Goal: Task Accomplishment & Management: Manage account settings

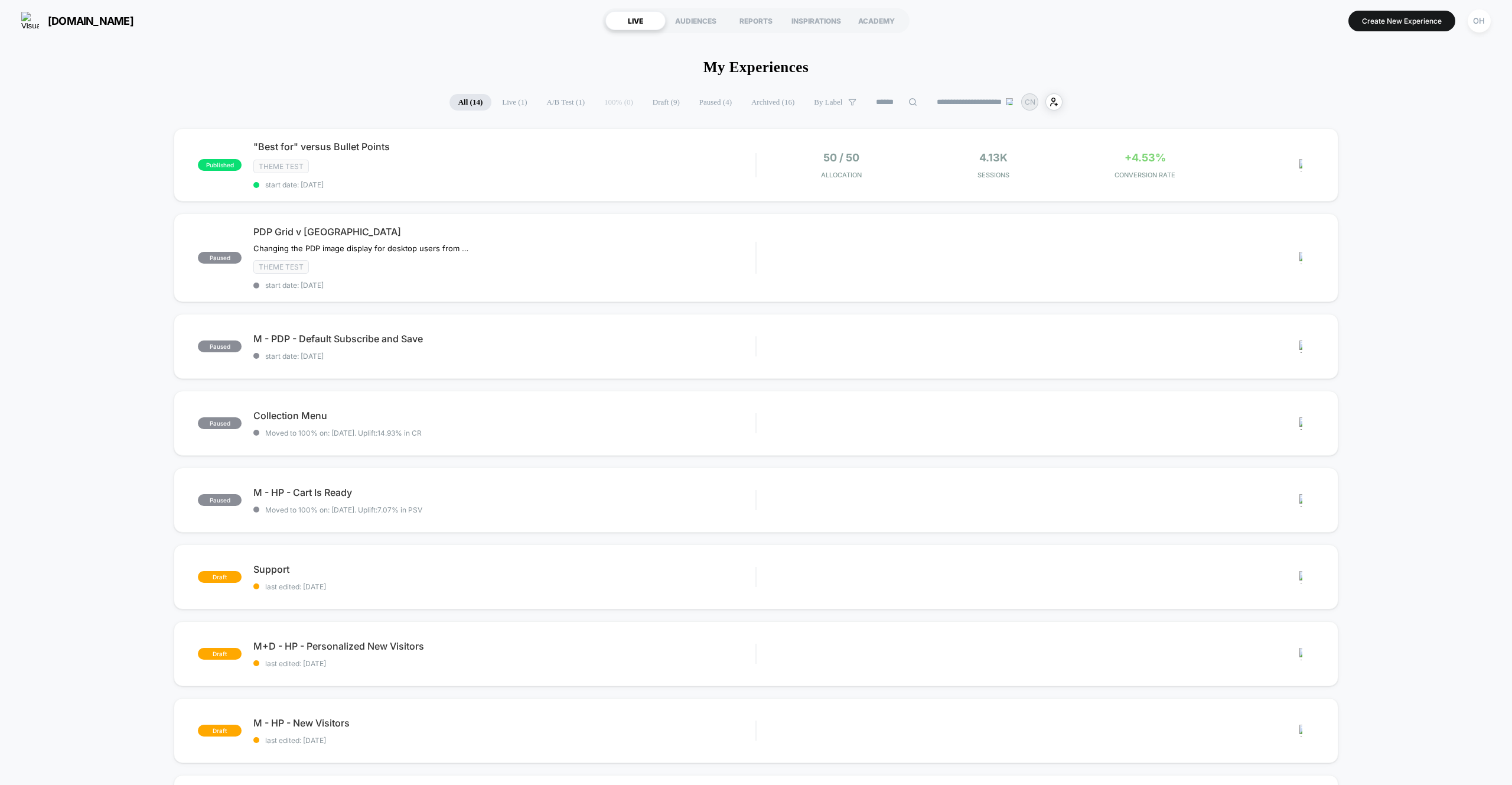
click at [1460, 199] on div "published "Best for" versus Bullet Points Theme Test start date: 9/7/2025 50 / …" at bounding box center [756, 633] width 1512 height 1010
click at [773, 68] on h1 "My Experiences" at bounding box center [756, 67] width 106 height 17
drag, startPoint x: 378, startPoint y: 44, endPoint x: 79, endPoint y: 11, distance: 300.8
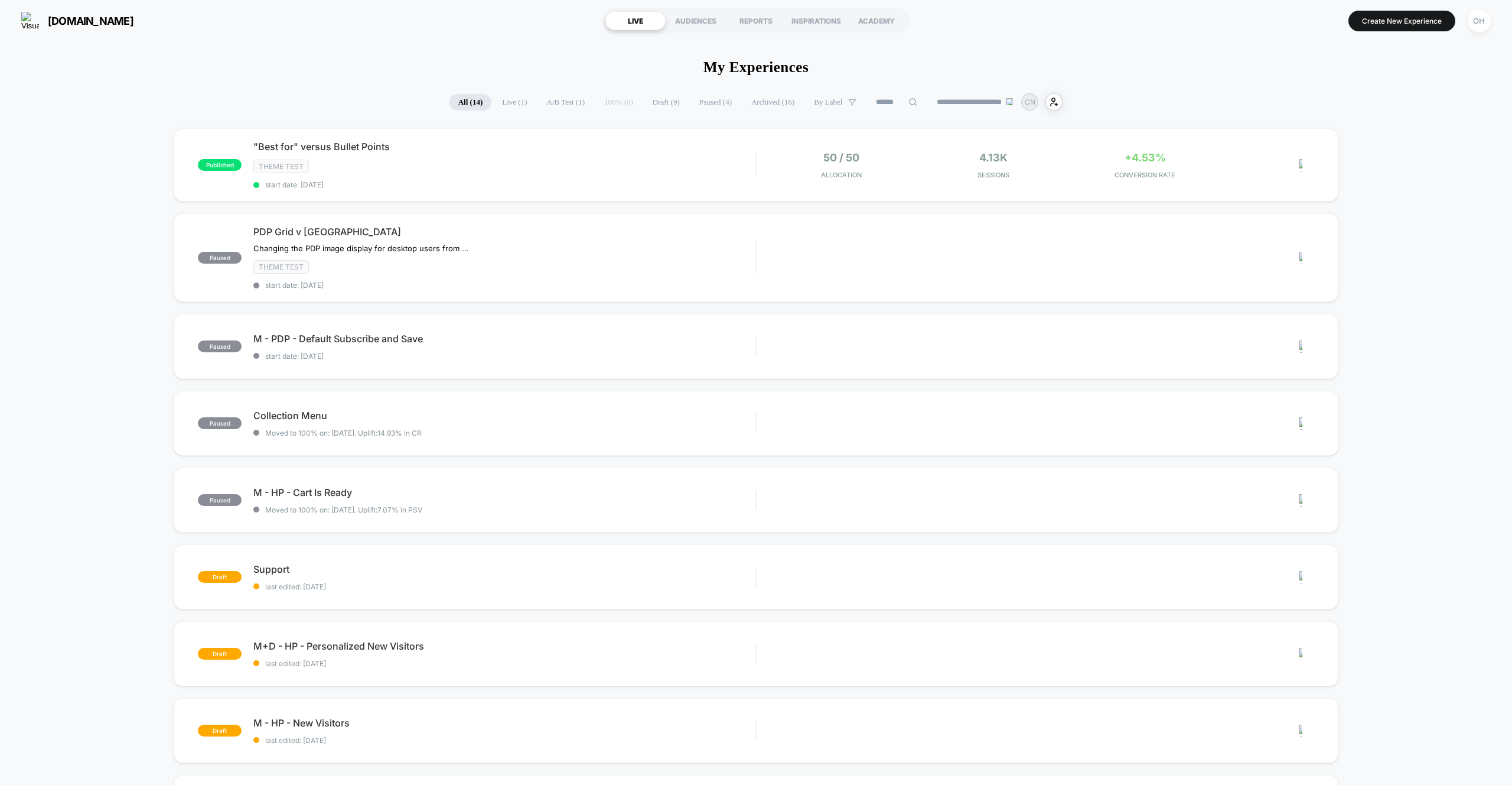
click at [1474, 31] on div "OH" at bounding box center [1479, 21] width 23 height 23
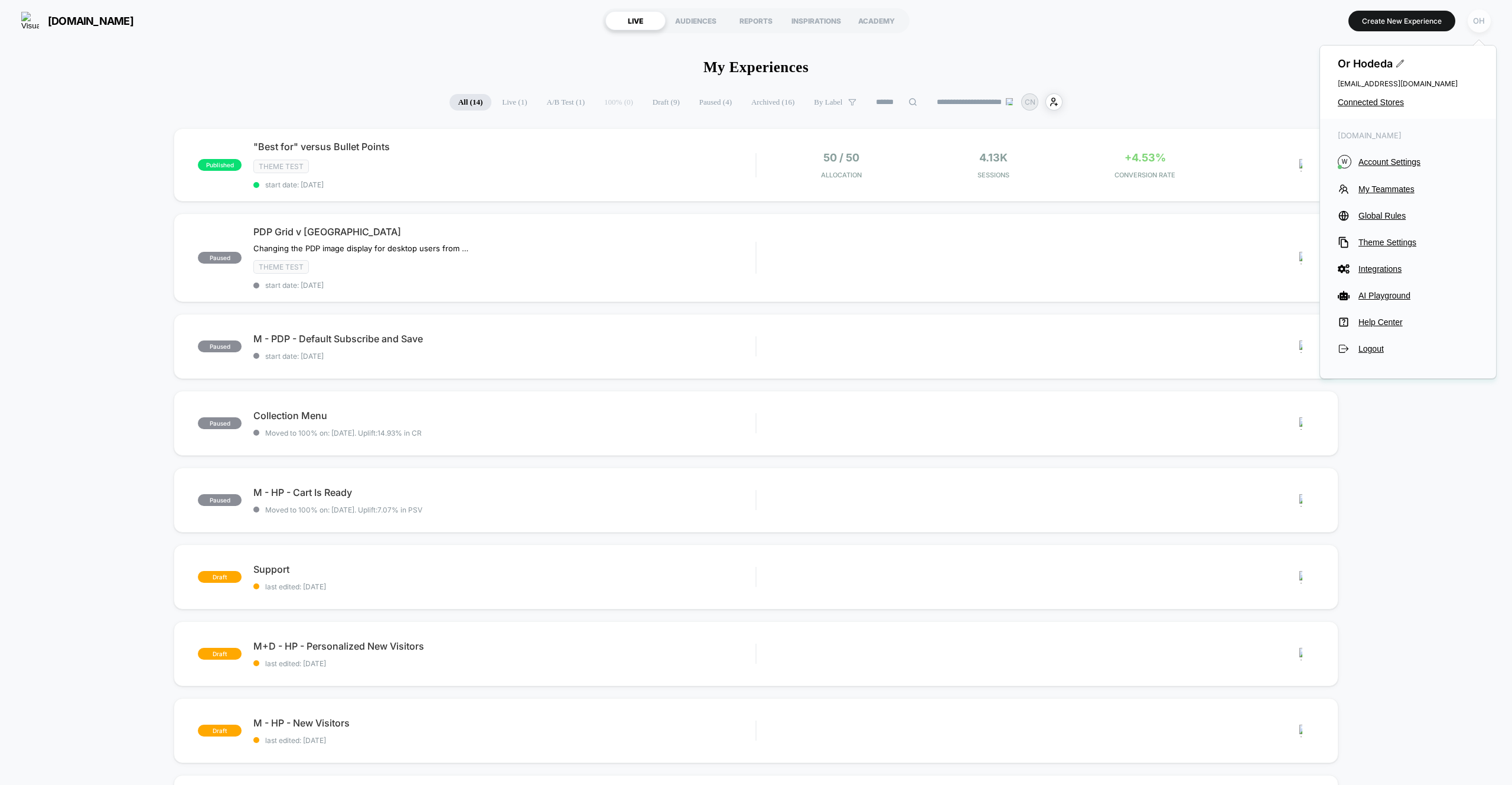
click at [1477, 28] on div "OH" at bounding box center [1479, 21] width 23 height 23
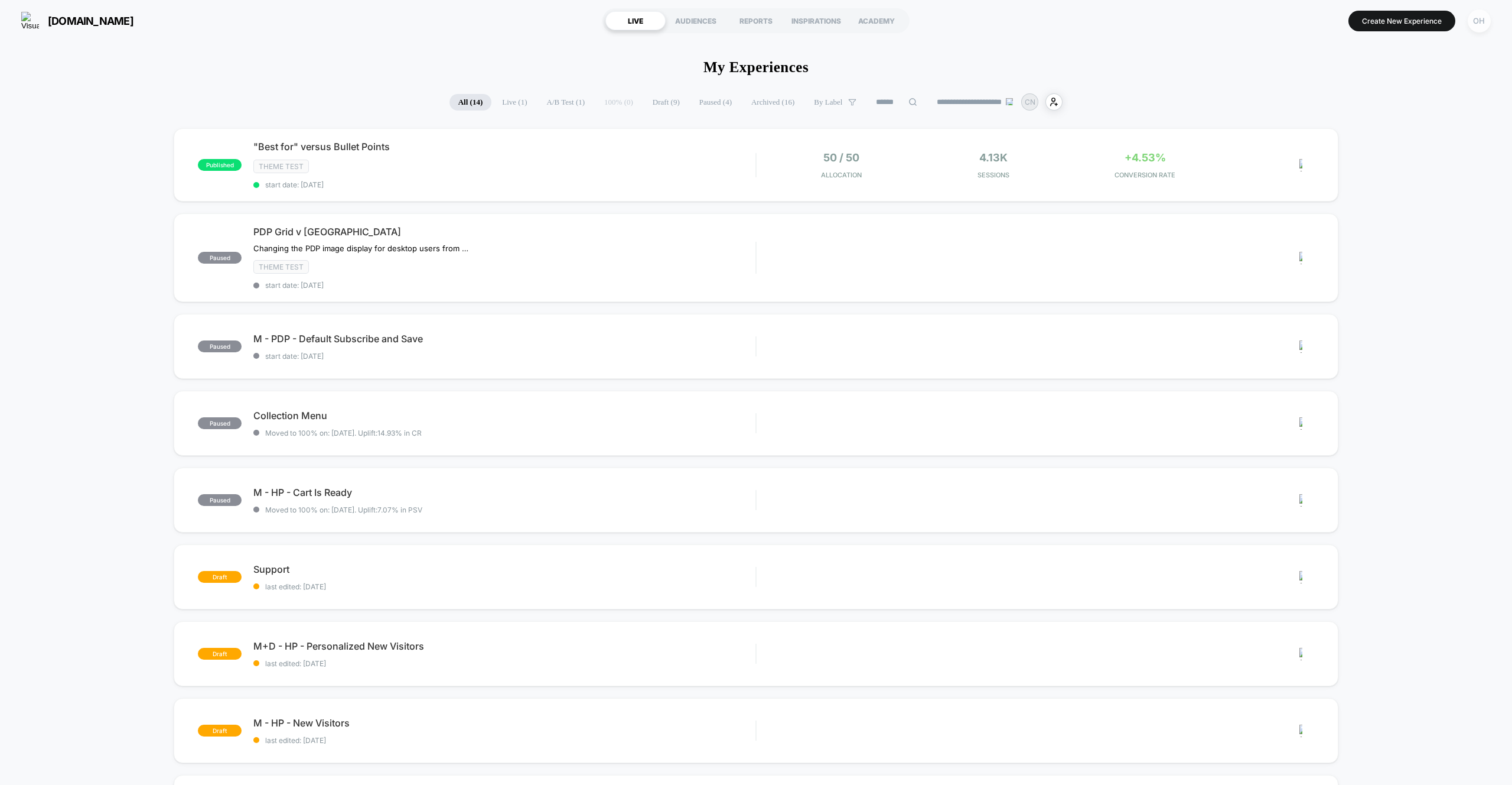
click at [1477, 28] on div "OH" at bounding box center [1479, 21] width 23 height 23
click at [1314, 33] on section "Create New Experience [GEOGRAPHIC_DATA]" at bounding box center [1251, 20] width 486 height 29
click at [1383, 26] on button "Create New Experience" at bounding box center [1402, 21] width 107 height 21
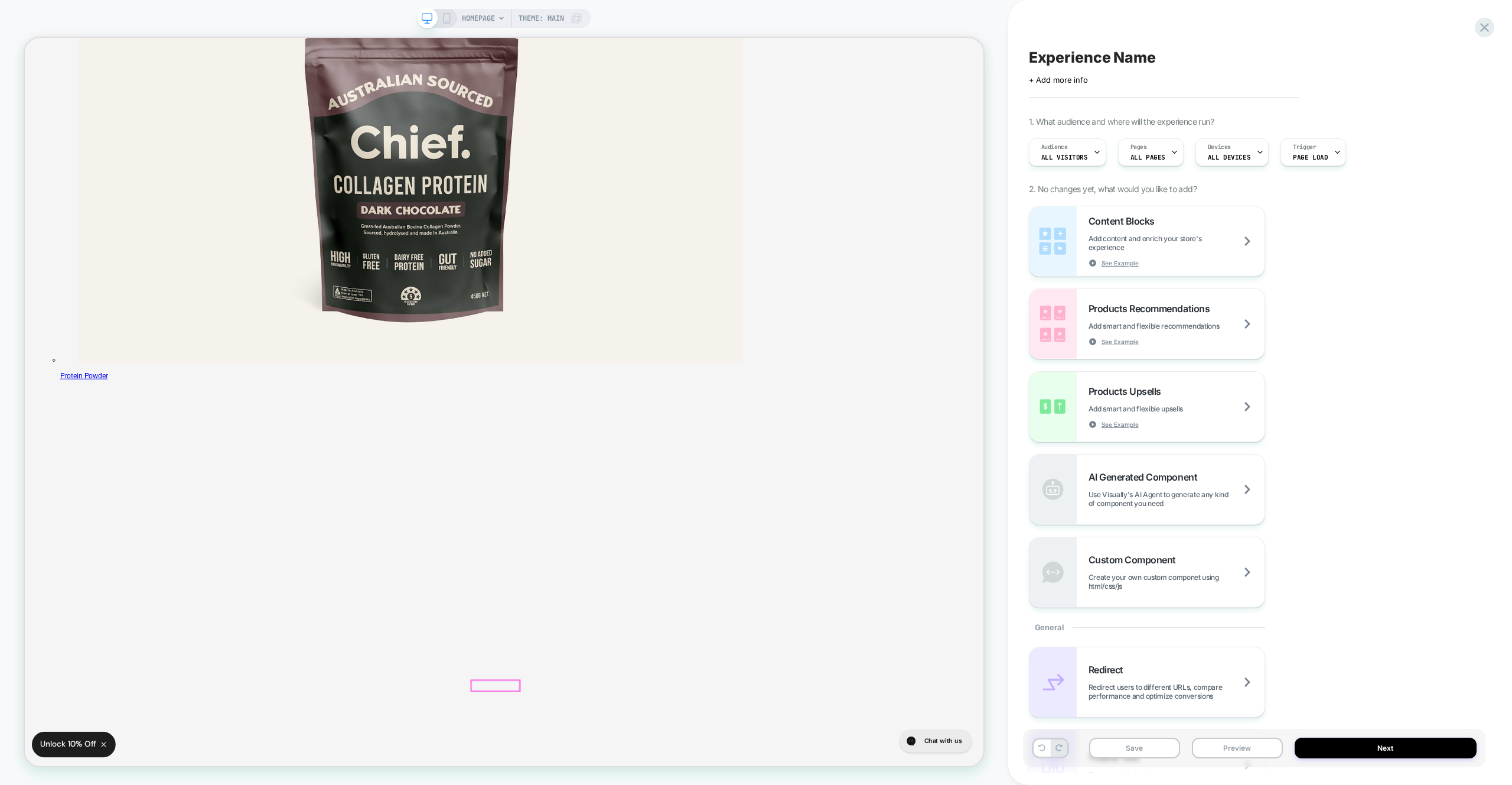
scroll to position [121, 0]
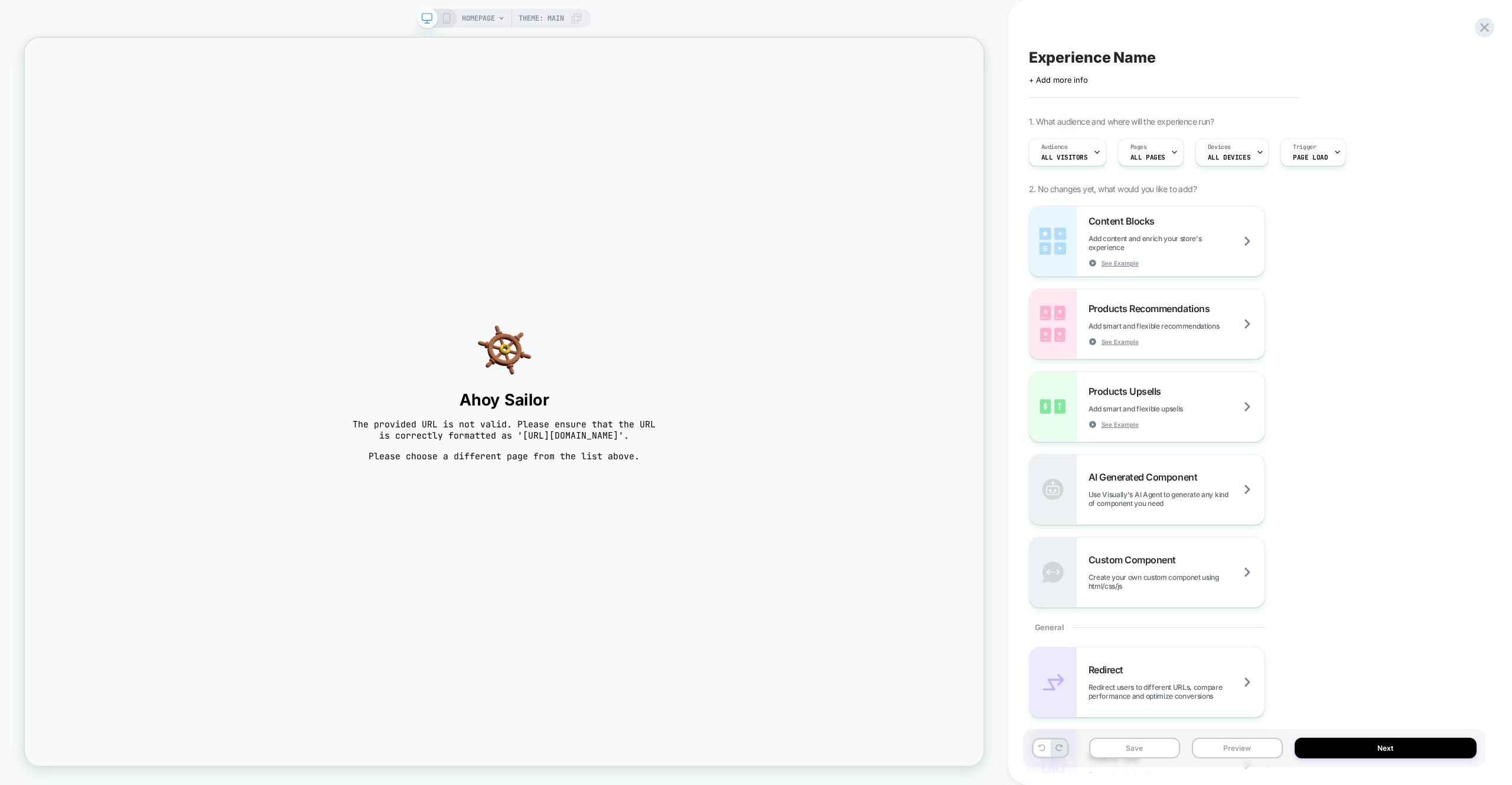
scroll to position [0, 0]
click at [1055, 13] on div "Experience Name Click to edit experience details + Add more info 1. What audien…" at bounding box center [1254, 392] width 462 height 761
click at [1370, 45] on div "Experience Name Click to edit experience details + Add more info 1. What audien…" at bounding box center [1254, 392] width 462 height 761
click at [1481, 31] on icon at bounding box center [1484, 27] width 9 height 9
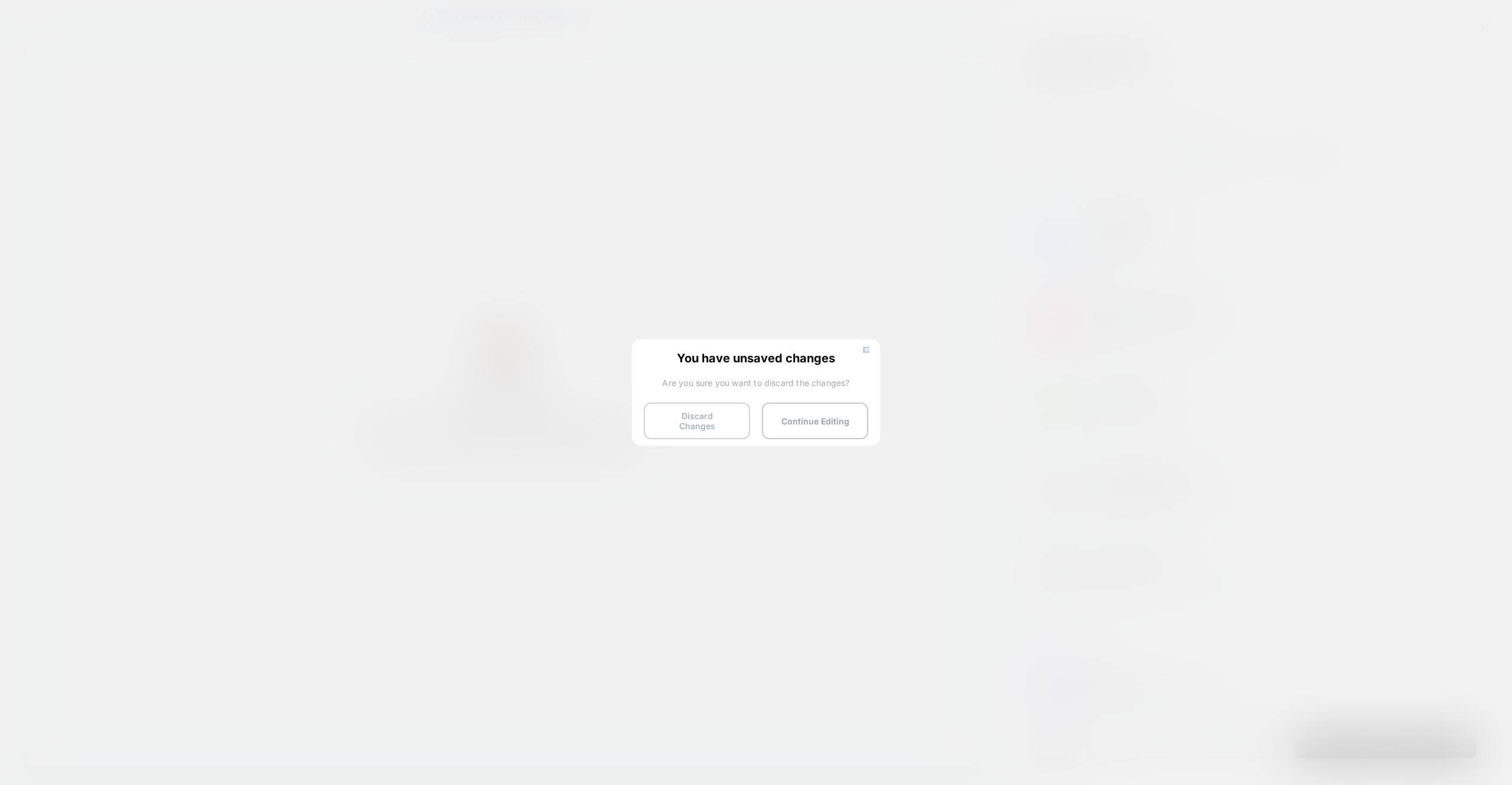
click at [684, 423] on button "Discard Changes" at bounding box center [697, 421] width 106 height 37
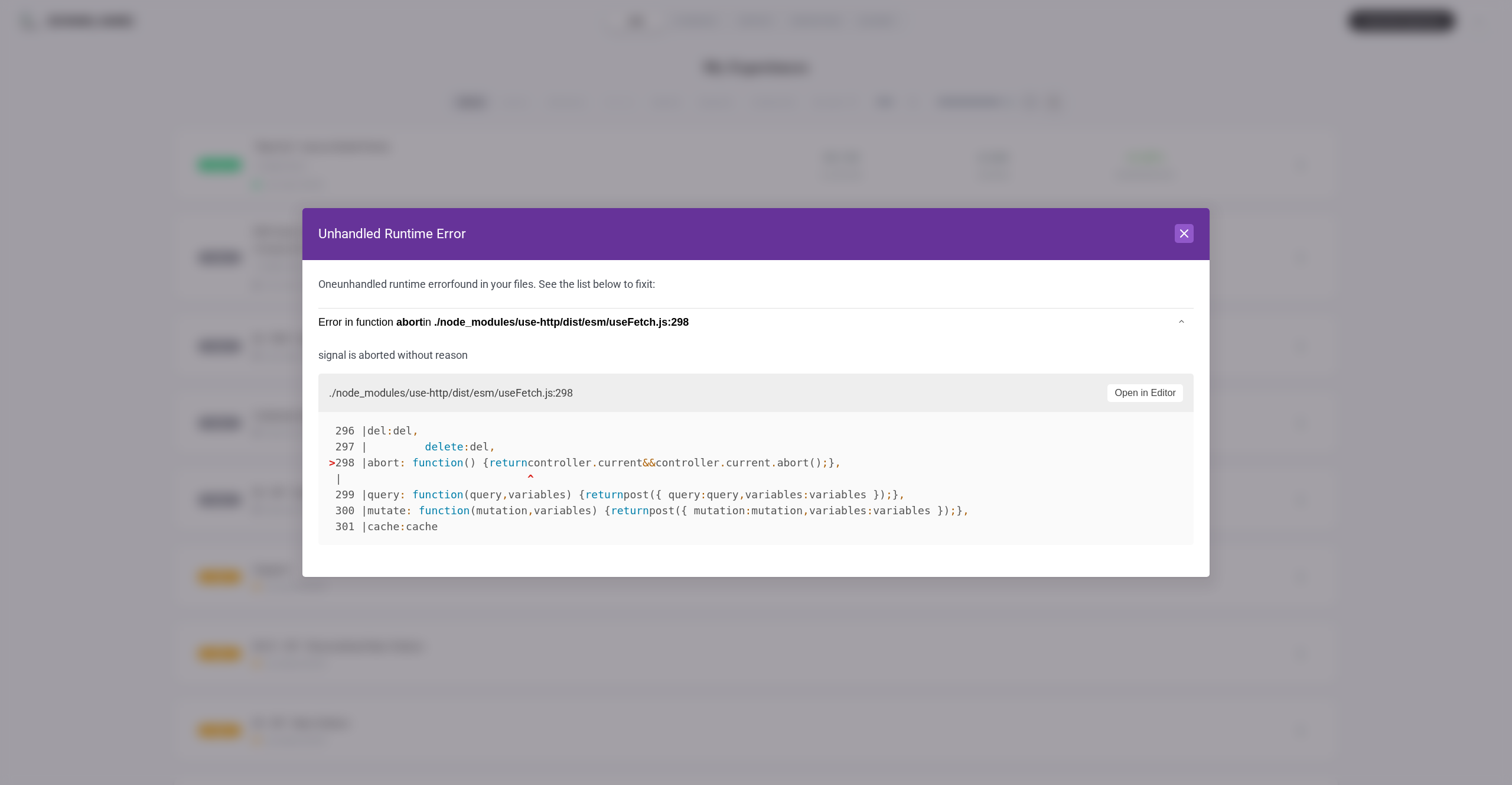
drag, startPoint x: 1200, startPoint y: 242, endPoint x: 1194, endPoint y: 240, distance: 6.3
click at [1200, 242] on header "Unhandled Runtime Error Close" at bounding box center [756, 234] width 908 height 52
click at [1192, 240] on button "Close" at bounding box center [1184, 233] width 19 height 19
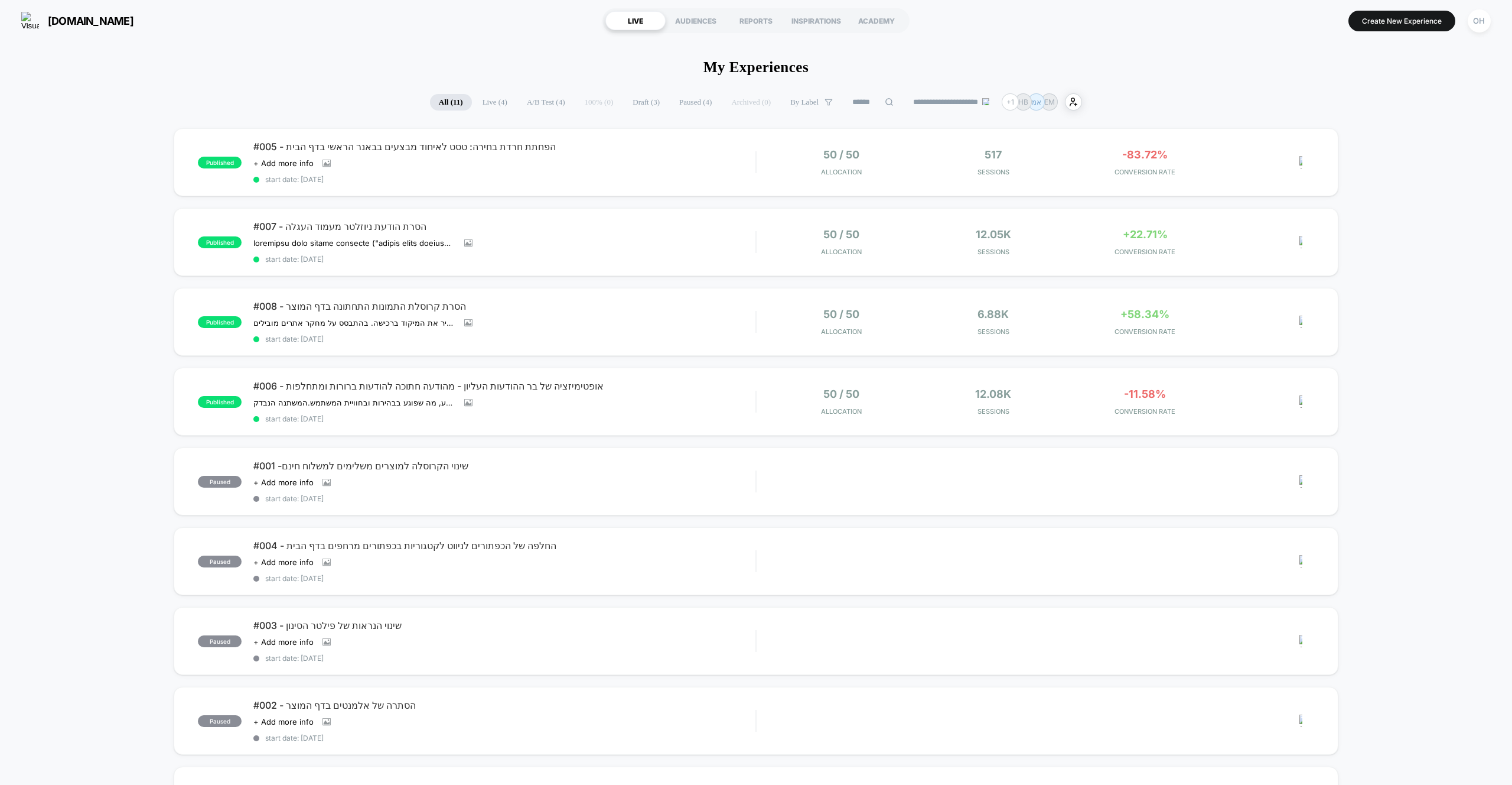
click at [150, 133] on div "published #005 - הפחתת חרדת בחירה: טסט לאיחוד מבצעים בבאנר הראשי בדף הבית Click…" at bounding box center [756, 587] width 1512 height 916
click at [1381, 21] on button "Create New Experience" at bounding box center [1402, 21] width 107 height 21
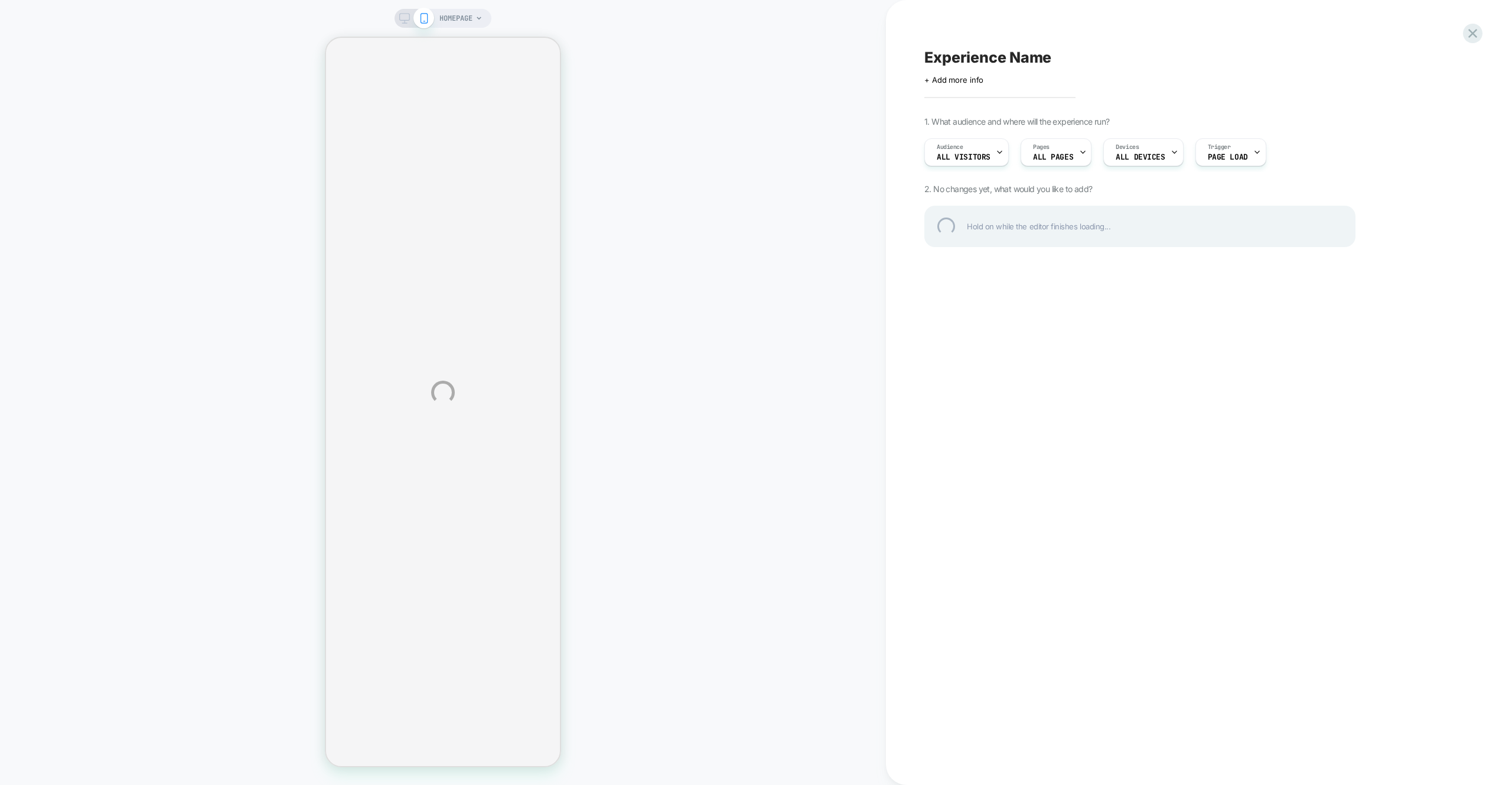
click at [1380, 20] on div "HOMEPAGE Experience Name Click to edit experience details + Add more info 1. Wh…" at bounding box center [756, 392] width 1512 height 785
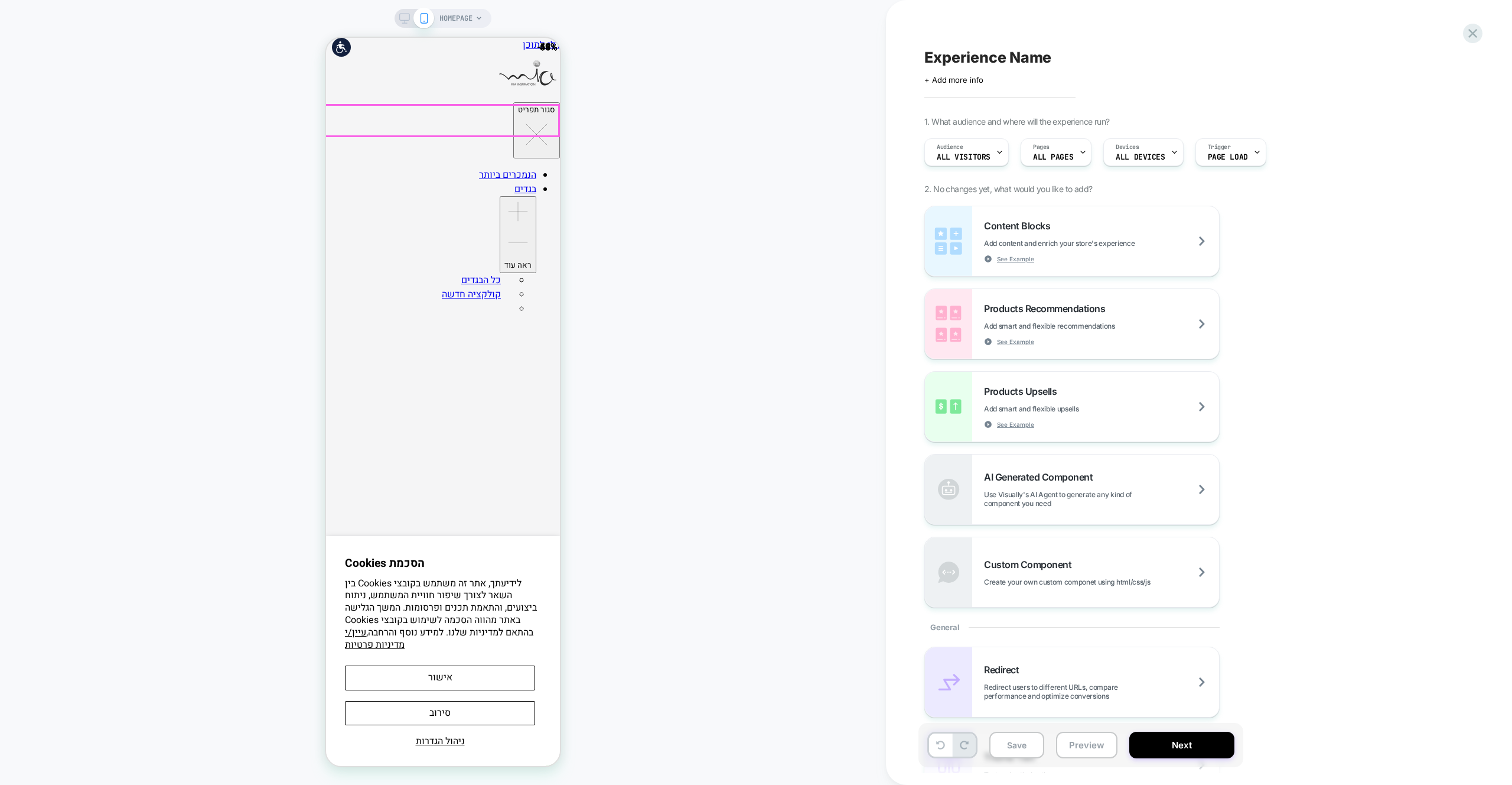
drag, startPoint x: 543, startPoint y: 126, endPoint x: 543, endPoint y: 175, distance: 49.0
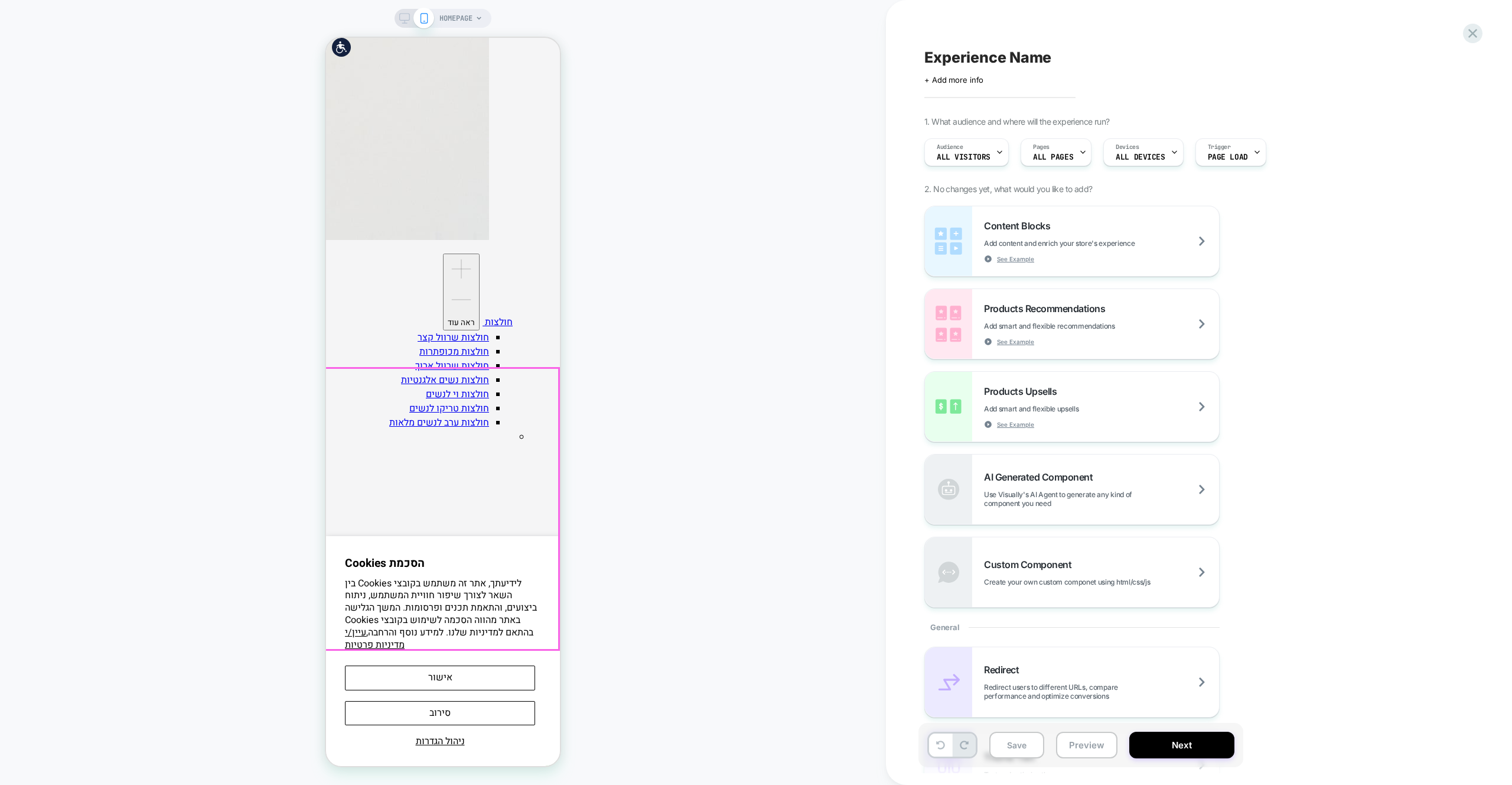
scroll to position [2072, 0]
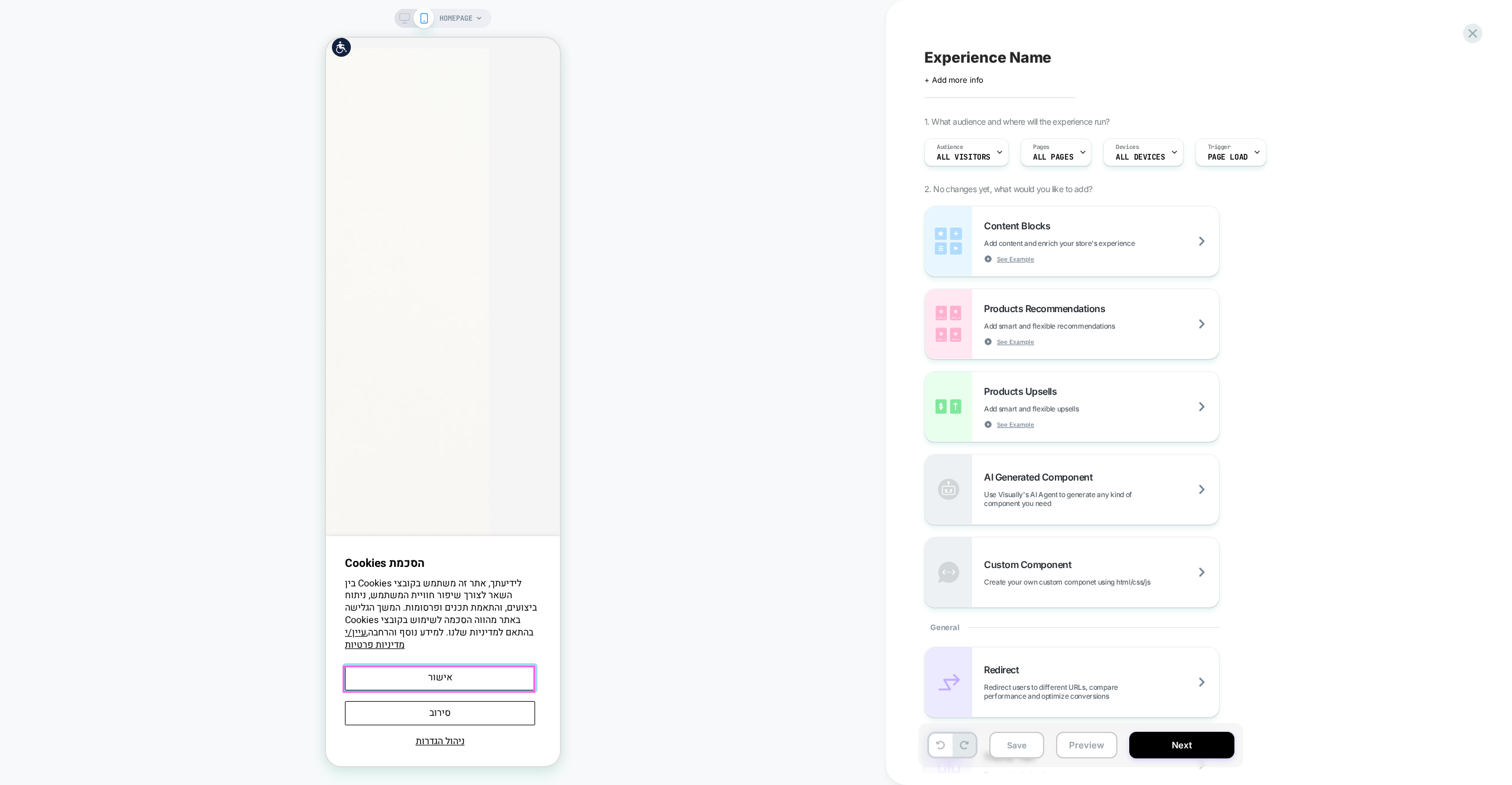
click at [509, 678] on button "אישור" at bounding box center [440, 677] width 190 height 25
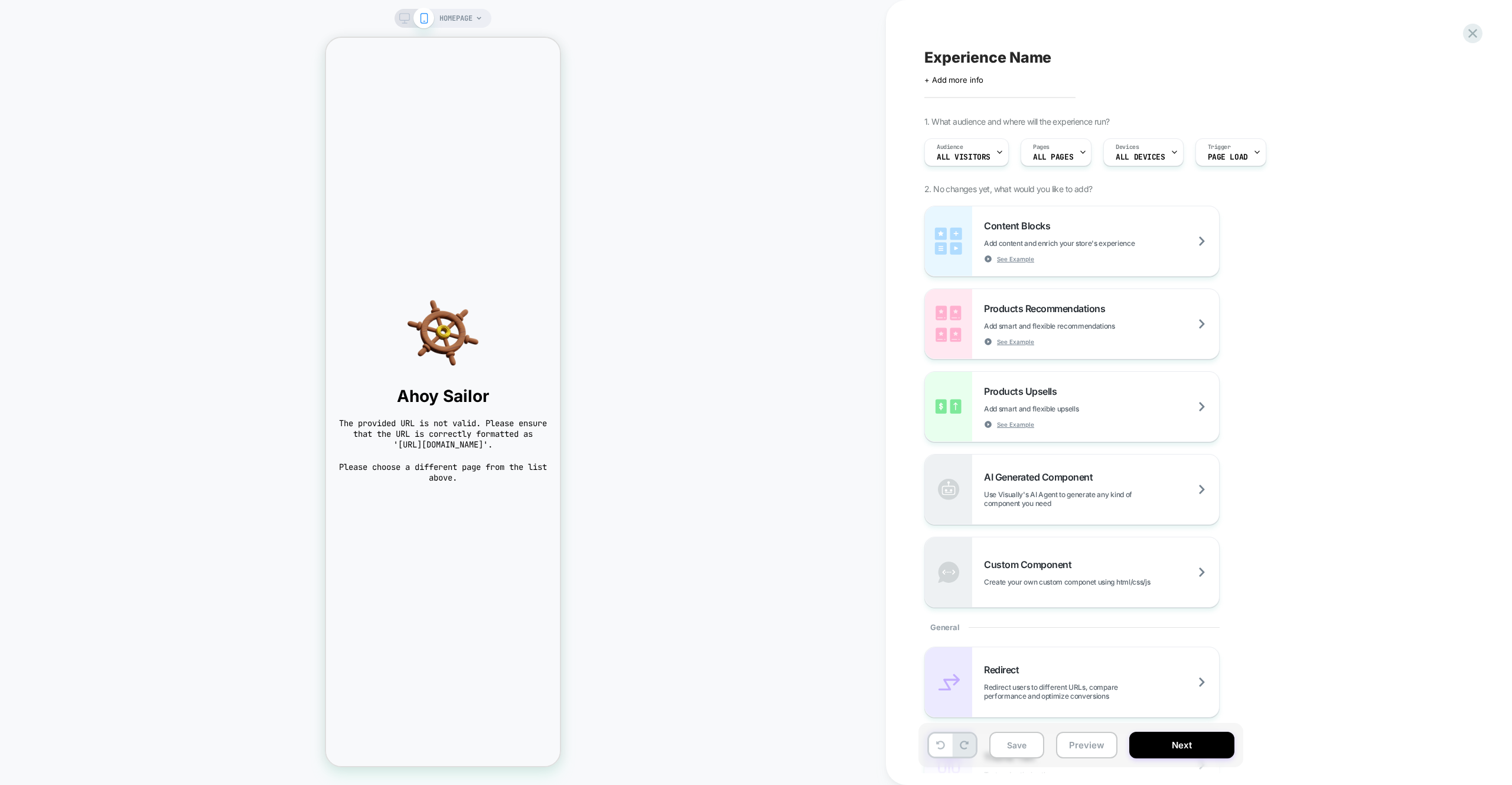
scroll to position [0, 0]
click at [1468, 40] on icon at bounding box center [1472, 33] width 16 height 16
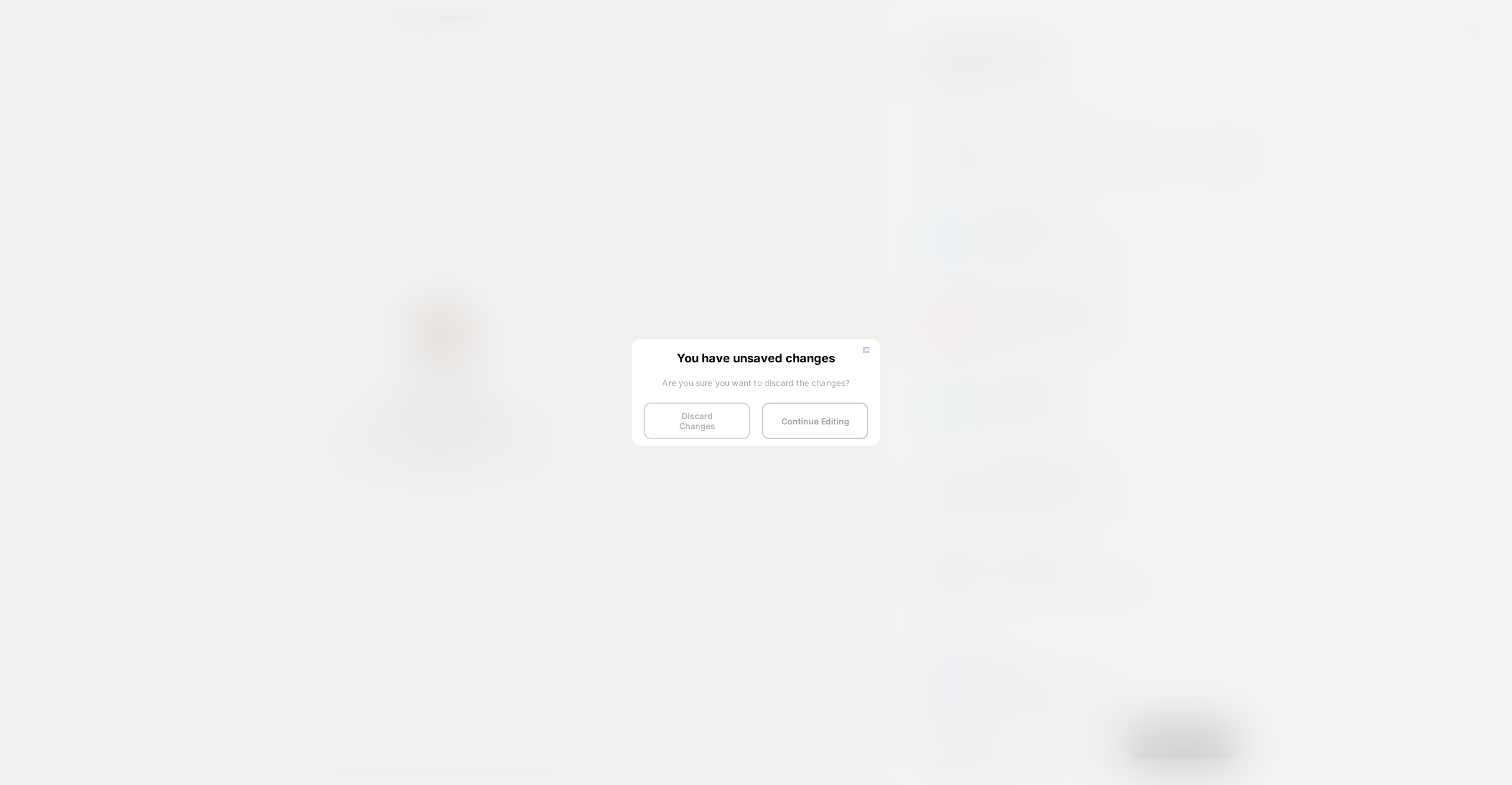
click at [680, 420] on button "Discard Changes" at bounding box center [697, 421] width 106 height 37
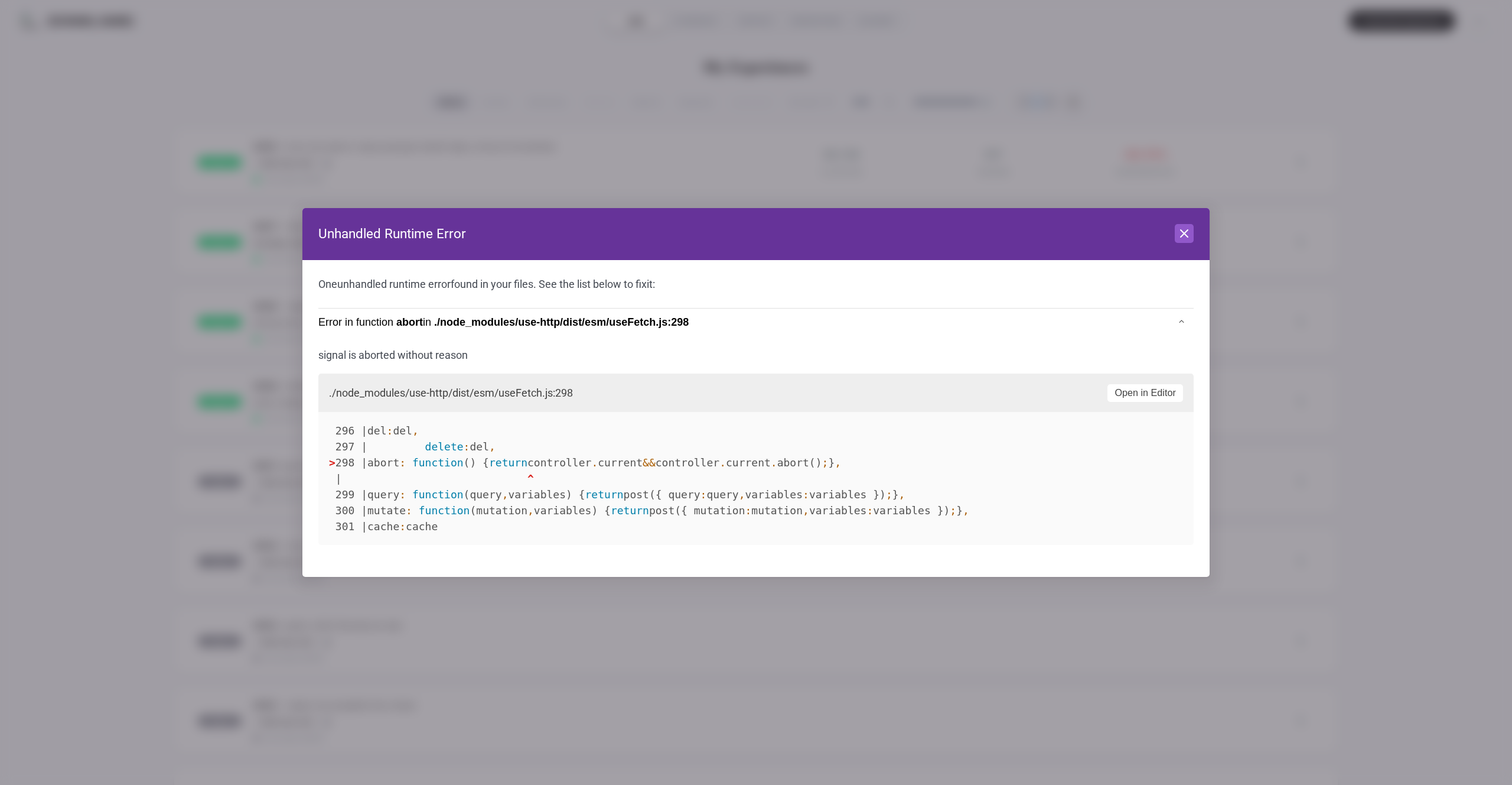
click at [179, 104] on div at bounding box center [756, 392] width 1512 height 785
click at [172, 105] on div at bounding box center [756, 392] width 1512 height 785
click at [1194, 230] on header "Unhandled Runtime Error Close" at bounding box center [756, 234] width 908 height 52
drag, startPoint x: 1188, startPoint y: 233, endPoint x: 1234, endPoint y: 252, distance: 49.8
click at [1188, 233] on icon at bounding box center [1184, 233] width 14 height 14
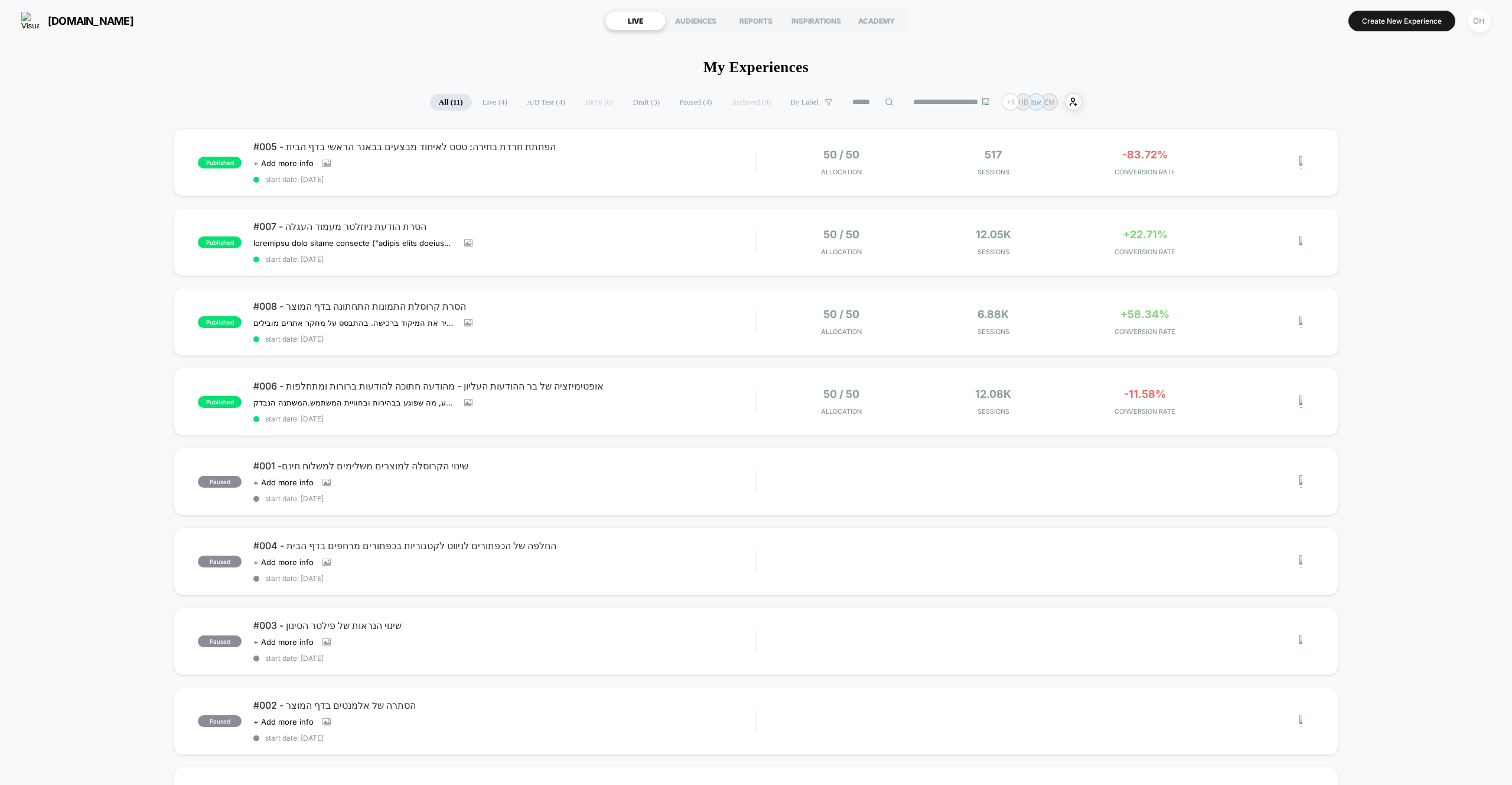
click at [1409, 298] on div "published #005 - הפחתת חרדת בחירה: טסט לאיחוד מבצעים בבאנר הראשי בדף הבית Click…" at bounding box center [756, 587] width 1512 height 916
click at [529, 22] on section "LIVE AUDIENCES REPORTS INSPIRATIONS ACADEMY" at bounding box center [755, 20] width 486 height 29
click at [1353, 17] on button "Create New Experience" at bounding box center [1402, 21] width 107 height 21
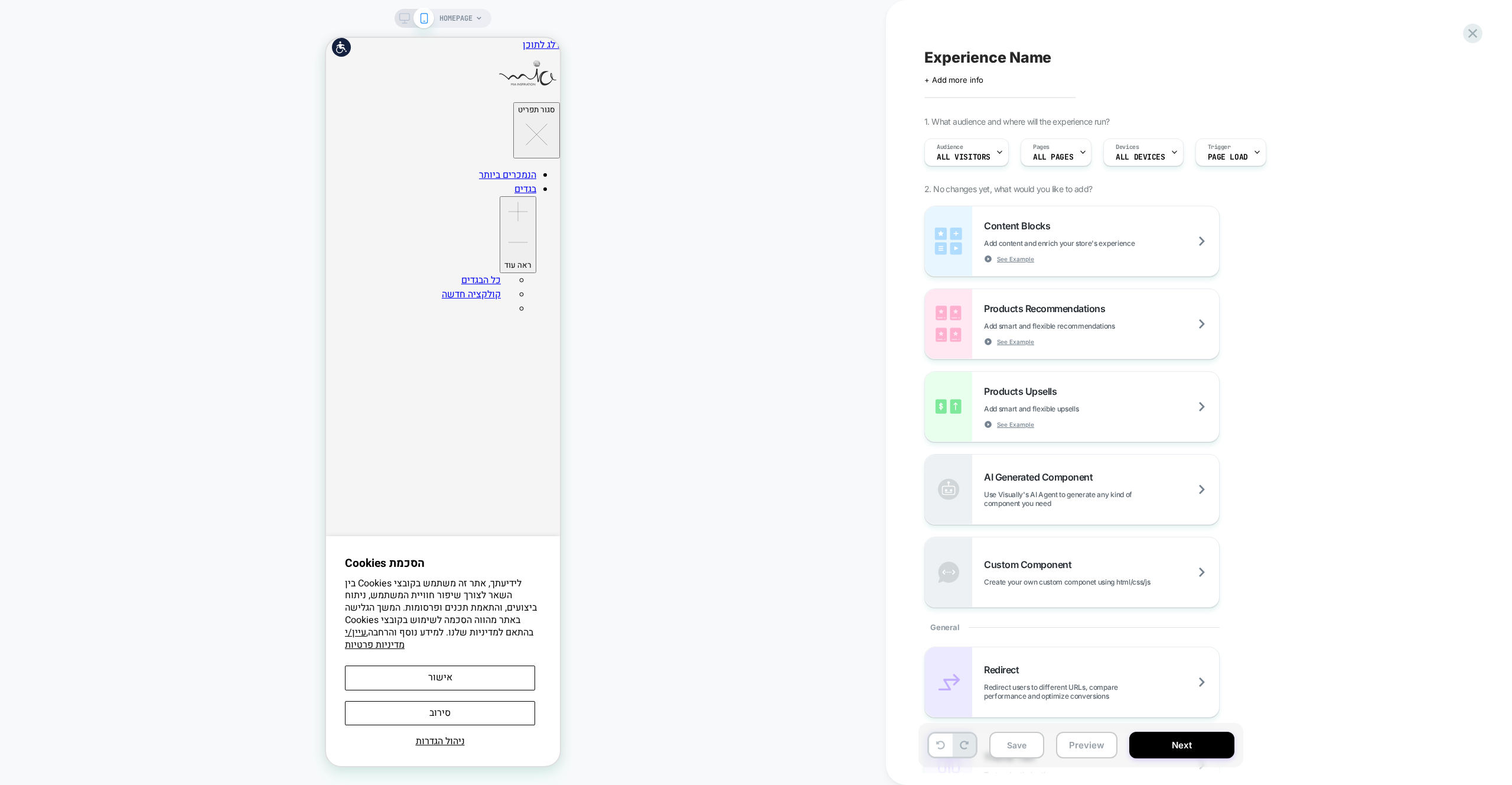
click at [1353, 18] on div "Experience Name Click to edit experience details + Add more info 1. What audien…" at bounding box center [1140, 392] width 443 height 761
drag, startPoint x: 624, startPoint y: 252, endPoint x: 574, endPoint y: 283, distance: 58.8
click at [624, 252] on div "HOMEPAGE" at bounding box center [443, 392] width 886 height 761
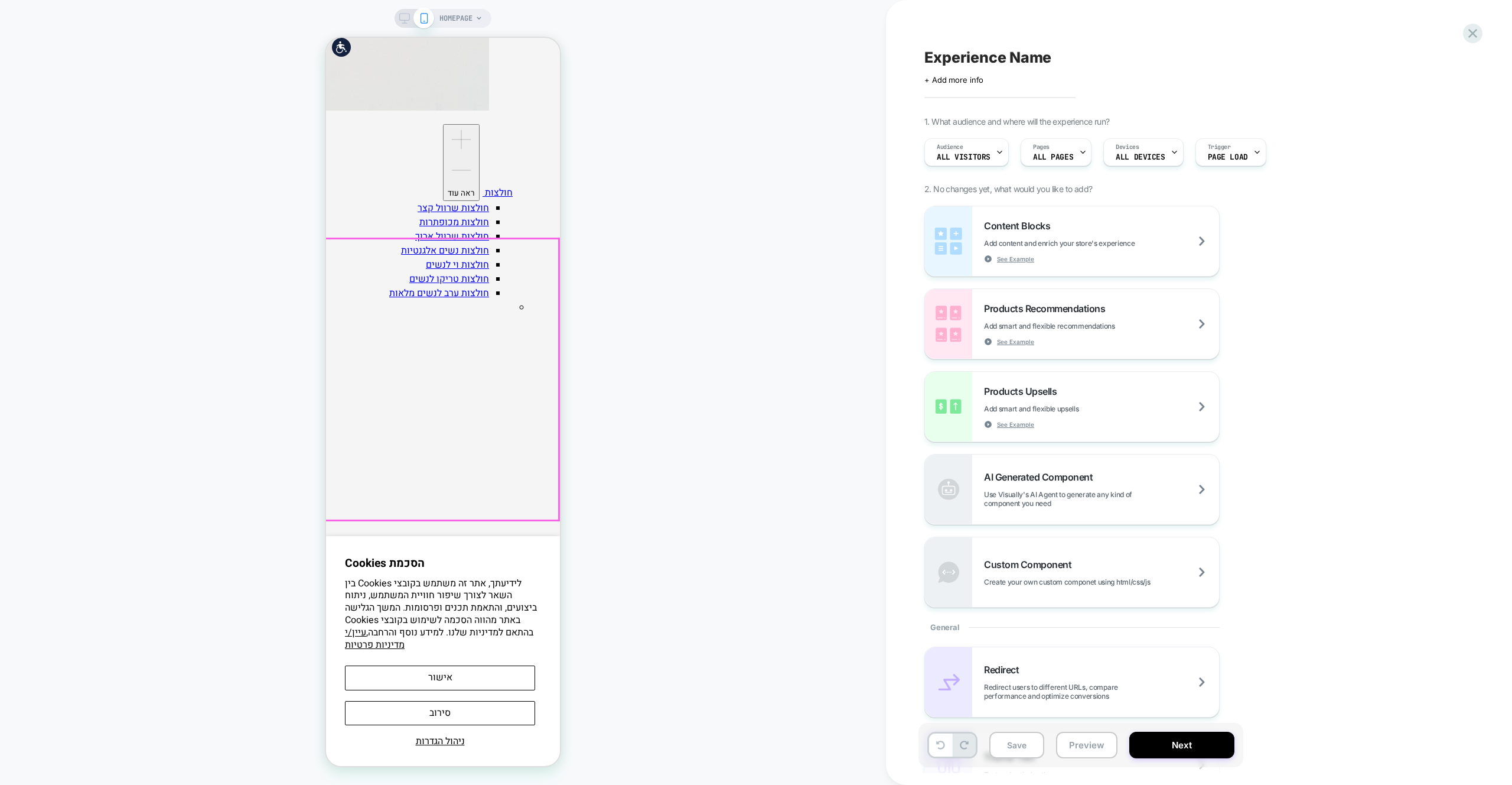
scroll to position [2083, 0]
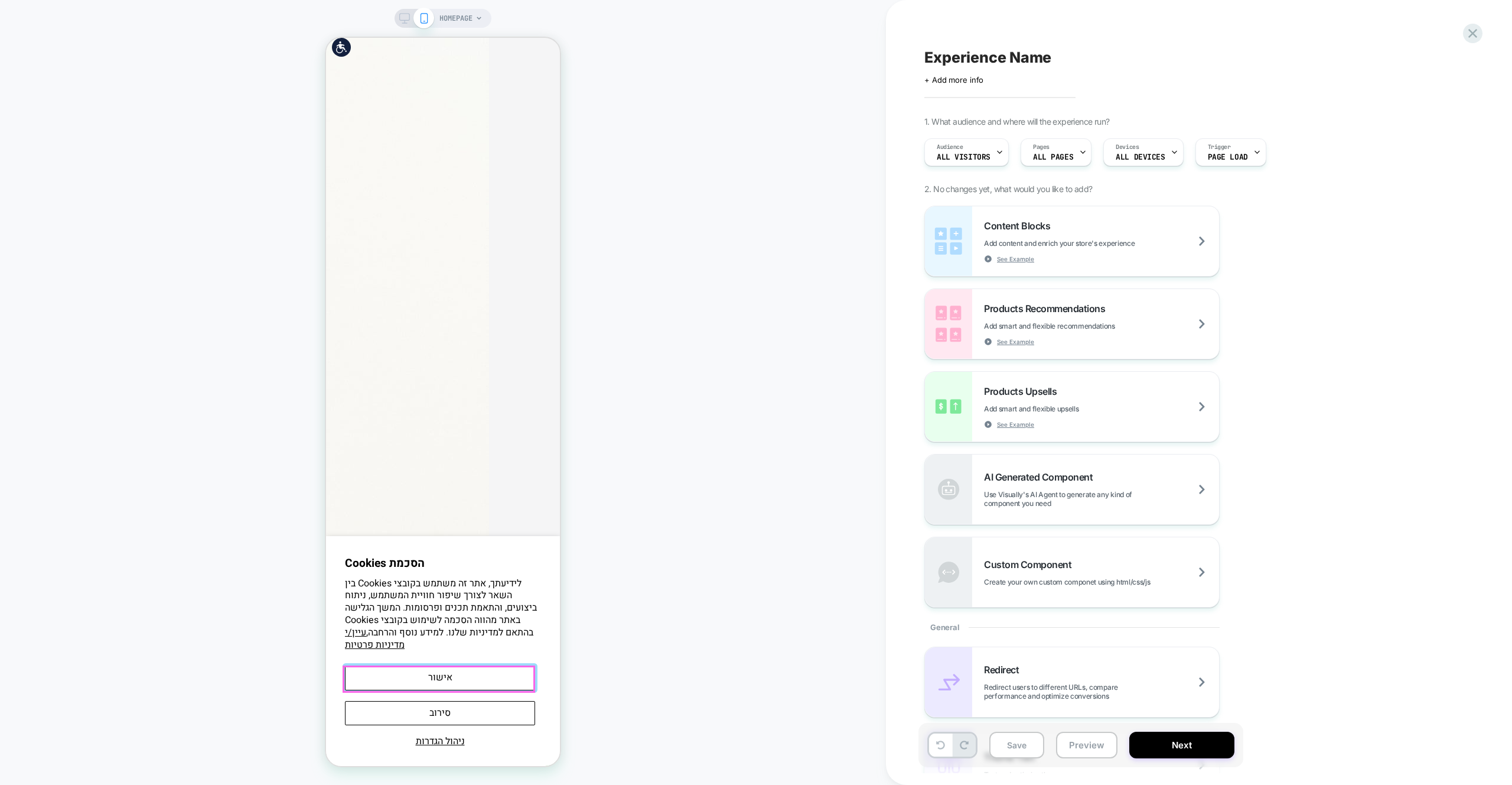
click at [486, 675] on button "אישור" at bounding box center [440, 677] width 190 height 25
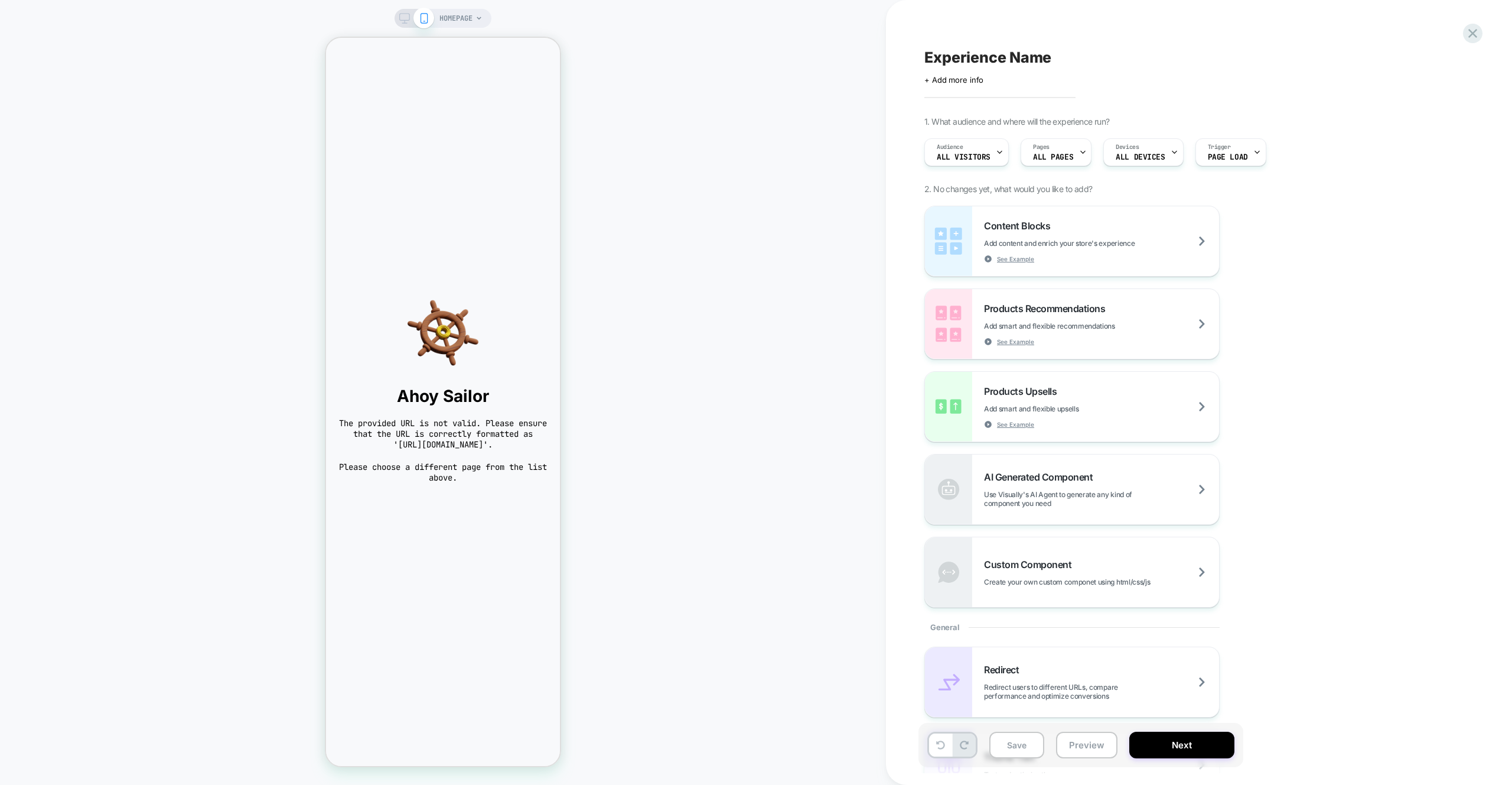
scroll to position [0, 0]
click at [1469, 40] on icon at bounding box center [1472, 33] width 16 height 16
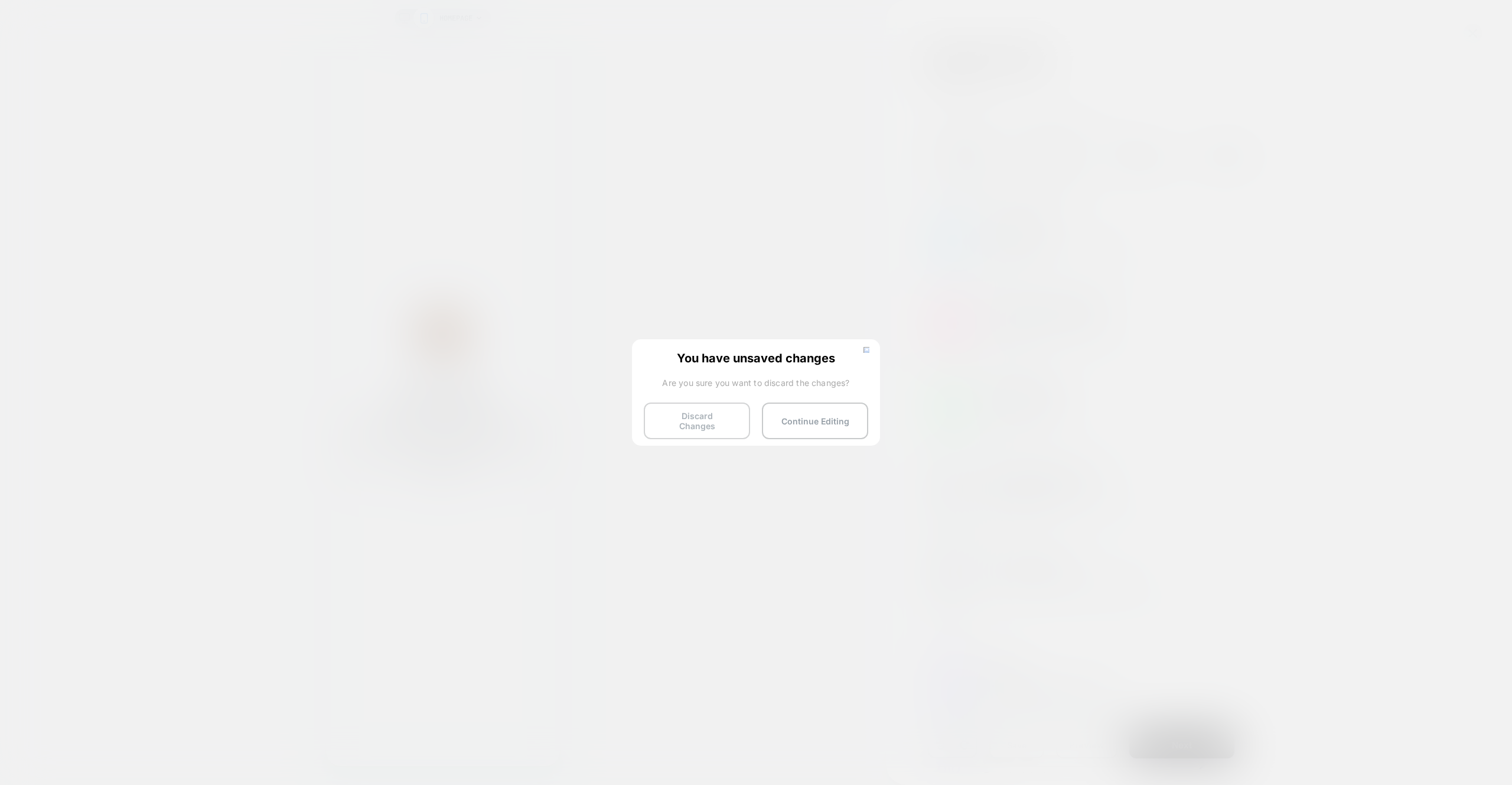
click at [746, 405] on button "Discard Changes" at bounding box center [697, 421] width 106 height 37
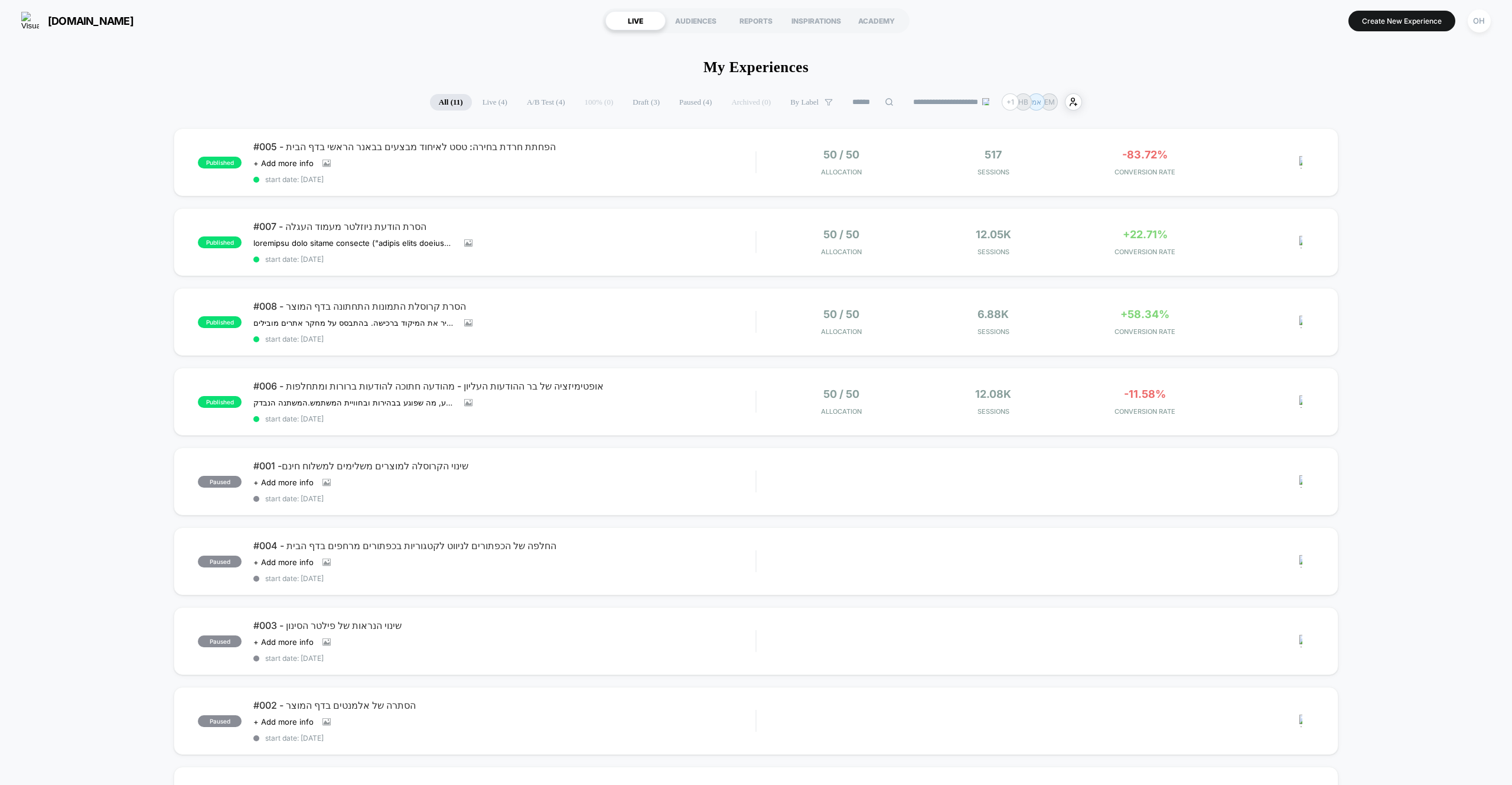
drag, startPoint x: 1463, startPoint y: 124, endPoint x: 1433, endPoint y: 58, distance: 72.5
click at [1418, 21] on button "Create New Experience" at bounding box center [1402, 21] width 107 height 21
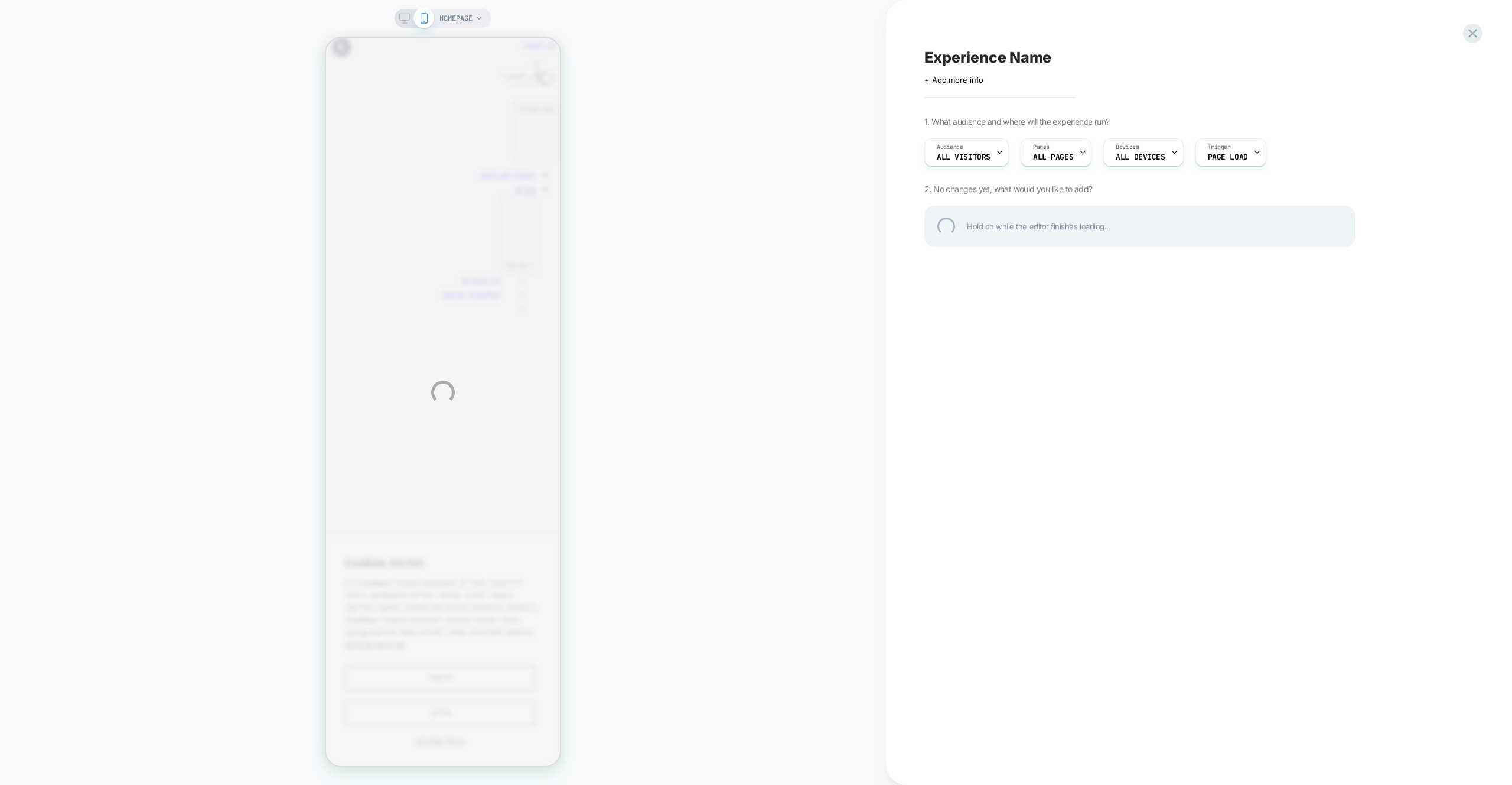
click at [606, 161] on div "HOMEPAGE Experience Name Click to edit experience details + Add more info 1. Wh…" at bounding box center [756, 392] width 1512 height 785
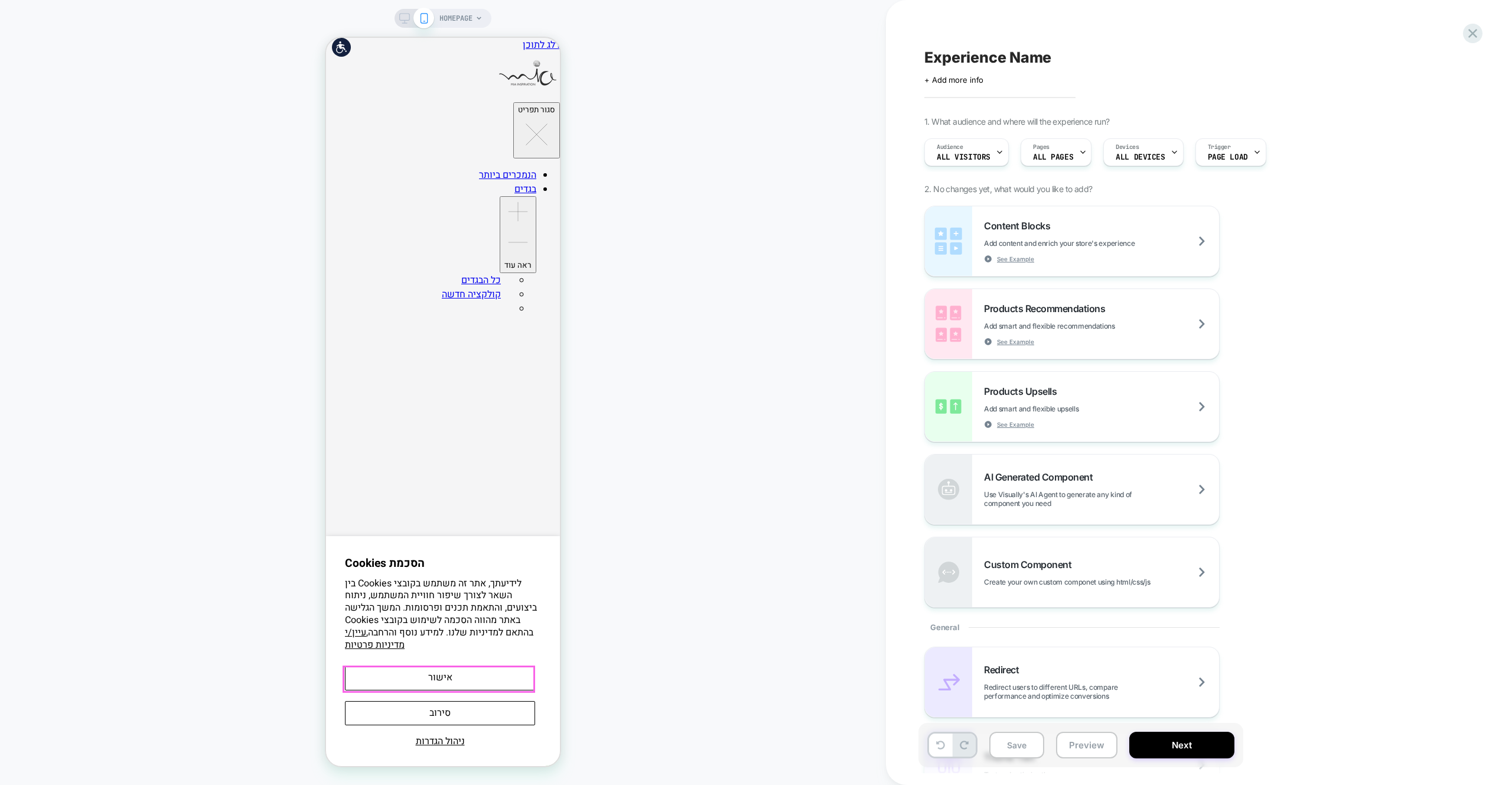
drag, startPoint x: 464, startPoint y: 672, endPoint x: 473, endPoint y: 643, distance: 30.4
click at [464, 672] on button "אישור" at bounding box center [440, 677] width 190 height 25
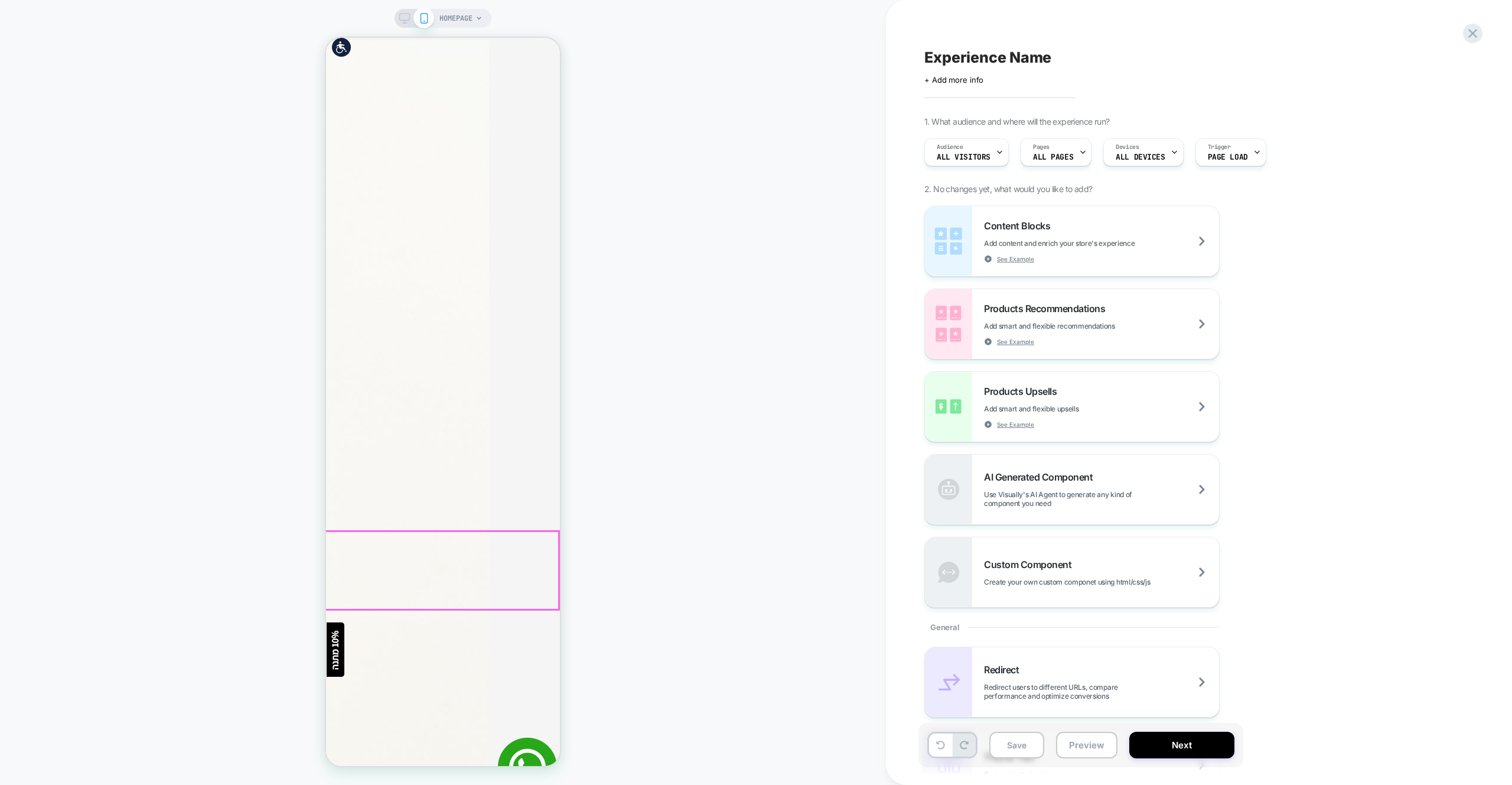
scroll to position [2083, 0]
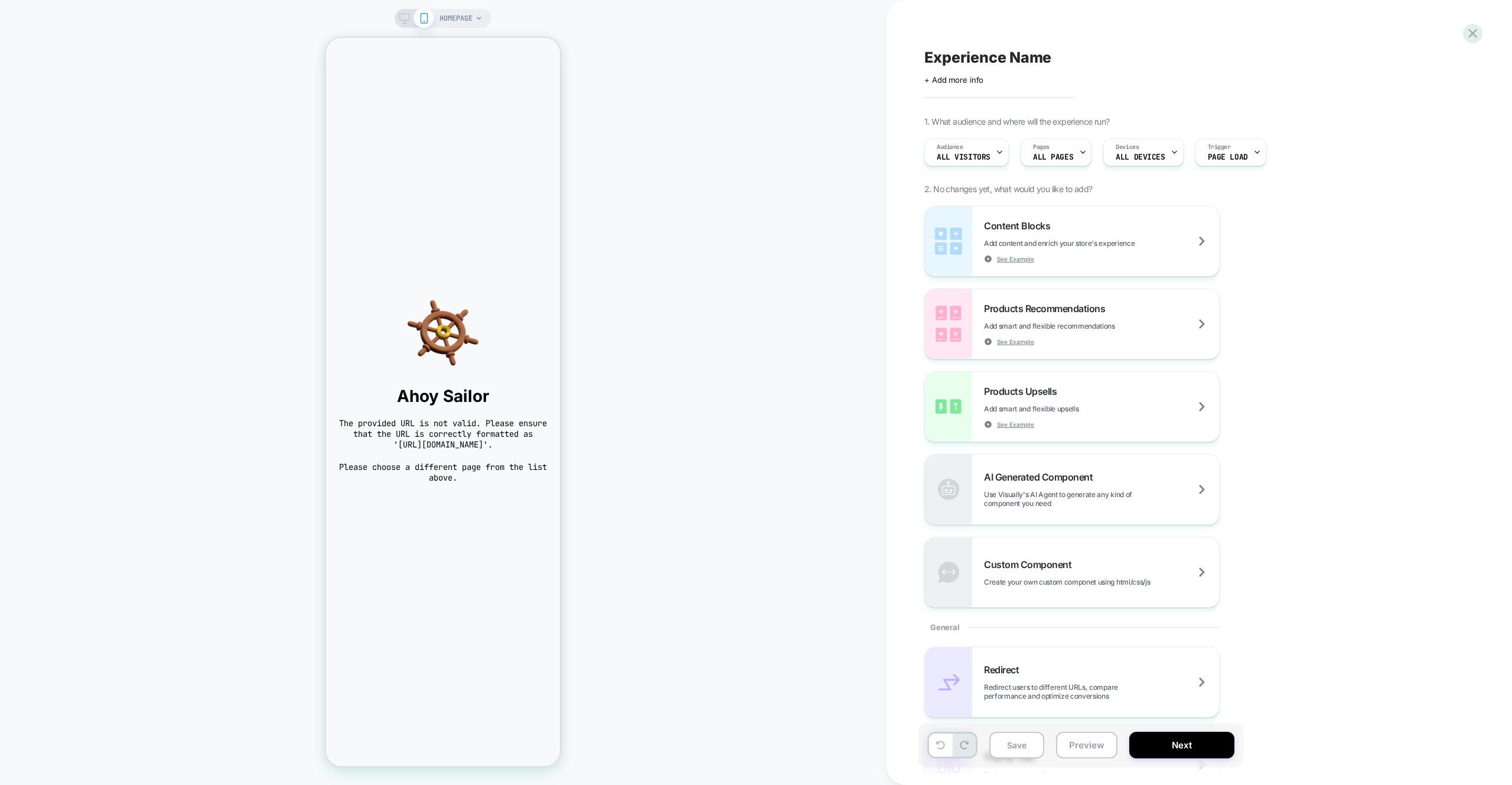
scroll to position [0, 0]
click at [1476, 31] on icon at bounding box center [1472, 33] width 16 height 16
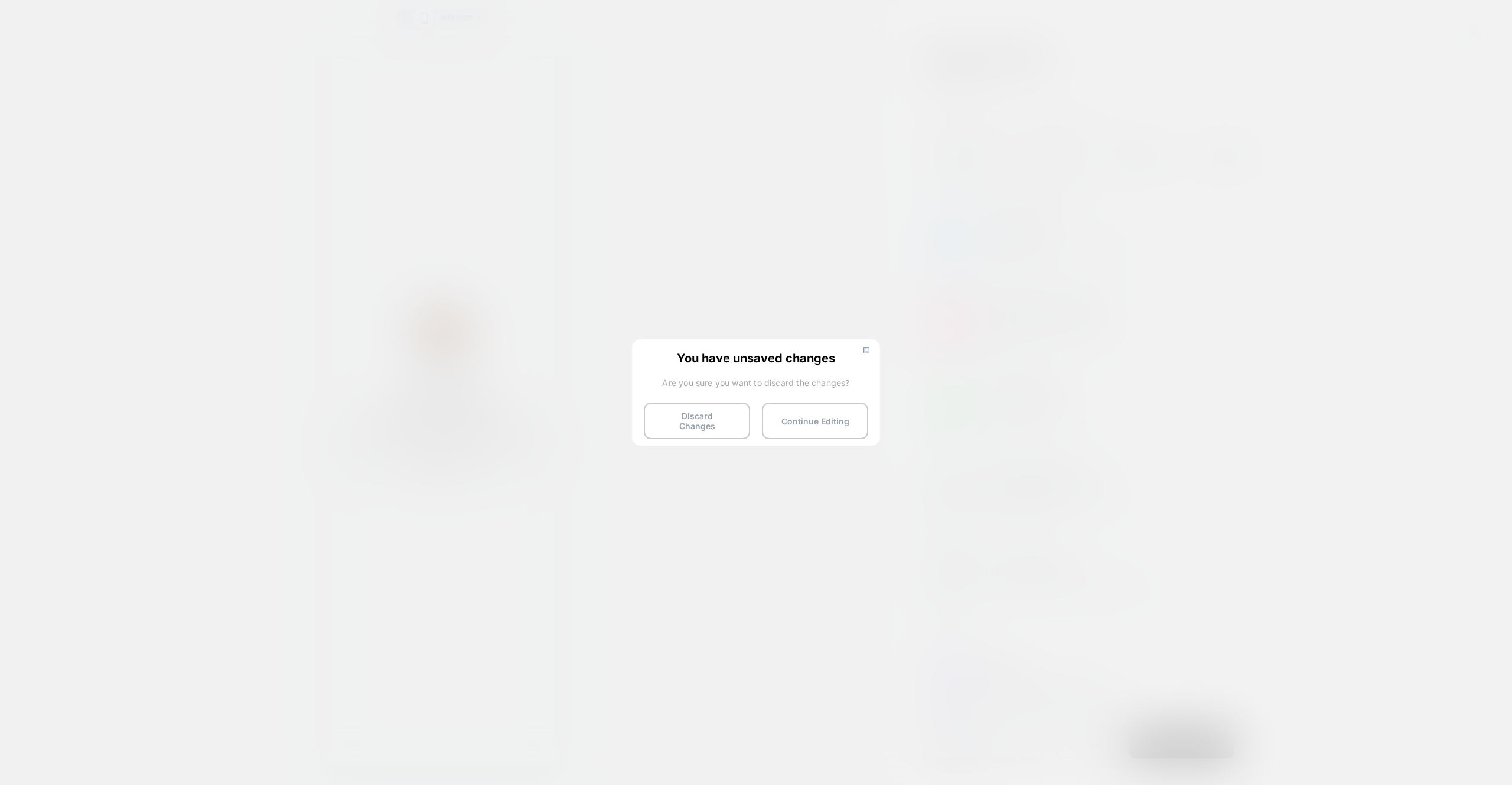
click at [697, 421] on button "Discard Changes" at bounding box center [697, 421] width 106 height 37
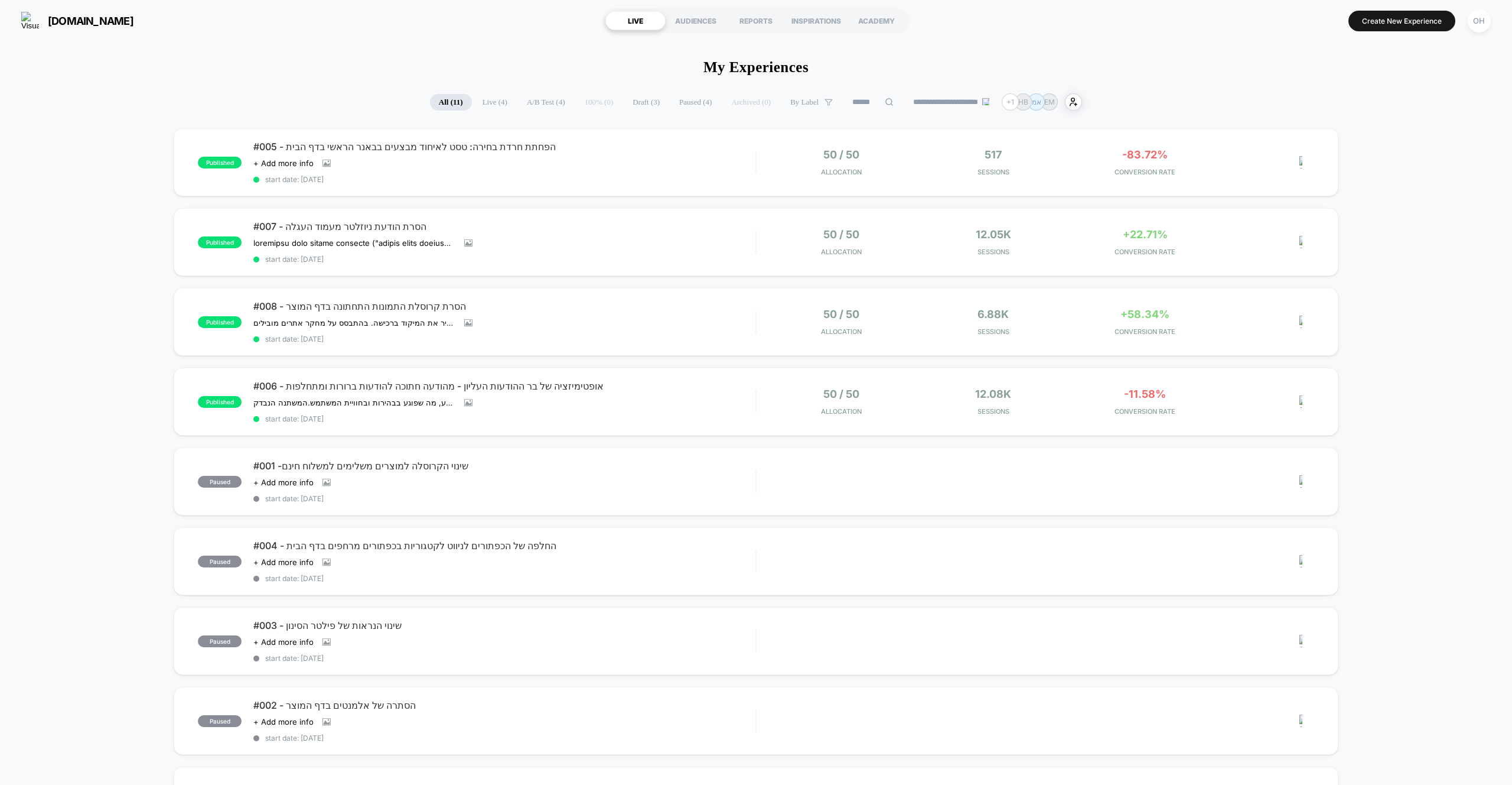
click at [1368, 13] on button "Create New Experience" at bounding box center [1402, 21] width 107 height 21
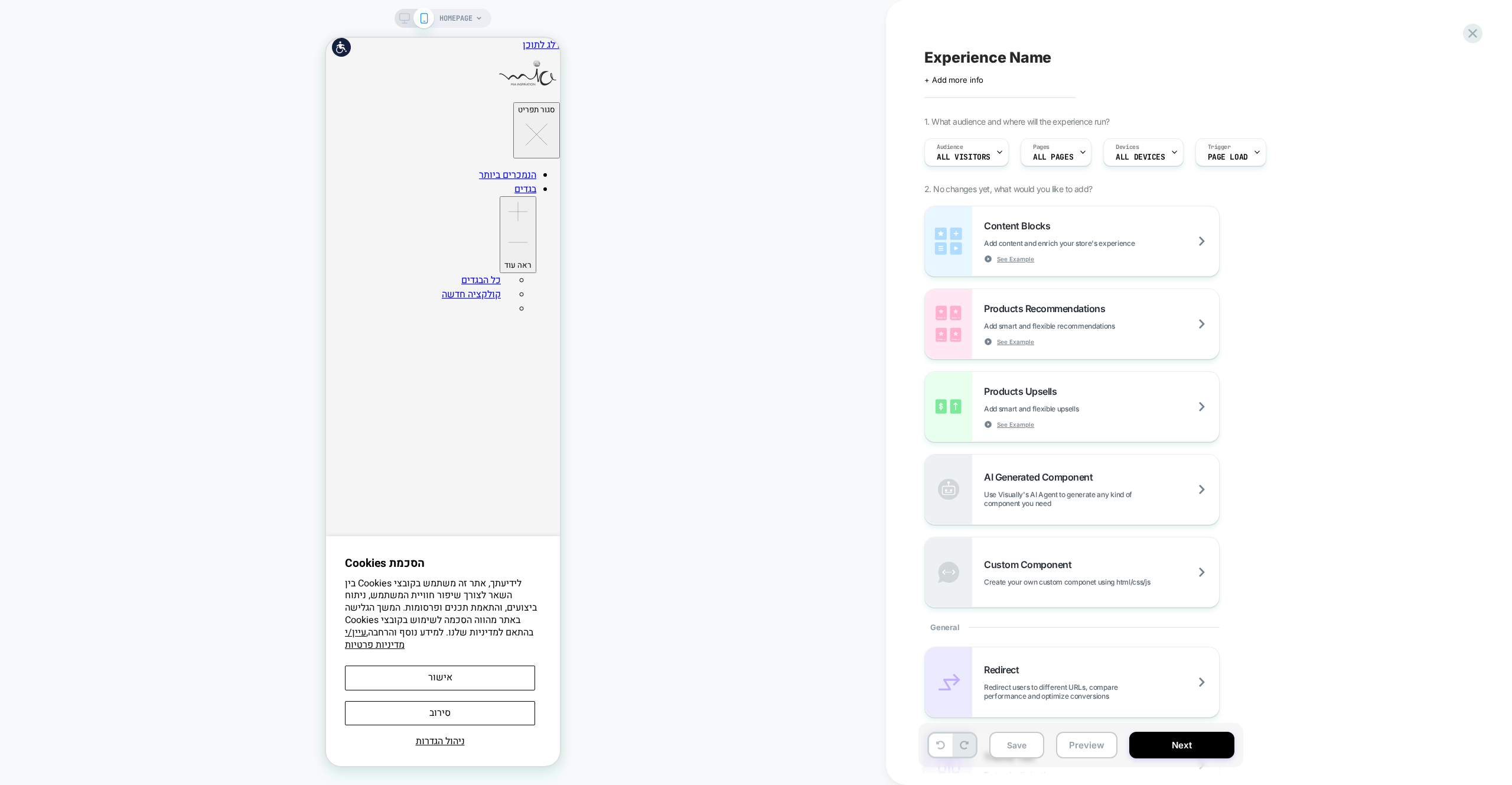
click at [624, 210] on div "HOMEPAGE" at bounding box center [443, 392] width 886 height 761
click at [514, 683] on button "אישור" at bounding box center [440, 677] width 190 height 25
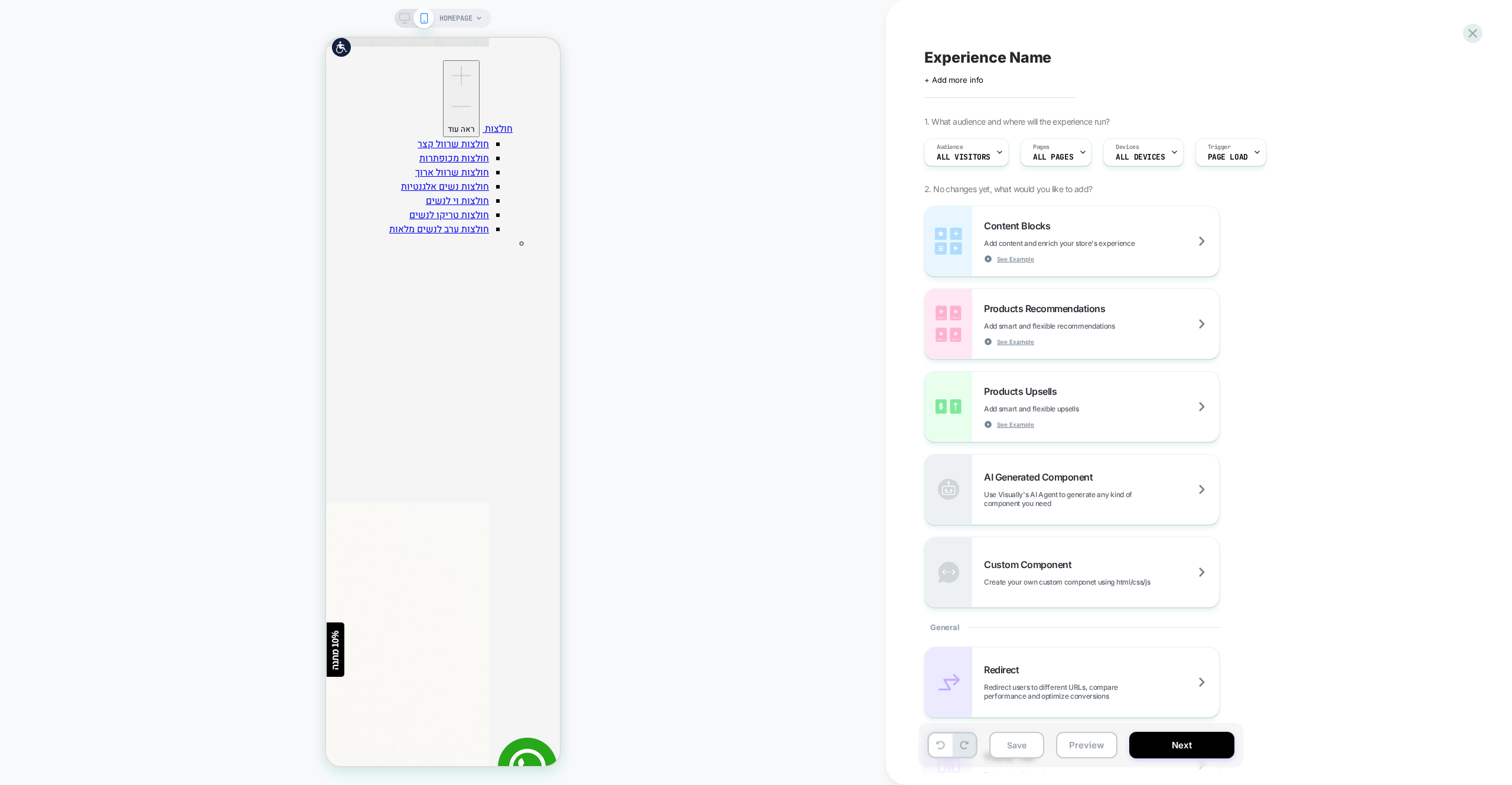
scroll to position [2083, 0]
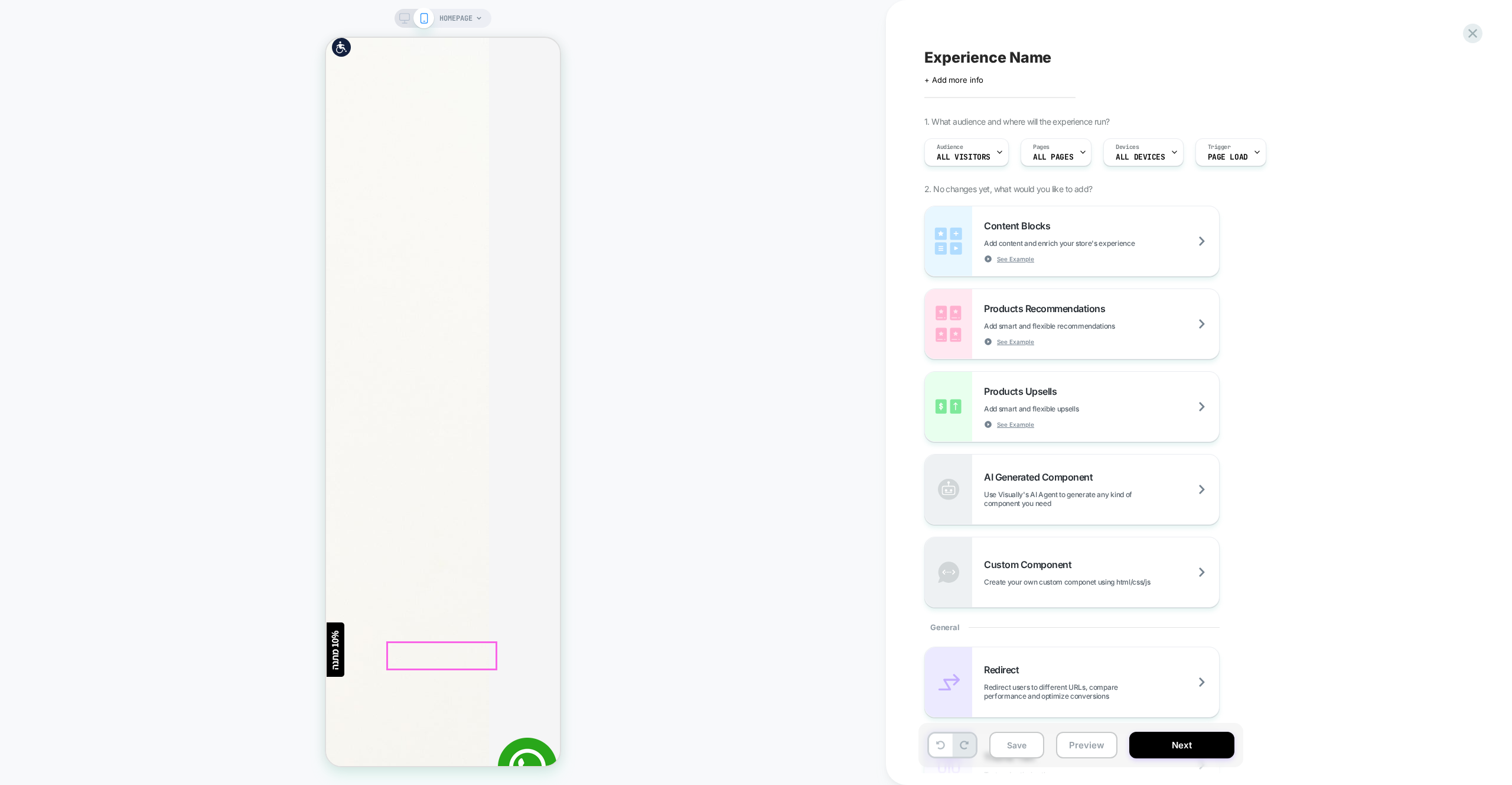
click at [1467, 31] on icon at bounding box center [1472, 33] width 16 height 16
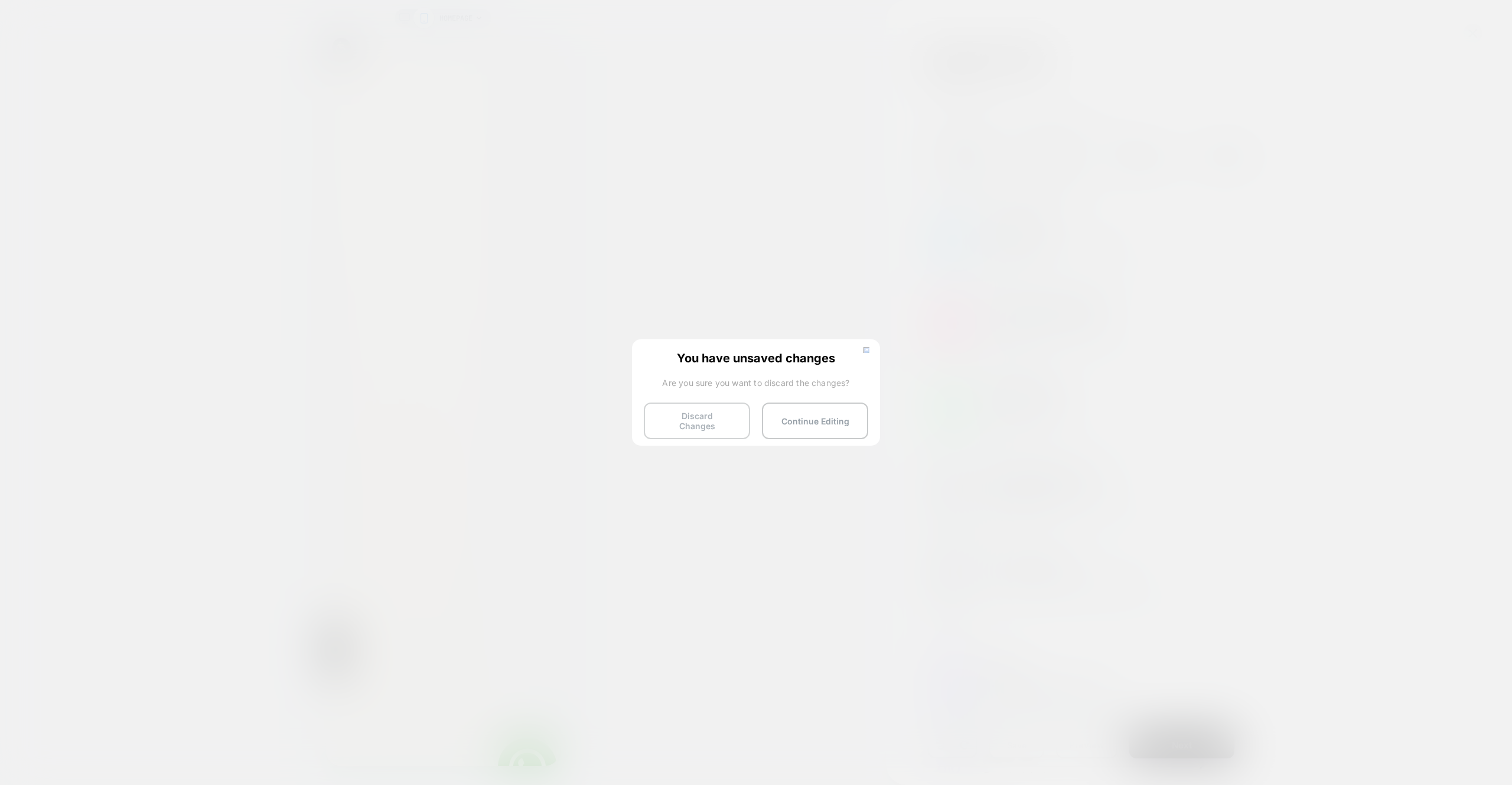
drag, startPoint x: 694, startPoint y: 418, endPoint x: 722, endPoint y: 413, distance: 28.4
click at [694, 418] on button "Discard Changes" at bounding box center [697, 421] width 106 height 37
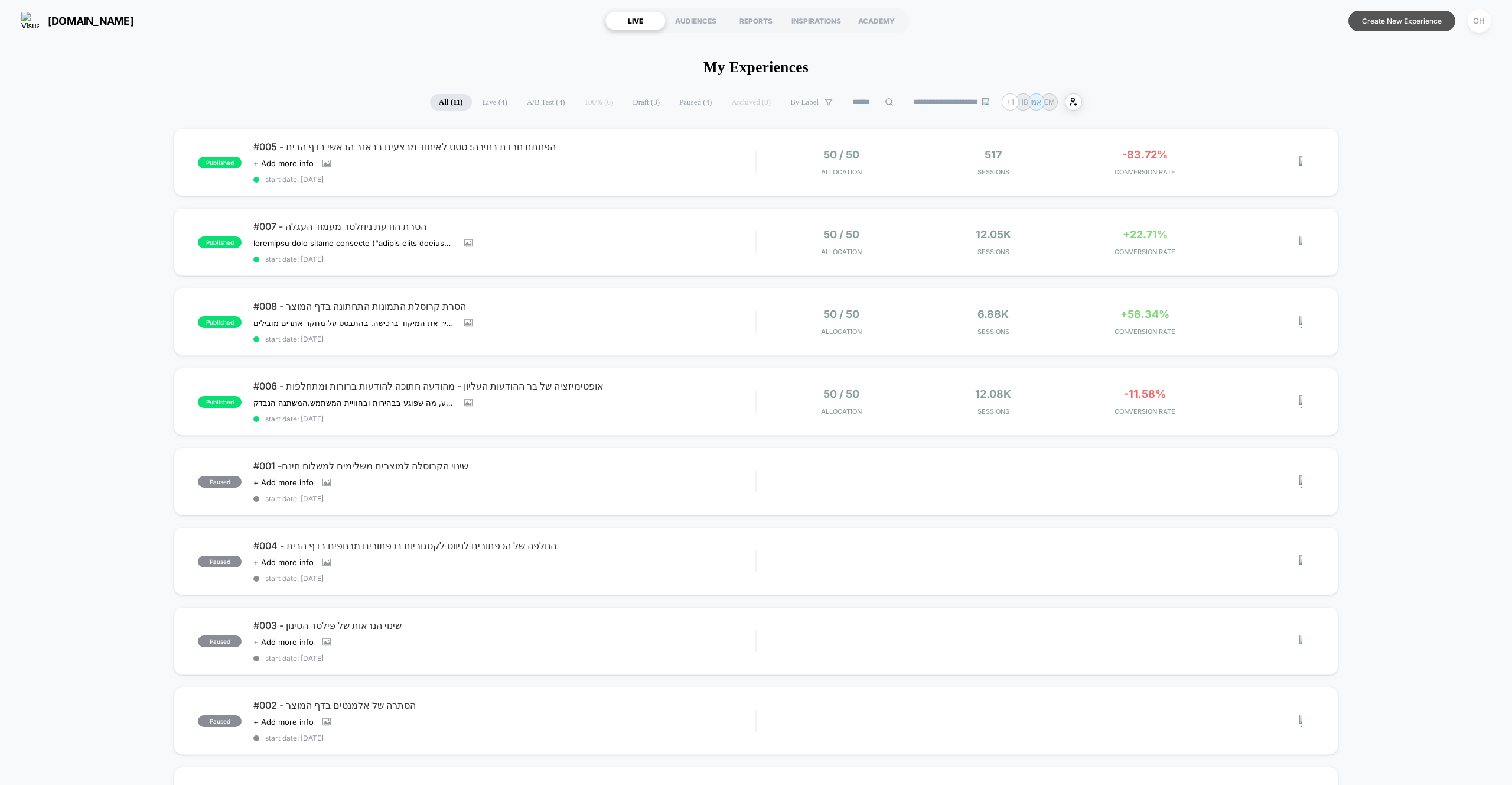
click at [1377, 25] on button "Create New Experience" at bounding box center [1402, 21] width 107 height 21
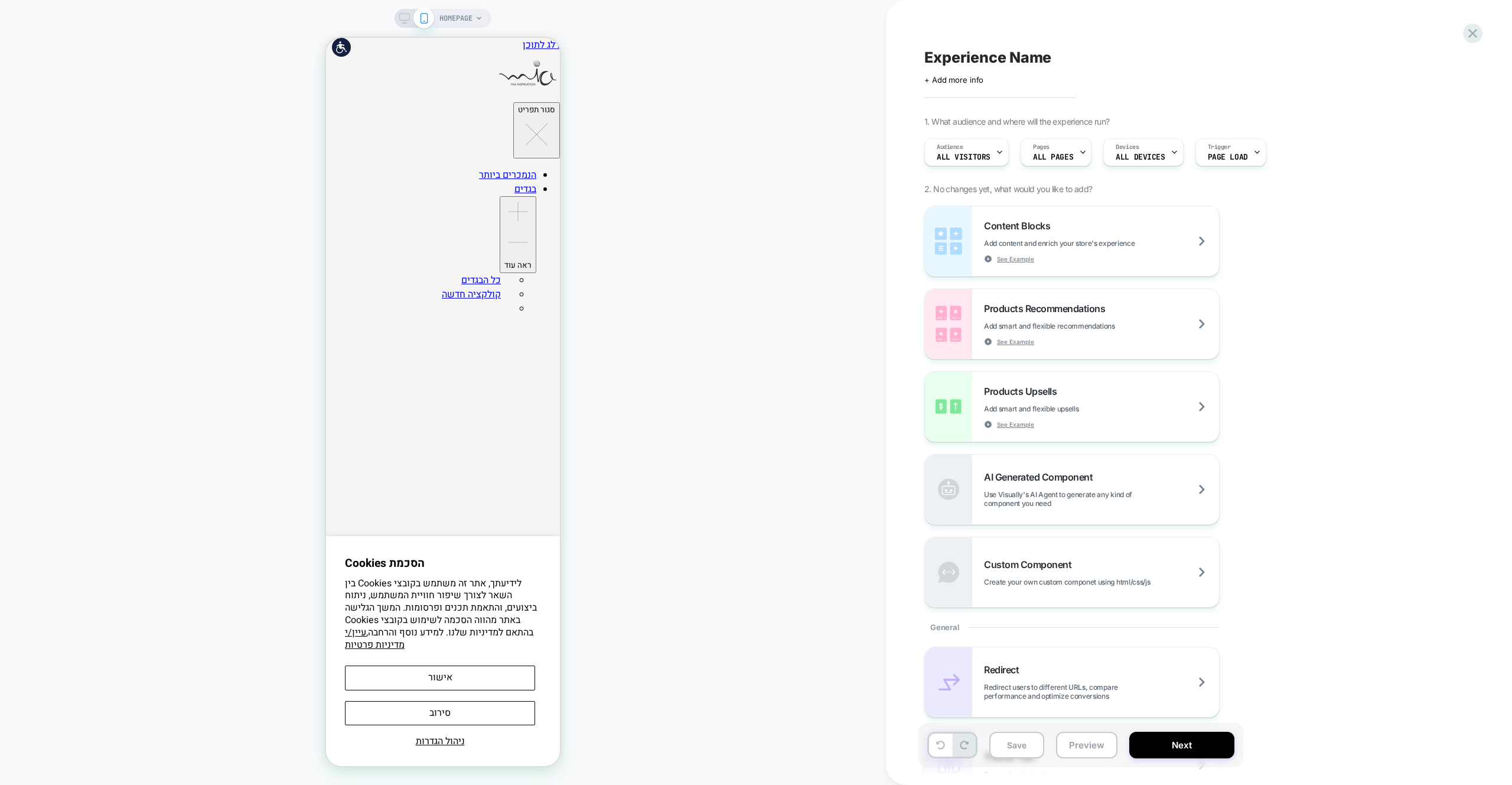
drag, startPoint x: 797, startPoint y: 279, endPoint x: 624, endPoint y: 379, distance: 199.8
click at [797, 279] on div "HOMEPAGE" at bounding box center [443, 392] width 886 height 761
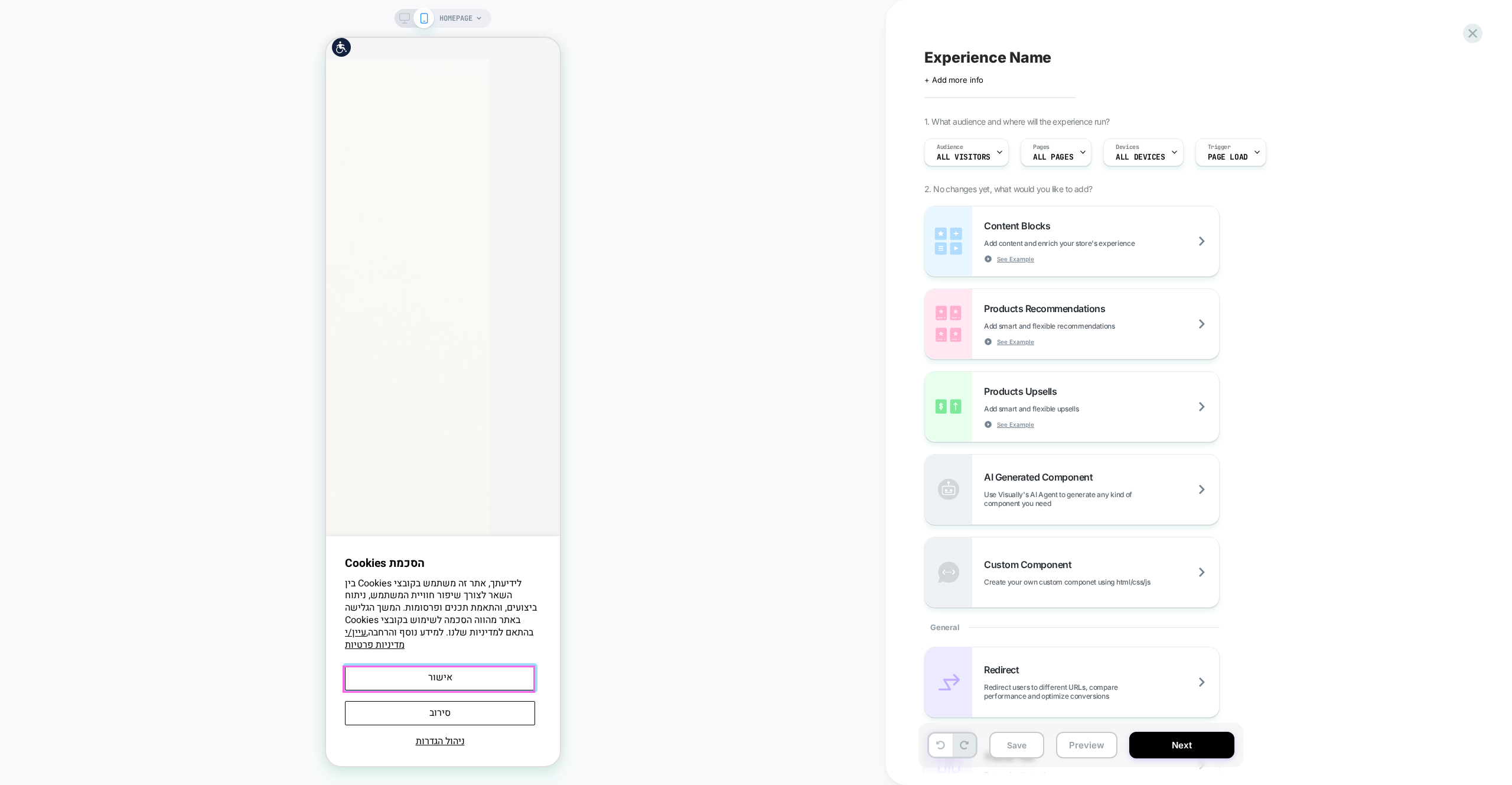
click at [478, 669] on button "אישור" at bounding box center [440, 677] width 190 height 25
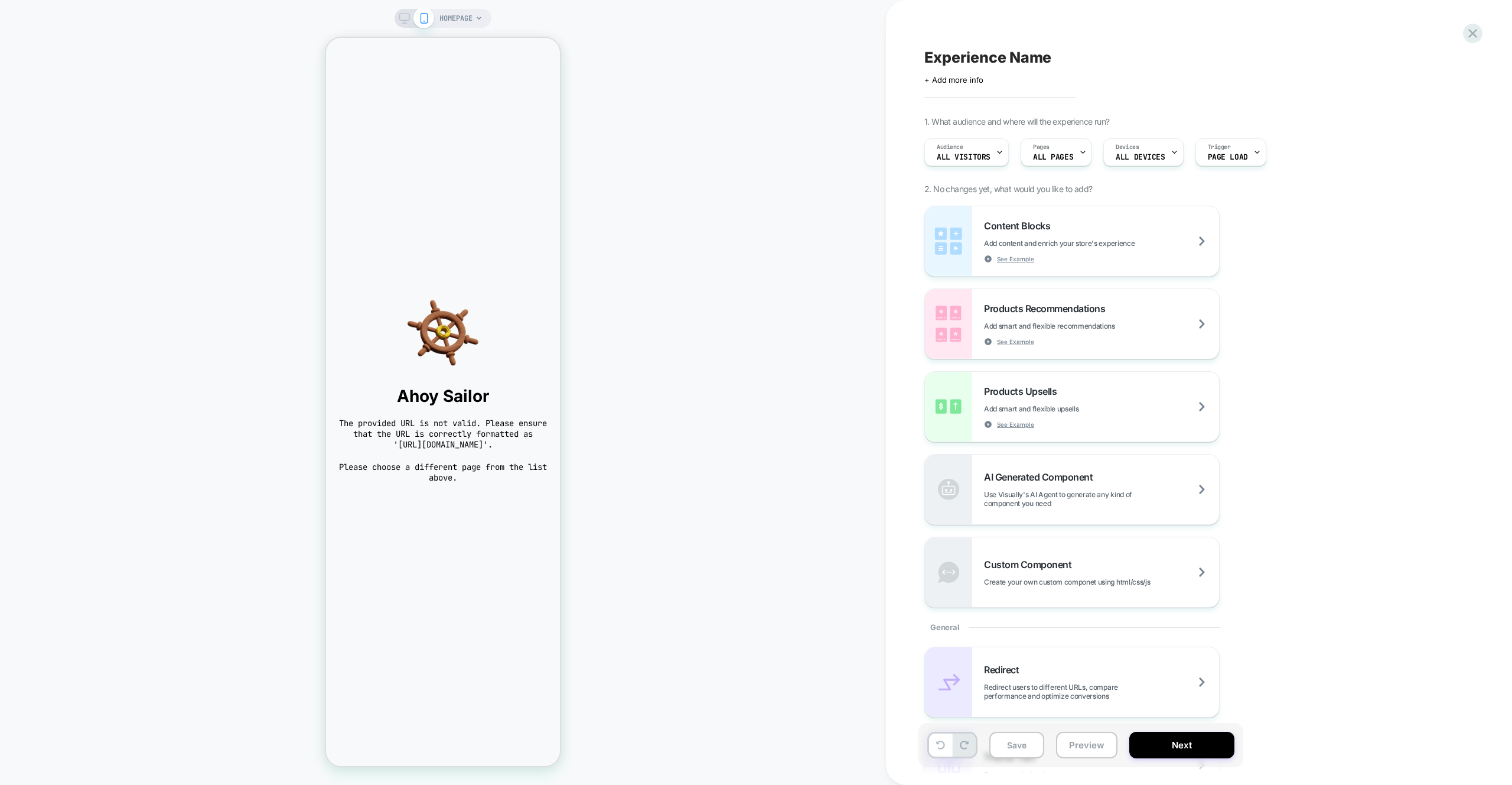
scroll to position [0, 0]
click at [1479, 36] on icon at bounding box center [1472, 33] width 16 height 16
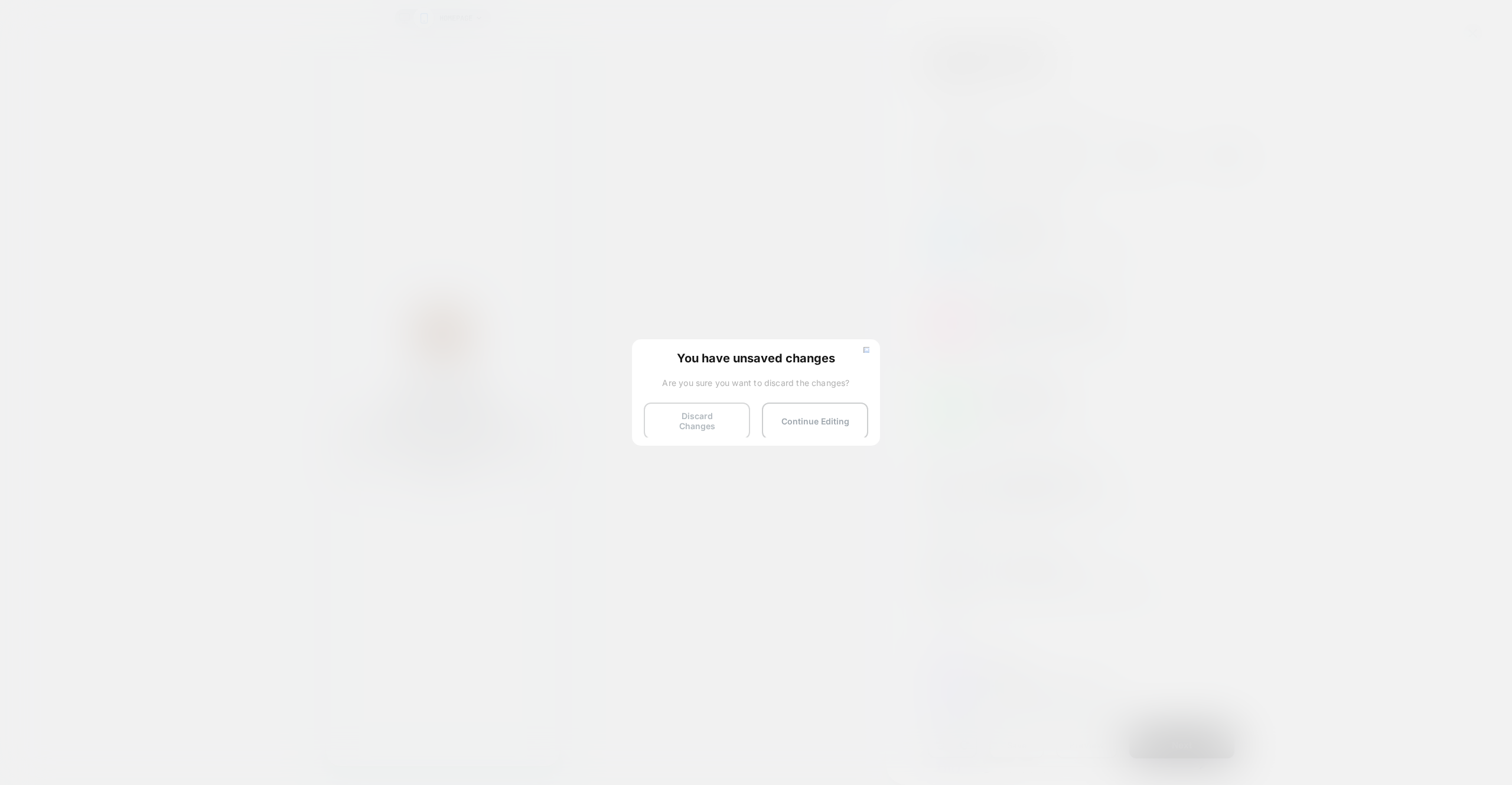
click at [681, 430] on button "Discard Changes" at bounding box center [697, 421] width 106 height 37
click at [683, 425] on button "Discard Changes" at bounding box center [697, 421] width 106 height 37
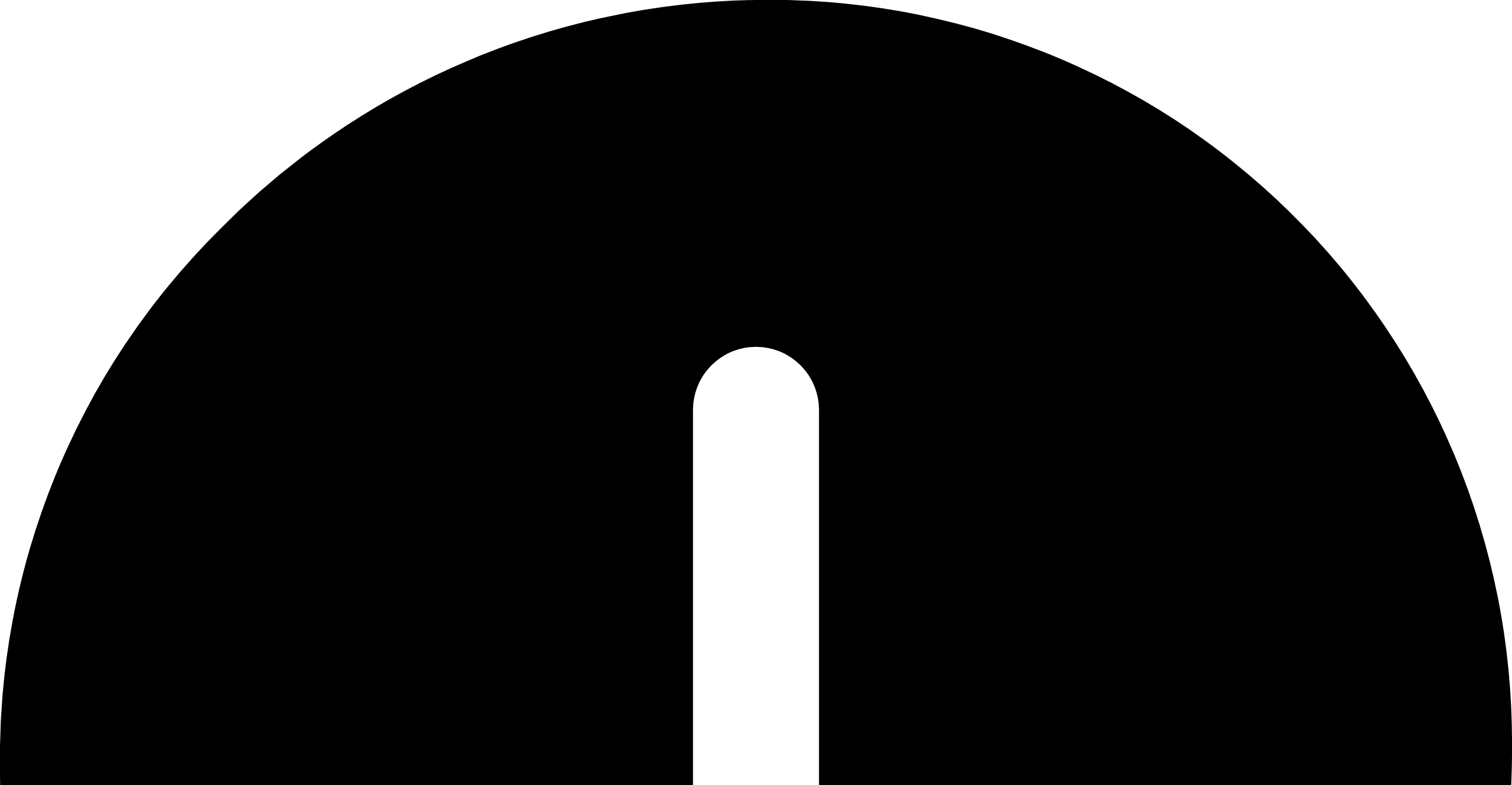
drag, startPoint x: 1278, startPoint y: 71, endPoint x: 1287, endPoint y: 69, distance: 9.2
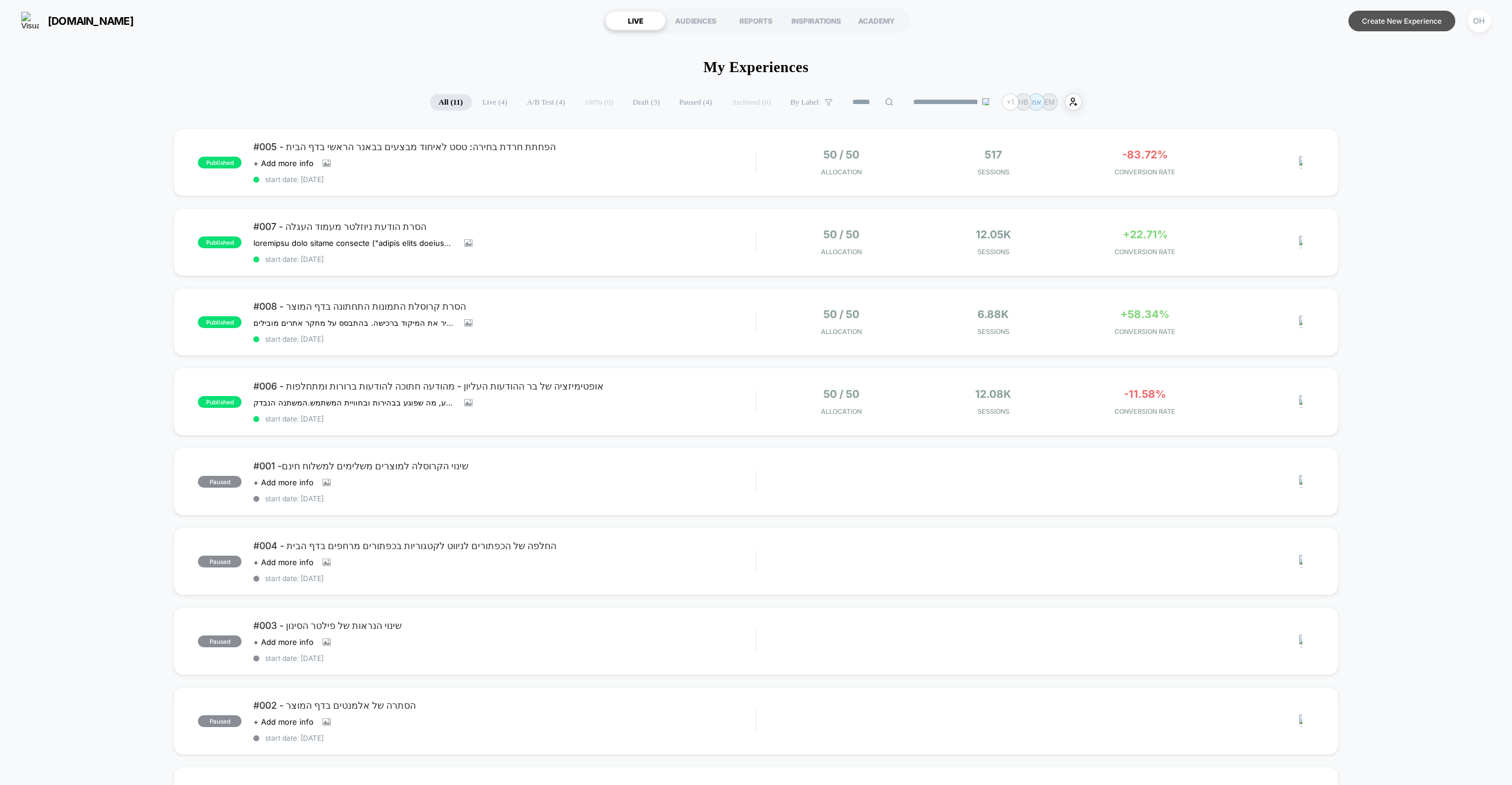
click at [1377, 16] on button "Create New Experience" at bounding box center [1402, 21] width 107 height 21
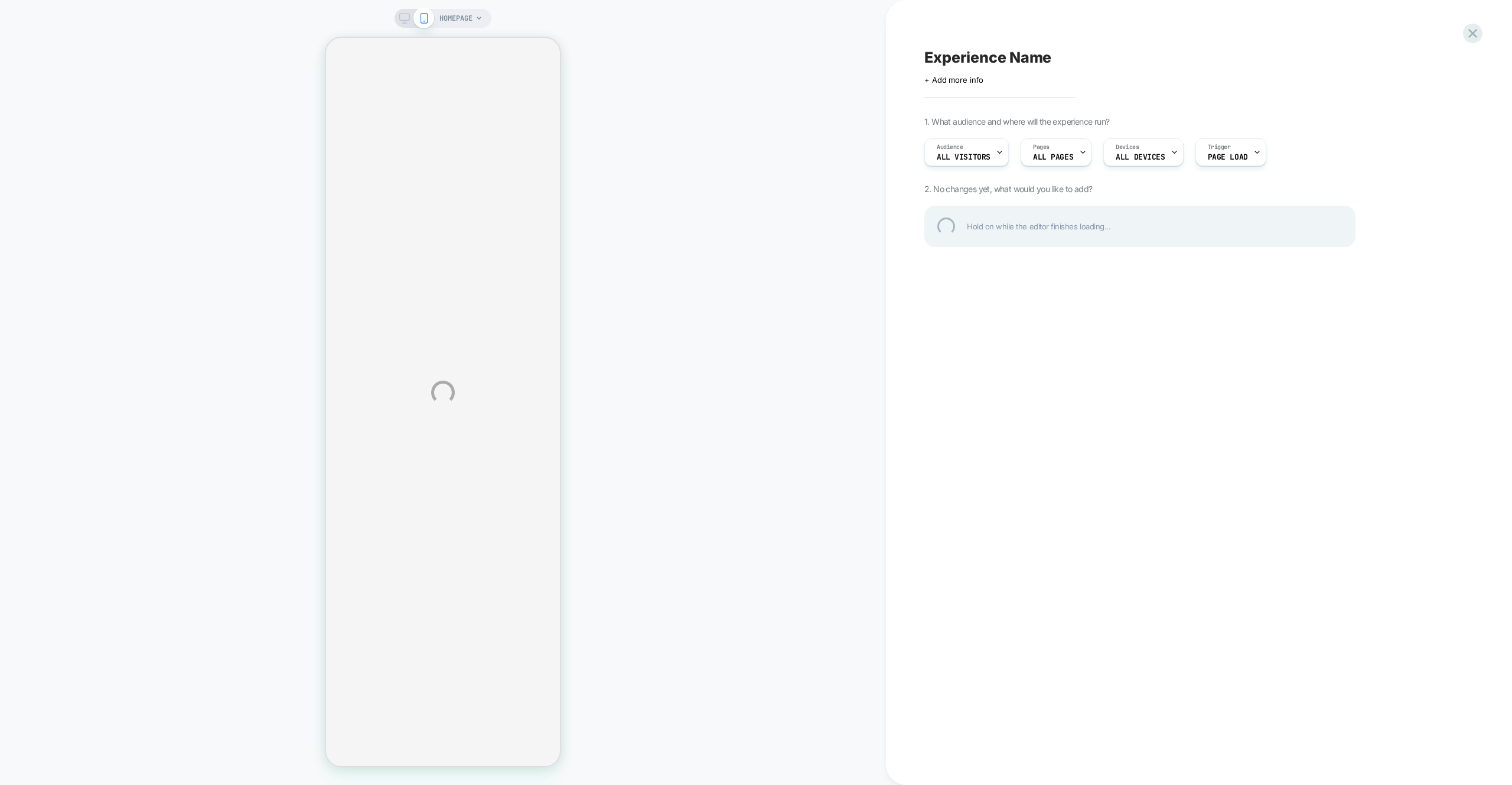
click at [846, 154] on div "HOMEPAGE Experience Name Click to edit experience details + Add more info 1. Wh…" at bounding box center [756, 392] width 1512 height 785
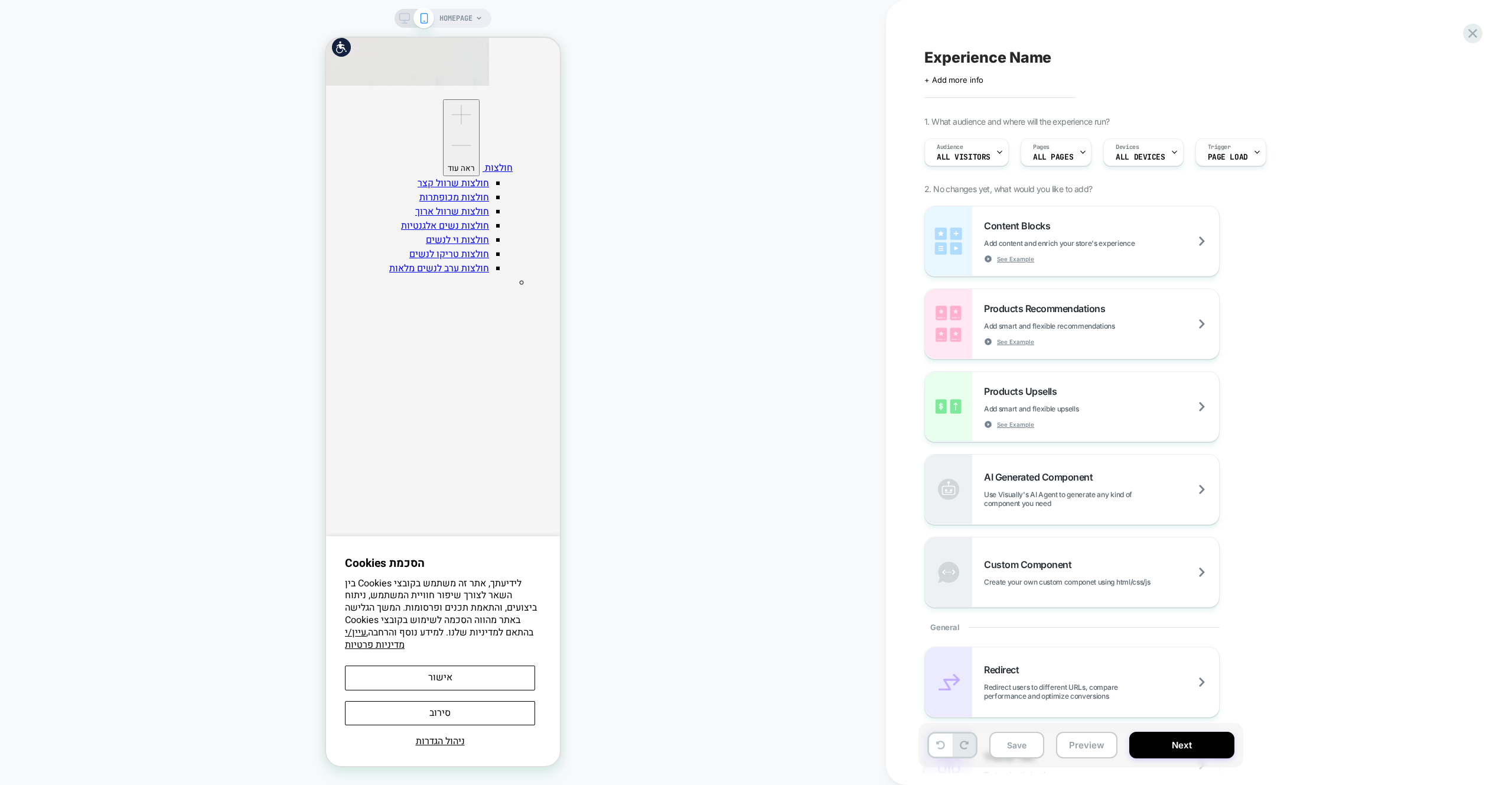
scroll to position [2083, 0]
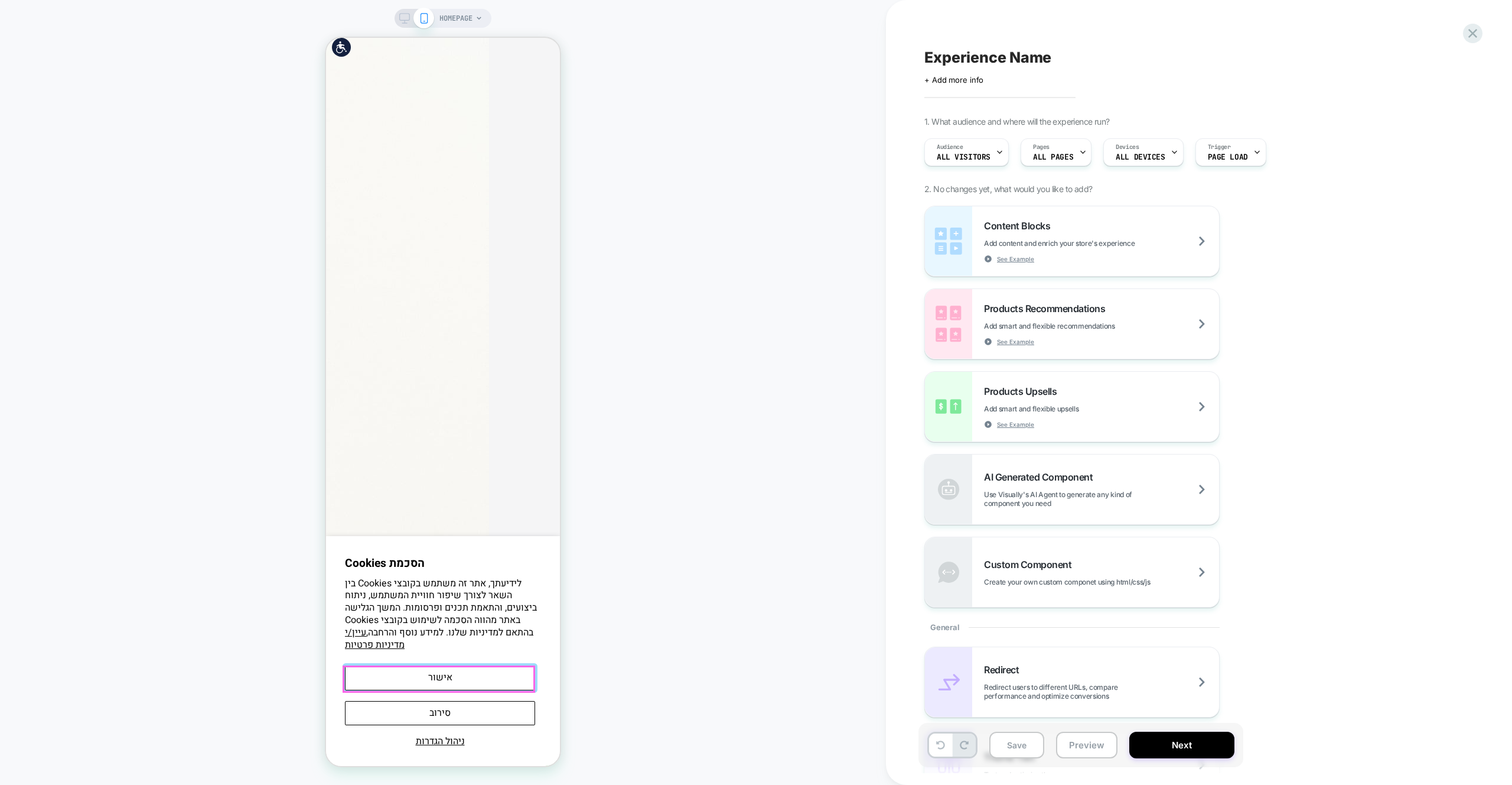
click at [512, 686] on button "אישור" at bounding box center [440, 677] width 190 height 25
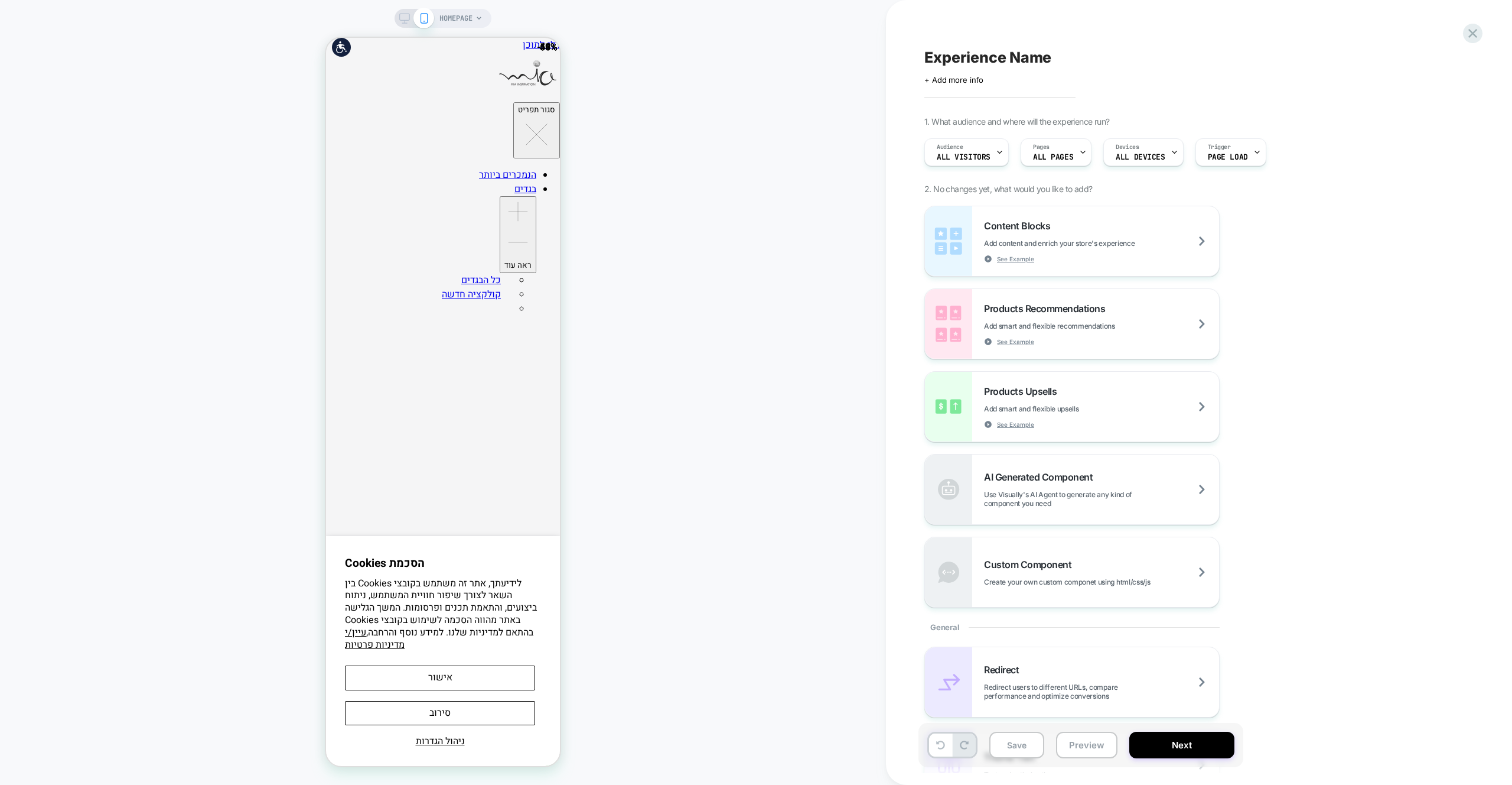
scroll to position [0, 0]
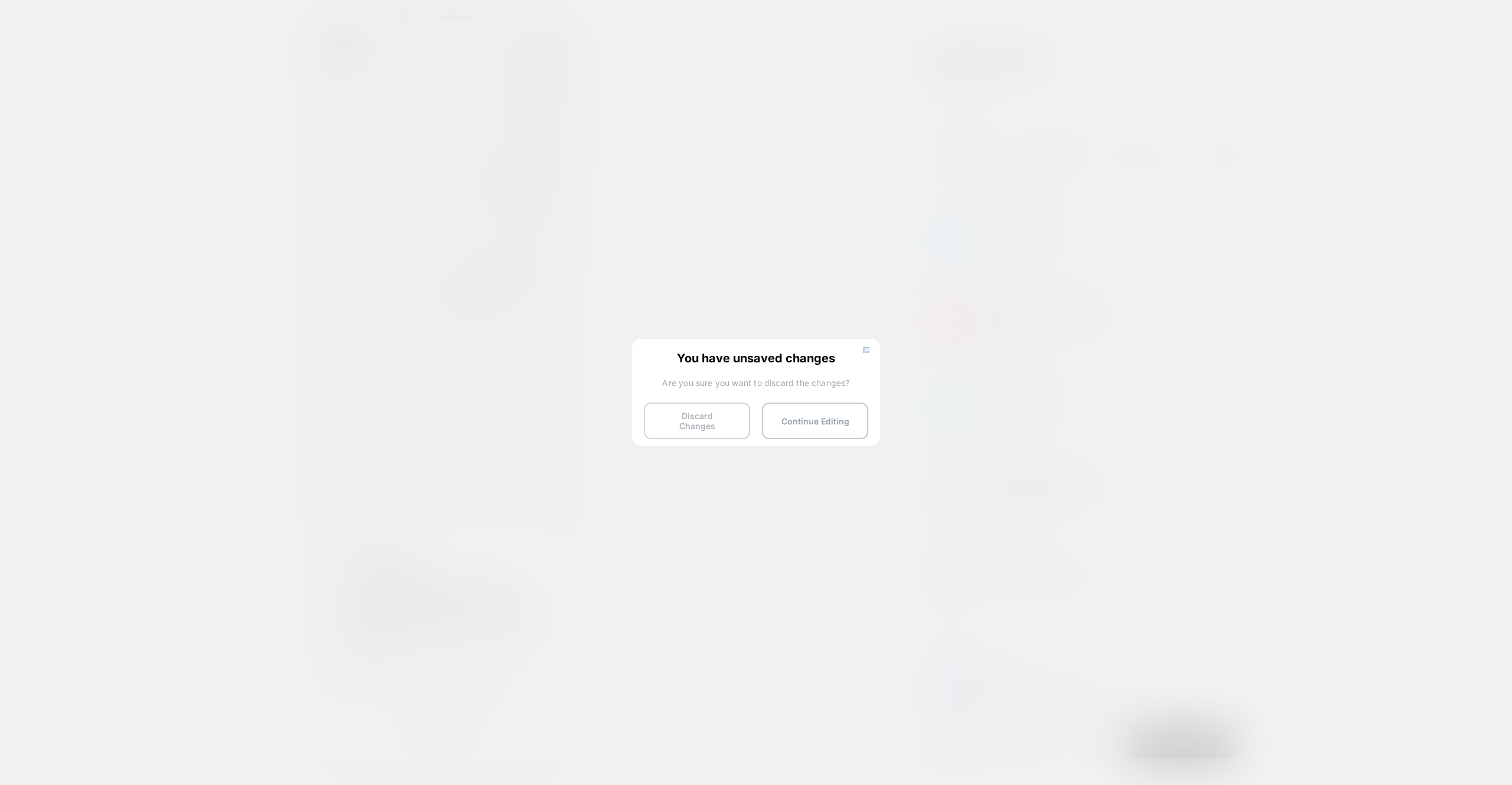
click at [691, 421] on button "Discard Changes" at bounding box center [697, 421] width 106 height 37
click at [698, 411] on button "Discard Changes" at bounding box center [697, 421] width 106 height 37
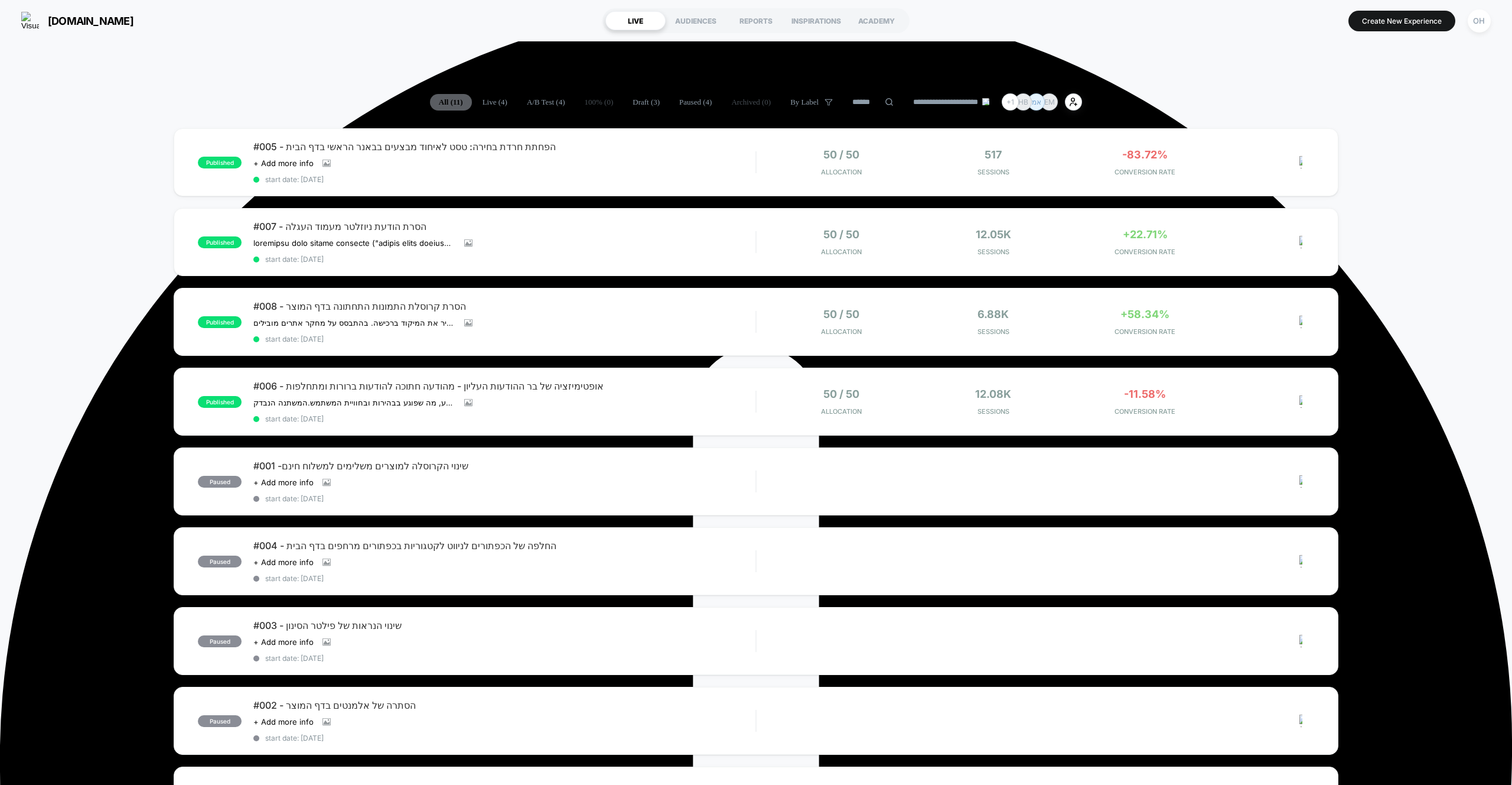
click at [1395, 33] on section "Create New Experience OH" at bounding box center [1251, 20] width 486 height 29
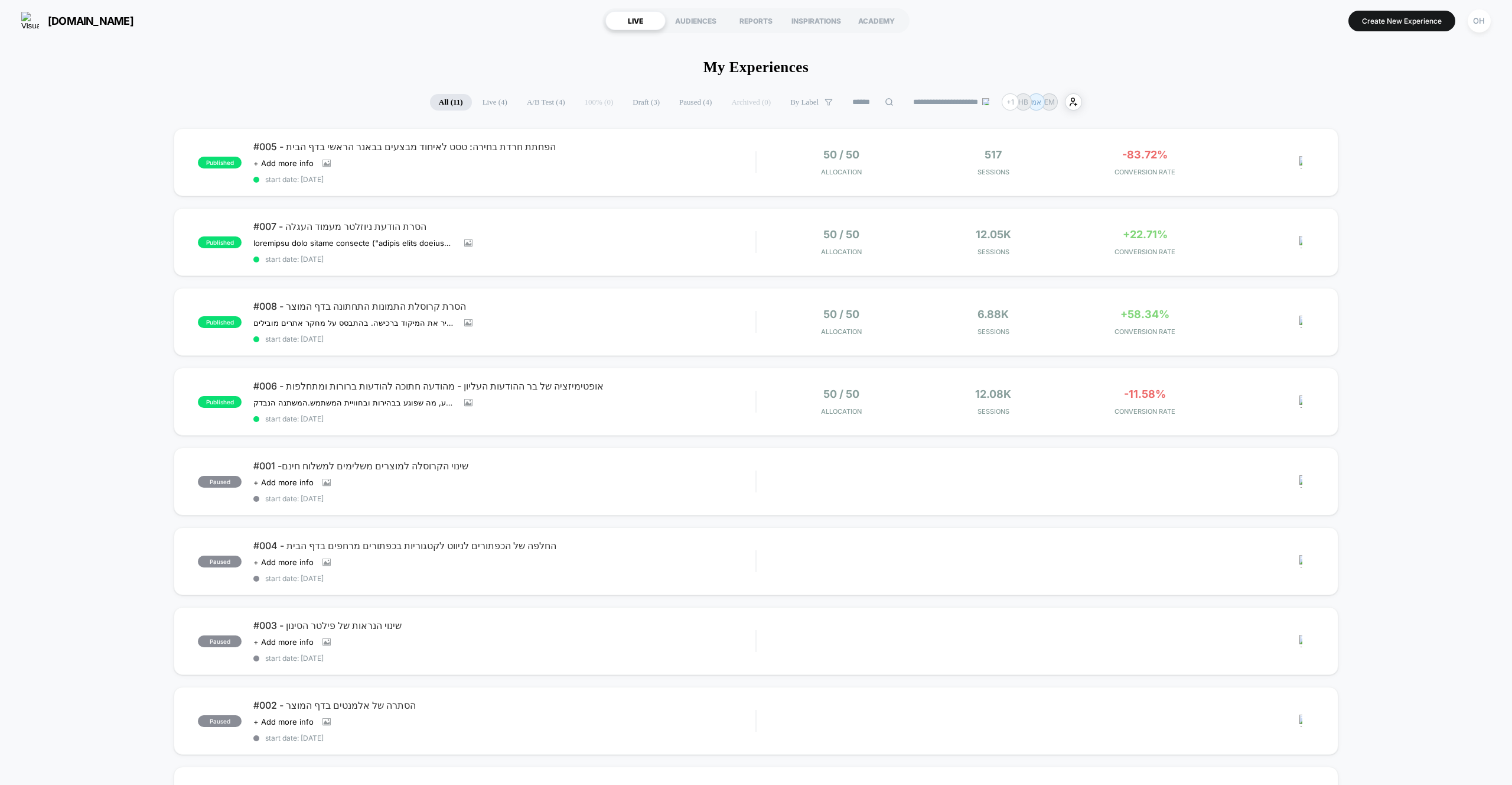
click at [1391, 25] on button "Create New Experience" at bounding box center [1402, 21] width 107 height 21
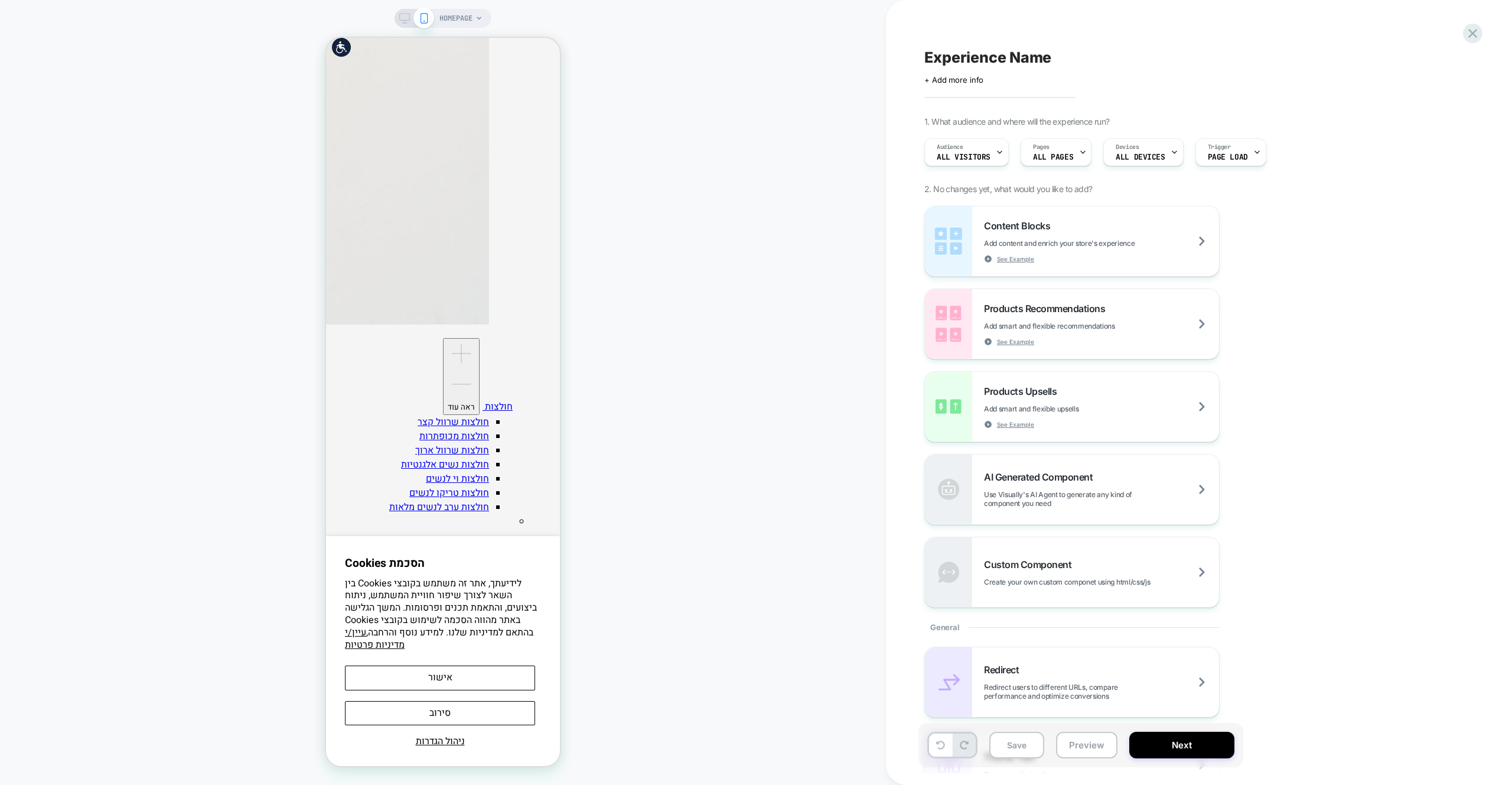
scroll to position [2083, 0]
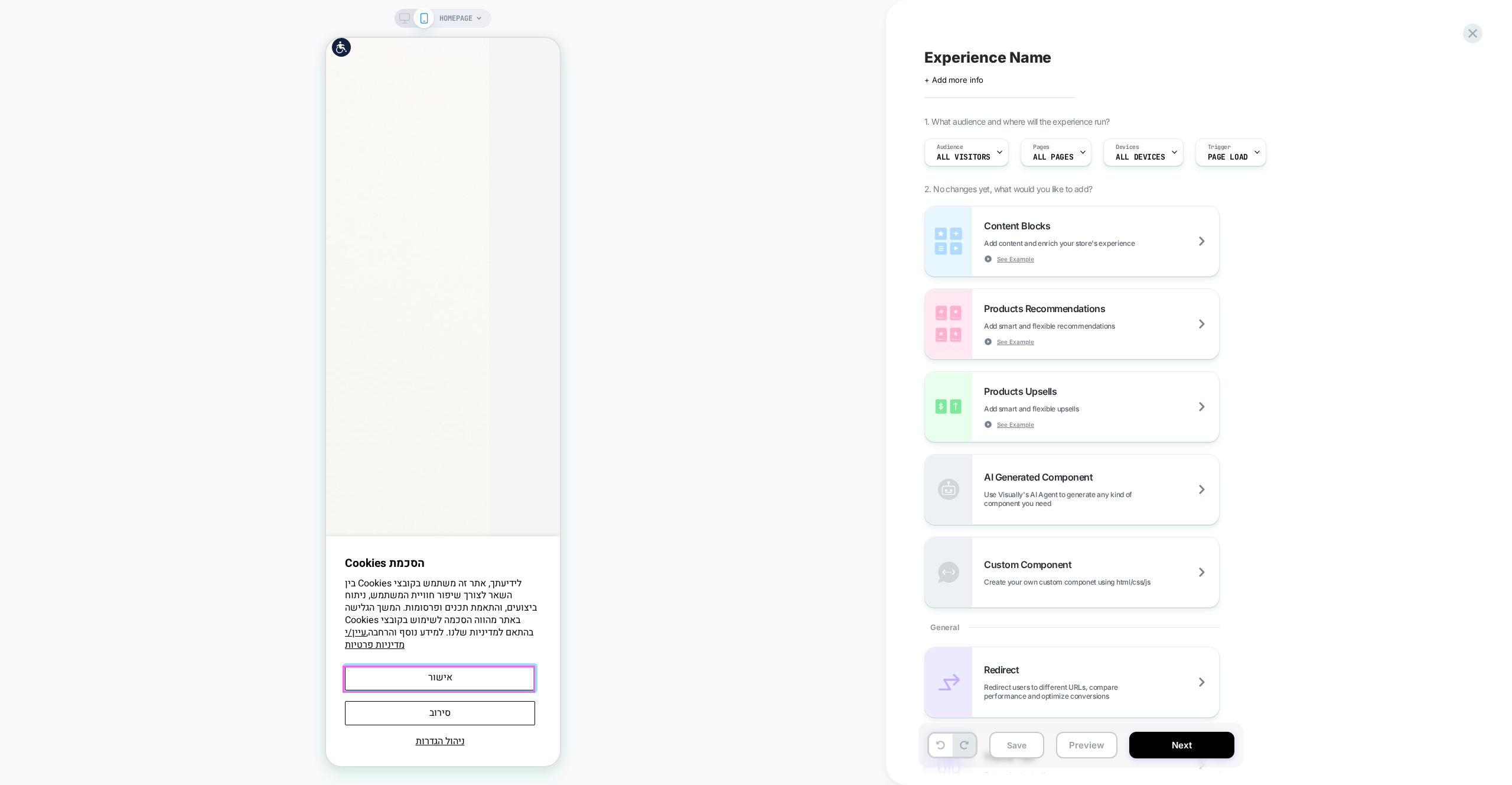
click at [477, 678] on button "אישור" at bounding box center [440, 677] width 190 height 25
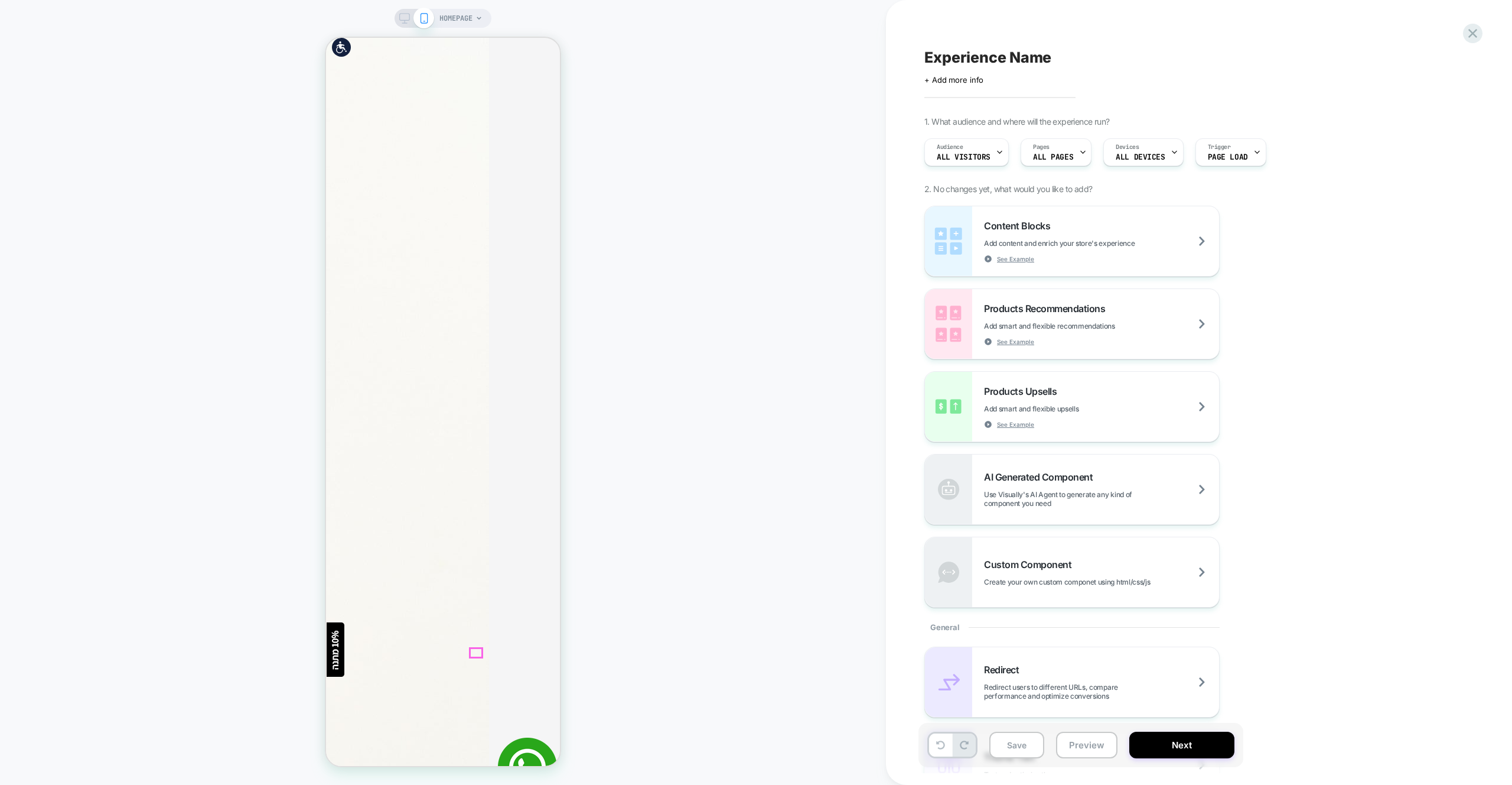
click at [689, 538] on div "HOMEPAGE" at bounding box center [443, 392] width 886 height 761
click at [1466, 34] on icon at bounding box center [1472, 33] width 16 height 16
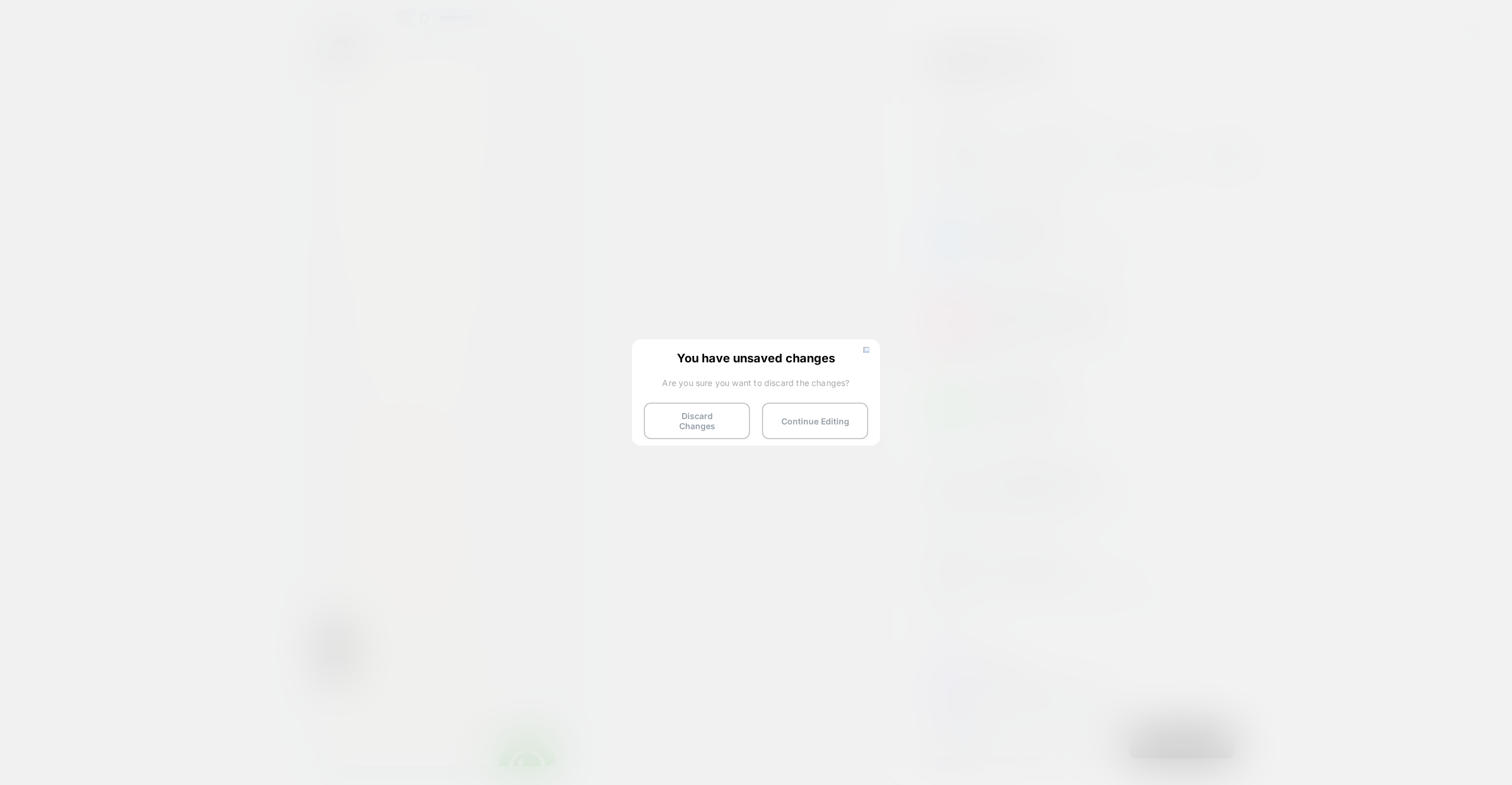
click at [675, 436] on div "You have unsaved changes Are you sure you want to discard the changes? Discard …" at bounding box center [756, 391] width 248 height 105
click at [677, 427] on button "Discard Changes" at bounding box center [697, 421] width 106 height 37
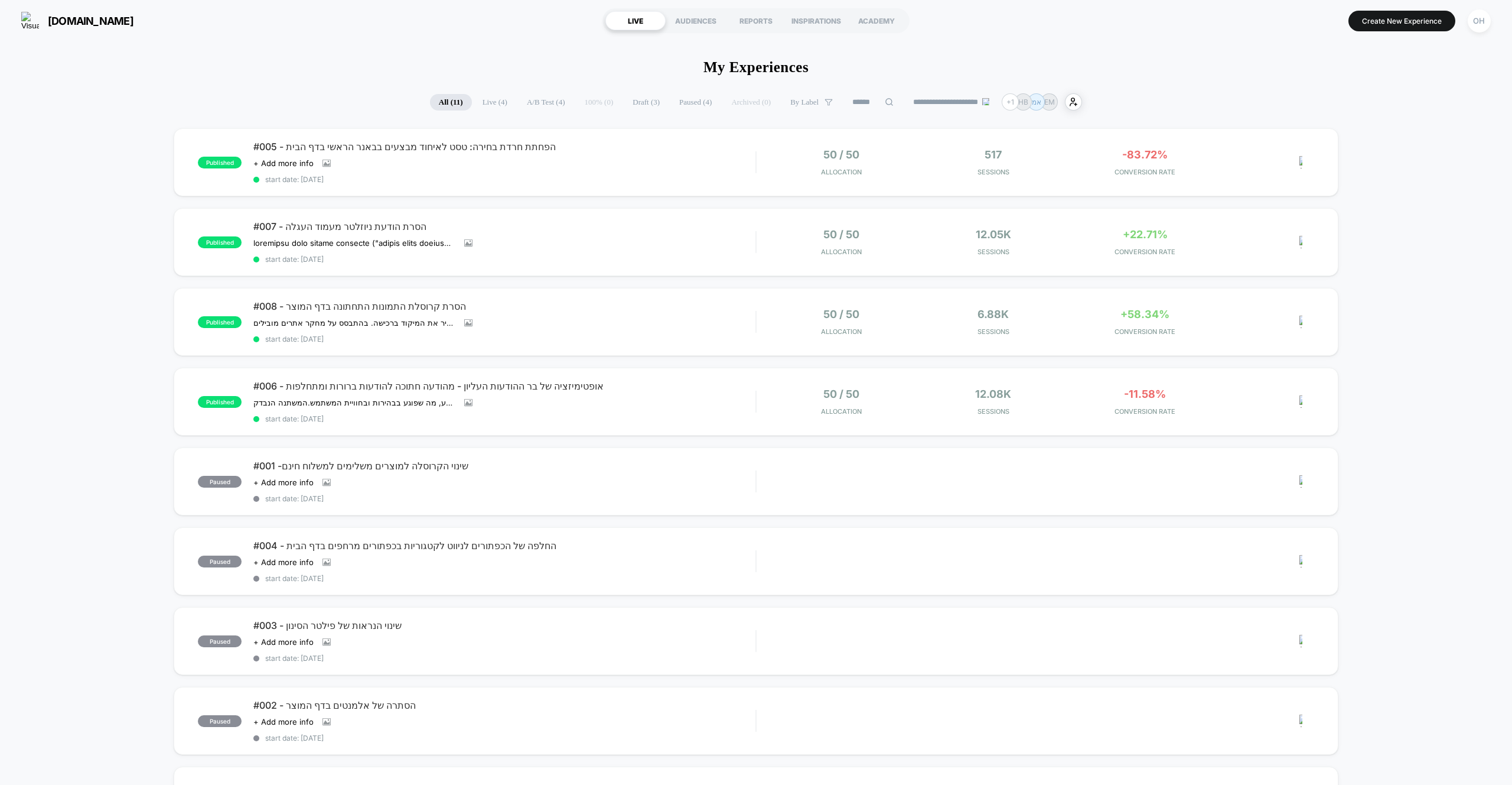
click at [1388, 32] on section "Create New Experience OH" at bounding box center [1251, 20] width 486 height 29
click at [1386, 22] on button "Create New Experience" at bounding box center [1402, 21] width 107 height 21
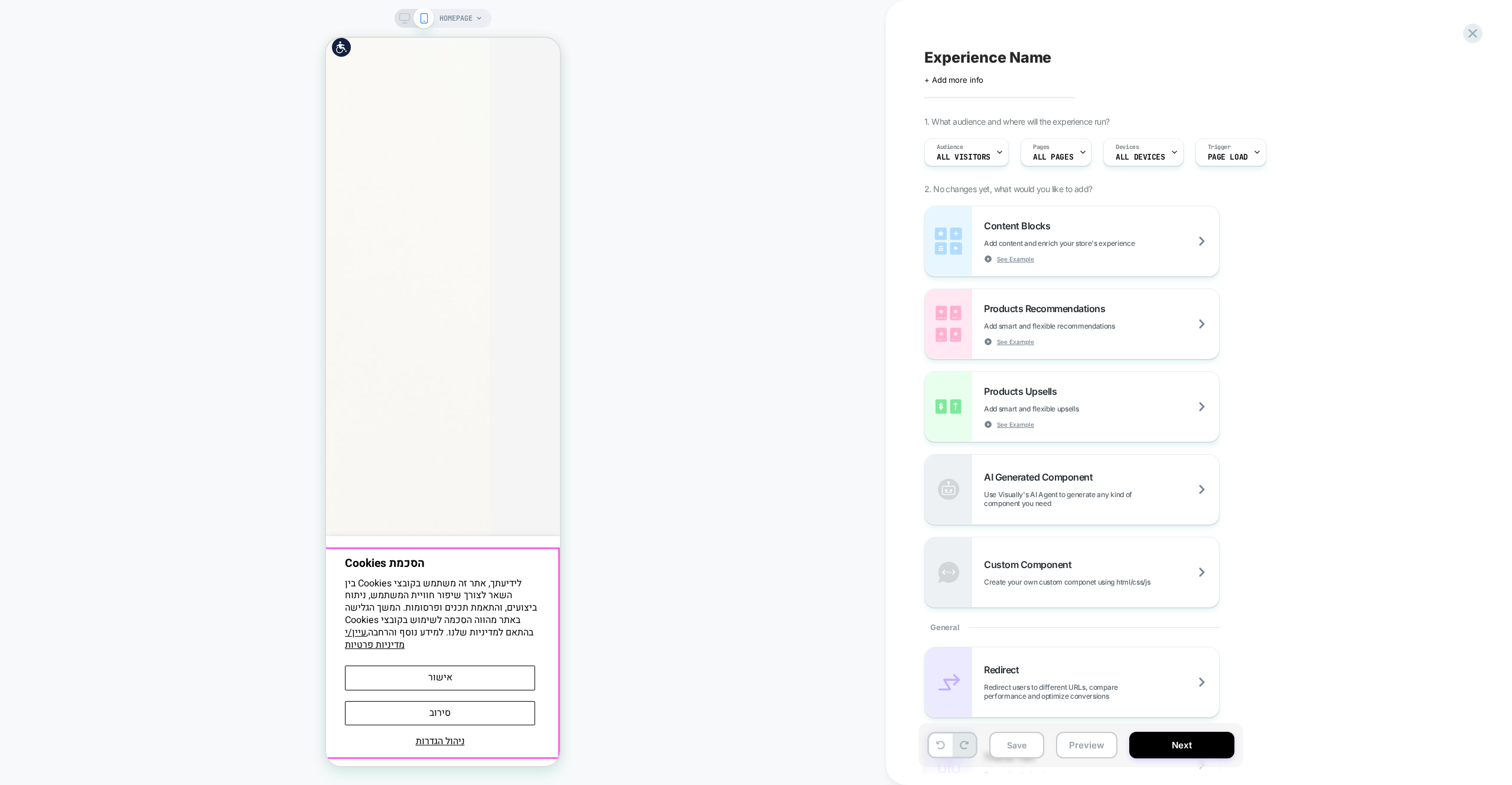
scroll to position [2083, 0]
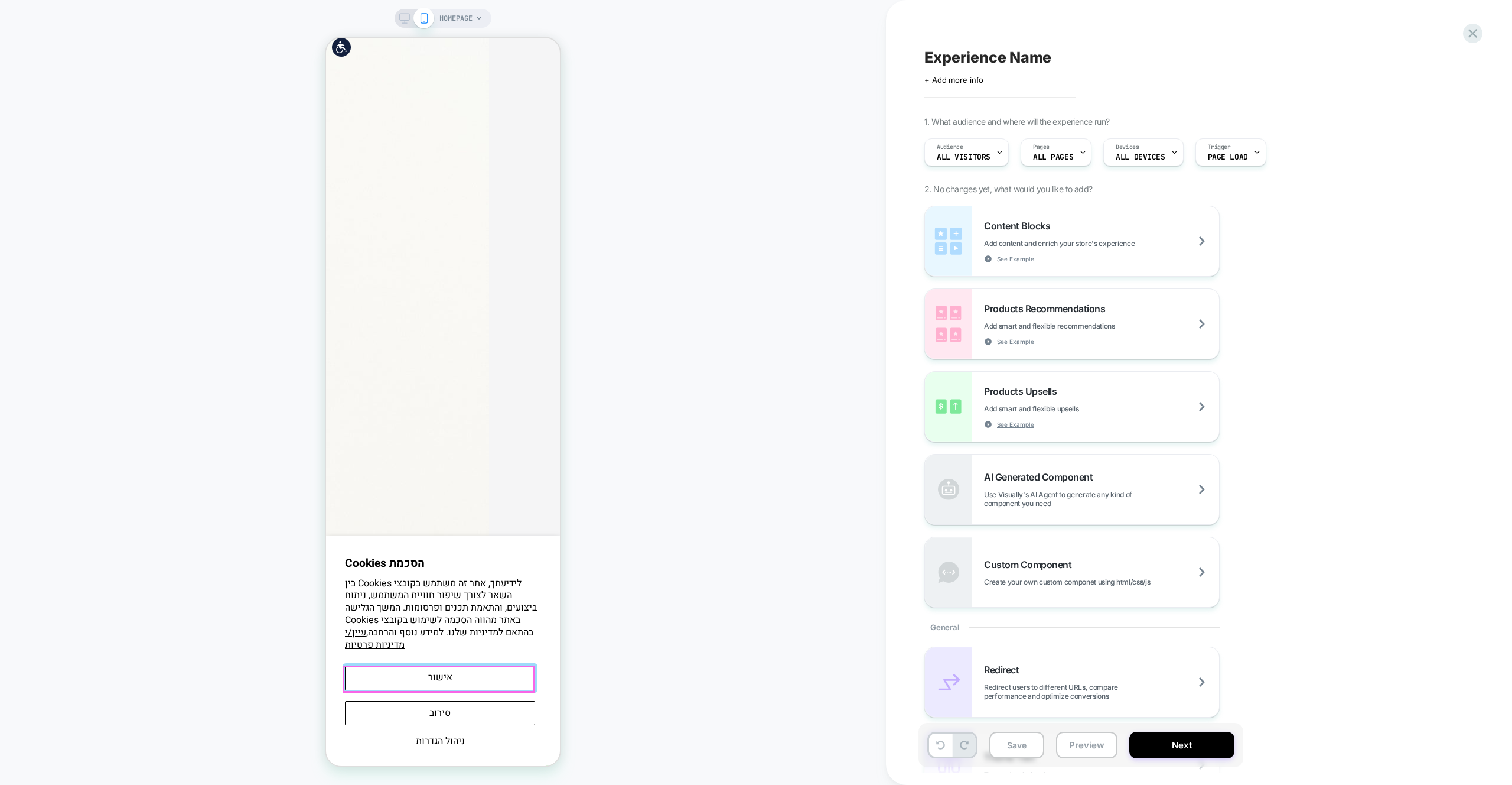
click at [512, 677] on button "אישור" at bounding box center [440, 677] width 190 height 25
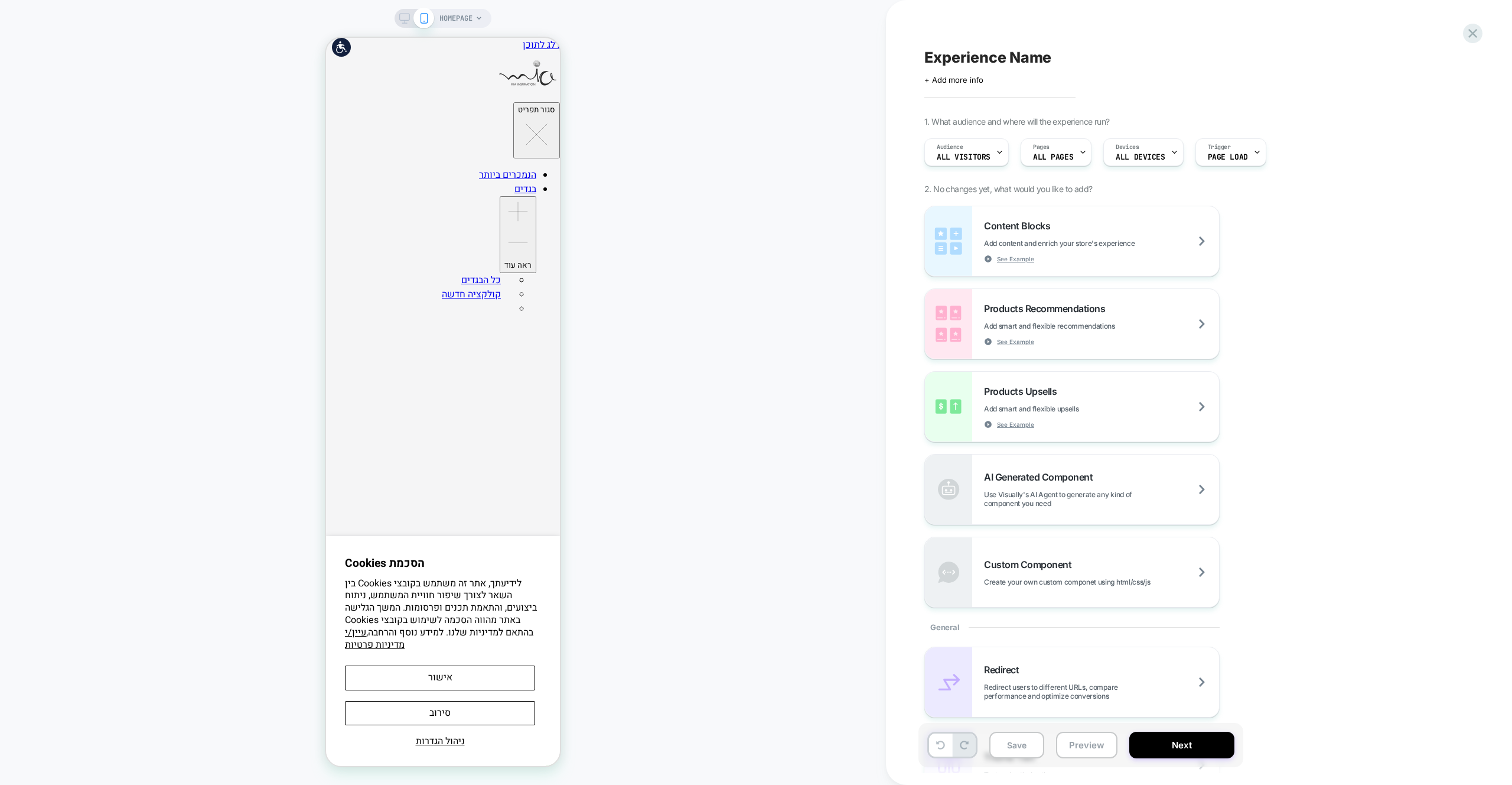
scroll to position [0, 0]
click at [1472, 23] on div at bounding box center [1472, 33] width 25 height 25
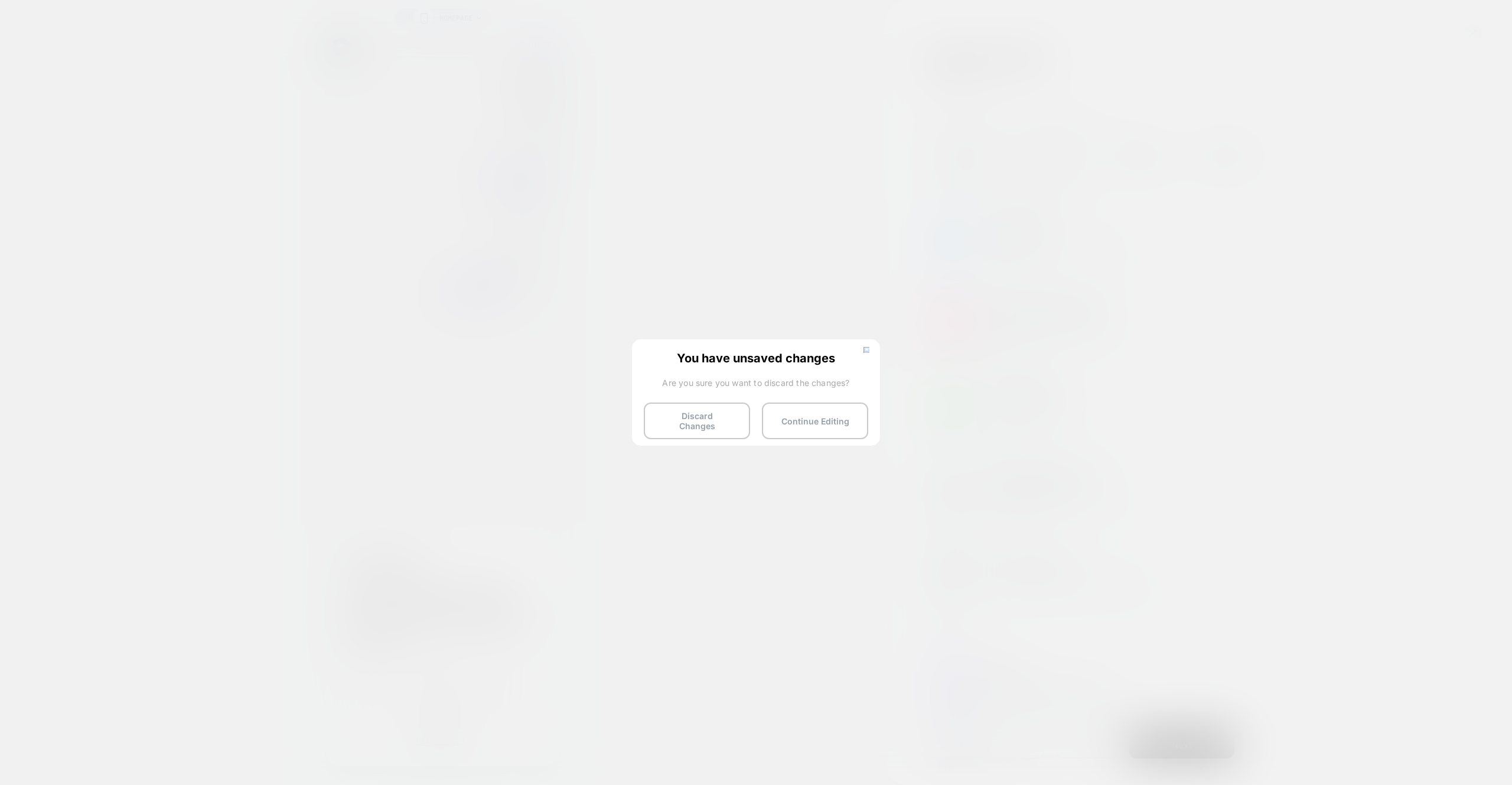
drag, startPoint x: 696, startPoint y: 383, endPoint x: 708, endPoint y: 398, distance: 19.2
click at [696, 383] on span "Are you sure you want to discard the changes?" at bounding box center [756, 383] width 224 height 10
click at [709, 399] on div "You have unsaved changes Are you sure you want to discard the changes? Discard …" at bounding box center [756, 391] width 248 height 105
click at [716, 406] on button "Discard Changes" at bounding box center [697, 421] width 106 height 37
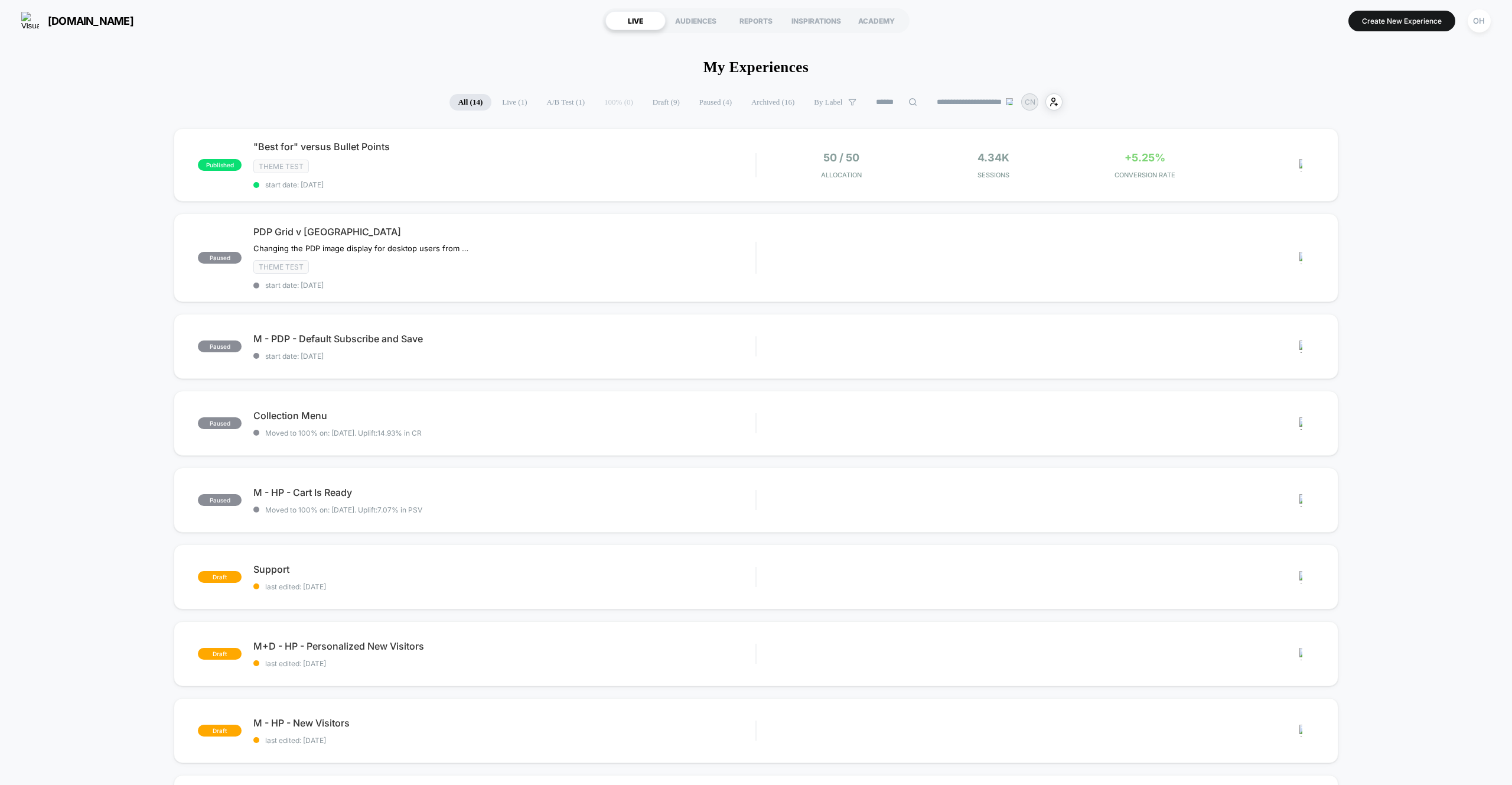
click at [1351, 31] on section "Create New Experience [GEOGRAPHIC_DATA]" at bounding box center [1251, 20] width 486 height 29
click at [1353, 22] on button "Create New Experience" at bounding box center [1402, 21] width 107 height 21
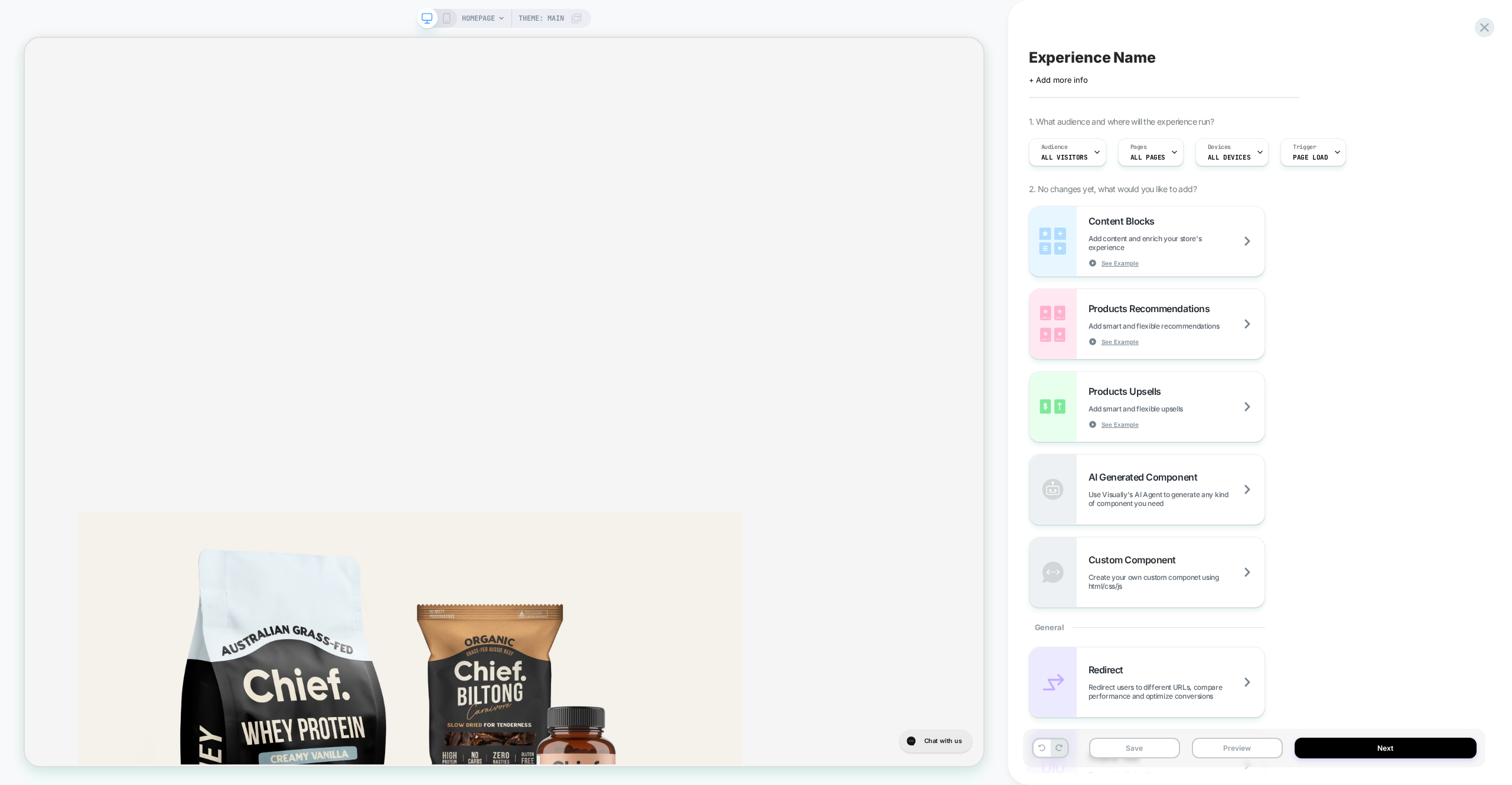
scroll to position [2033, 0]
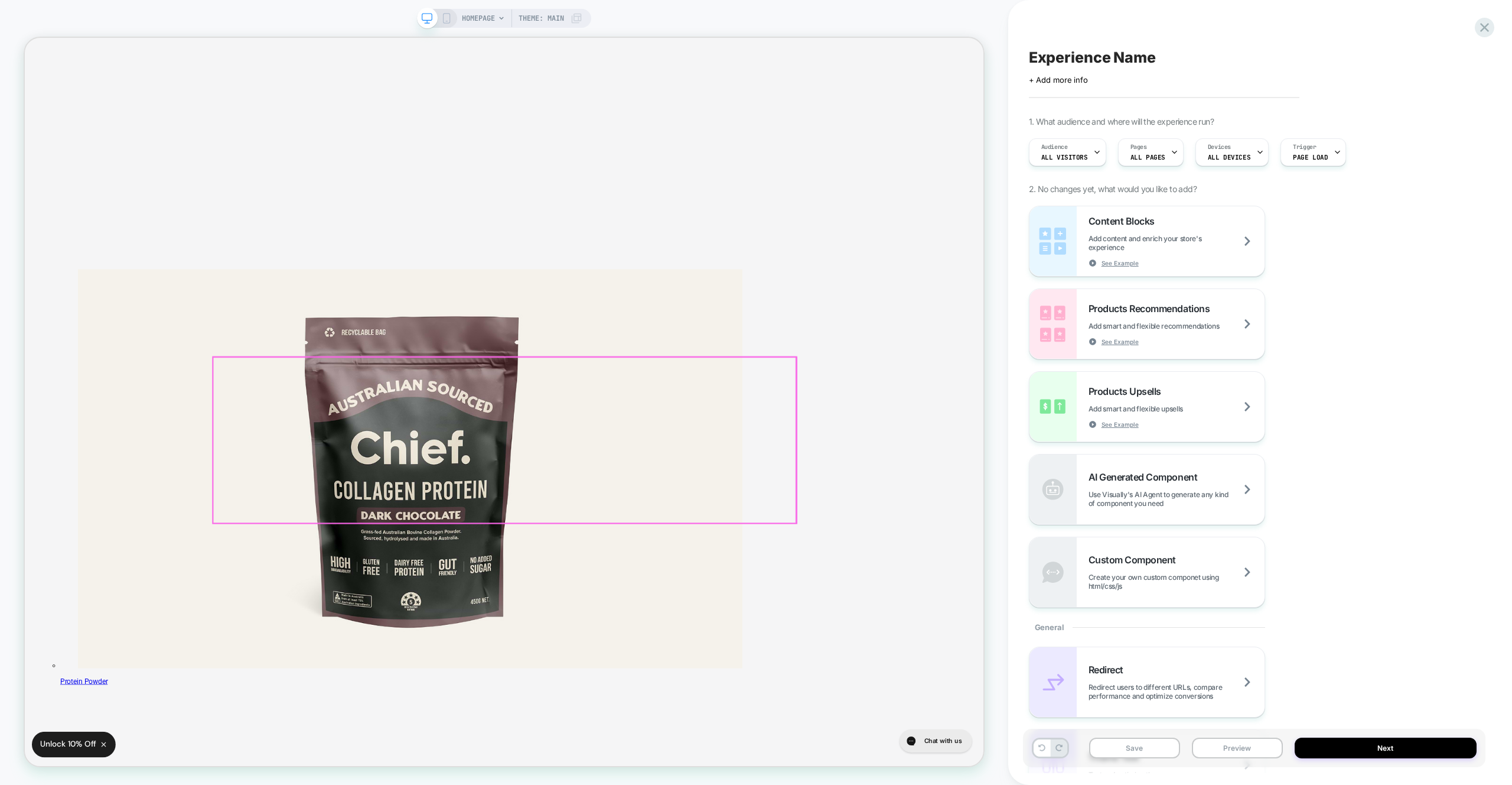
scroll to position [3488, 0]
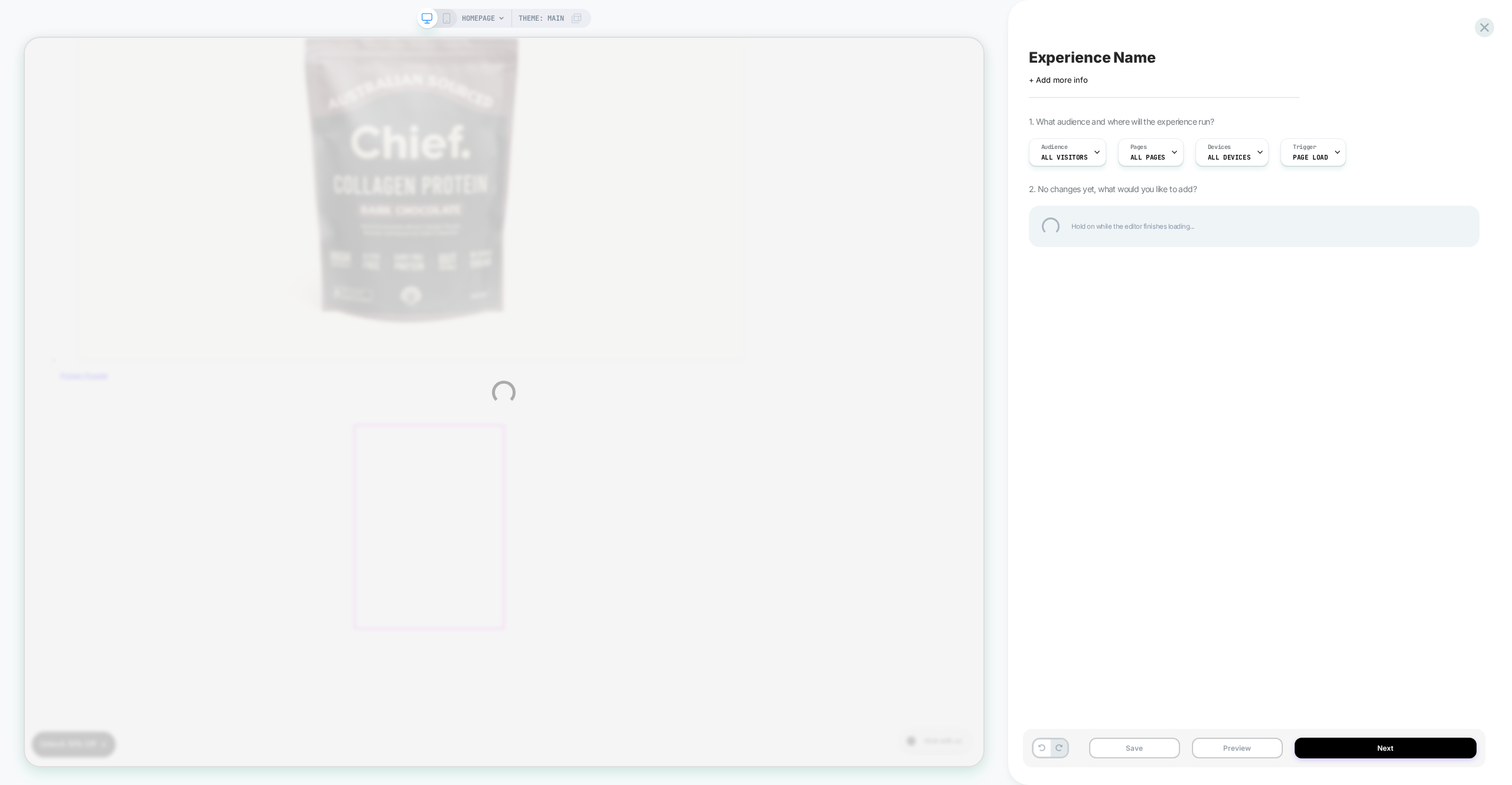
click at [1037, 25] on div "HOMEPAGE Theme: MAIN Experience Name Click to edit experience details + Add mor…" at bounding box center [756, 392] width 1512 height 785
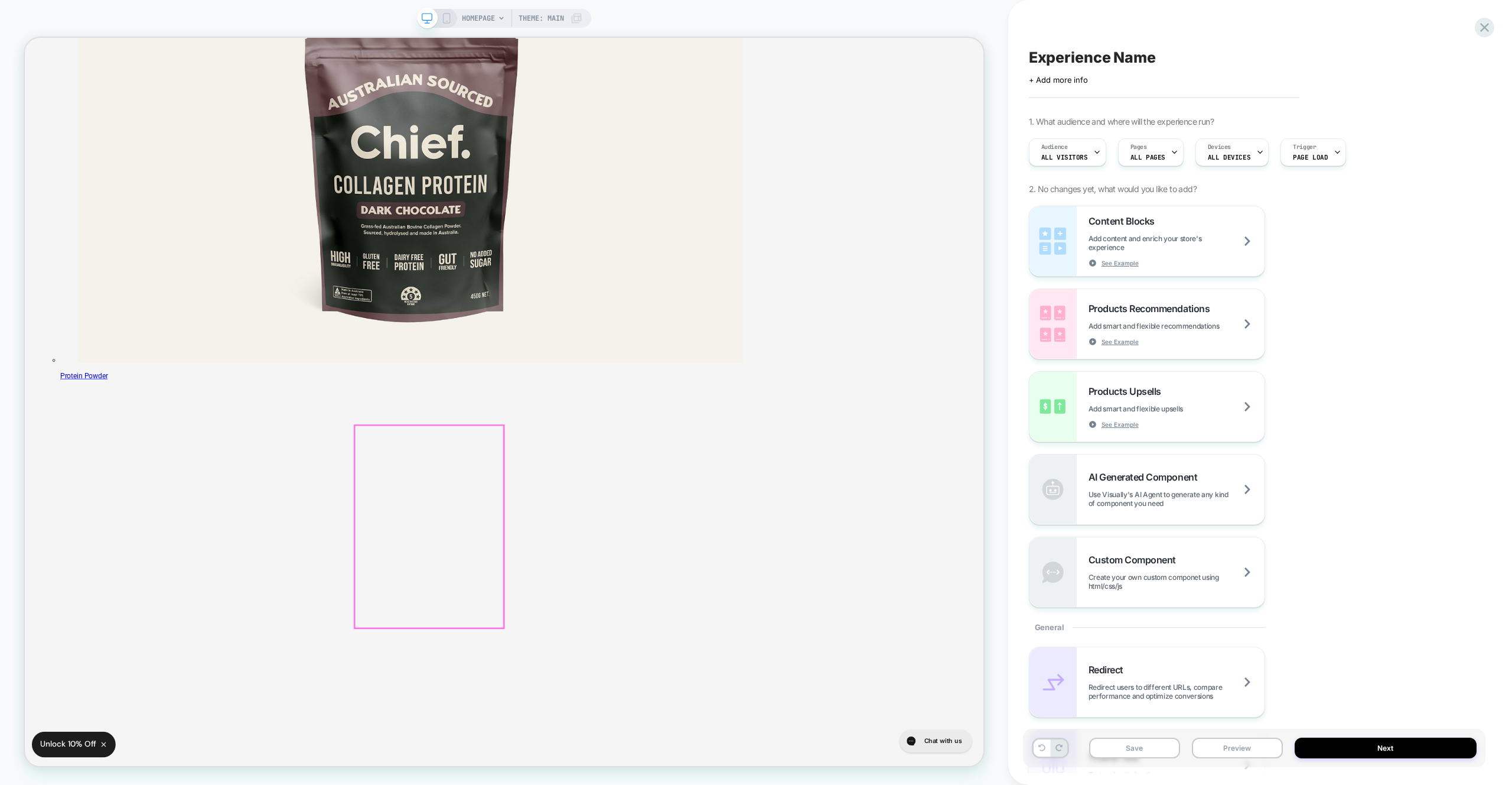
click at [1006, 23] on div "HOMEPAGE Theme: MAIN" at bounding box center [504, 392] width 1008 height 761
click at [1476, 25] on icon at bounding box center [1484, 28] width 16 height 16
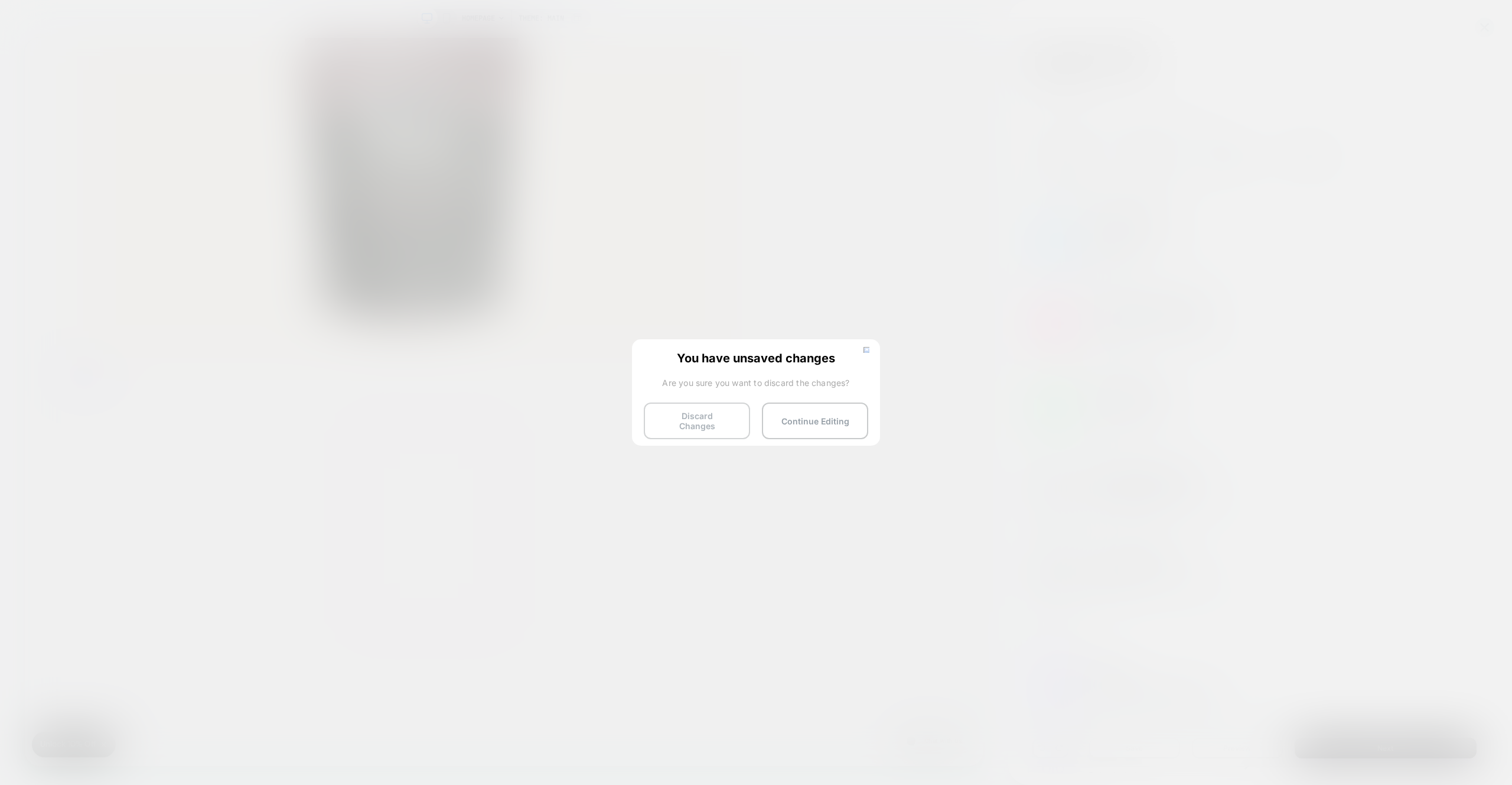
click at [675, 415] on button "Discard Changes" at bounding box center [697, 421] width 106 height 37
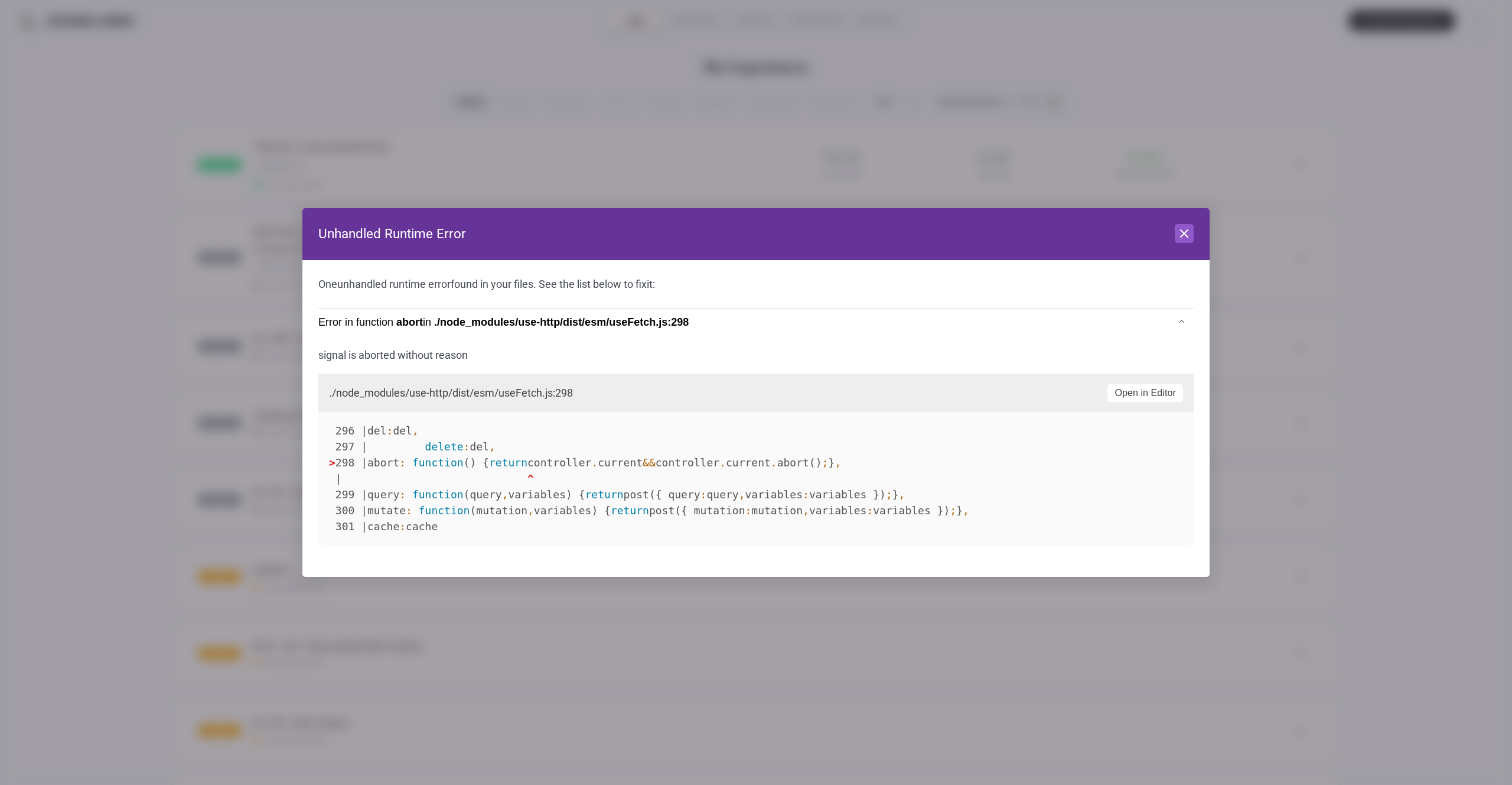
click at [1215, 225] on div at bounding box center [756, 392] width 1512 height 785
click at [1182, 233] on icon at bounding box center [1184, 233] width 14 height 14
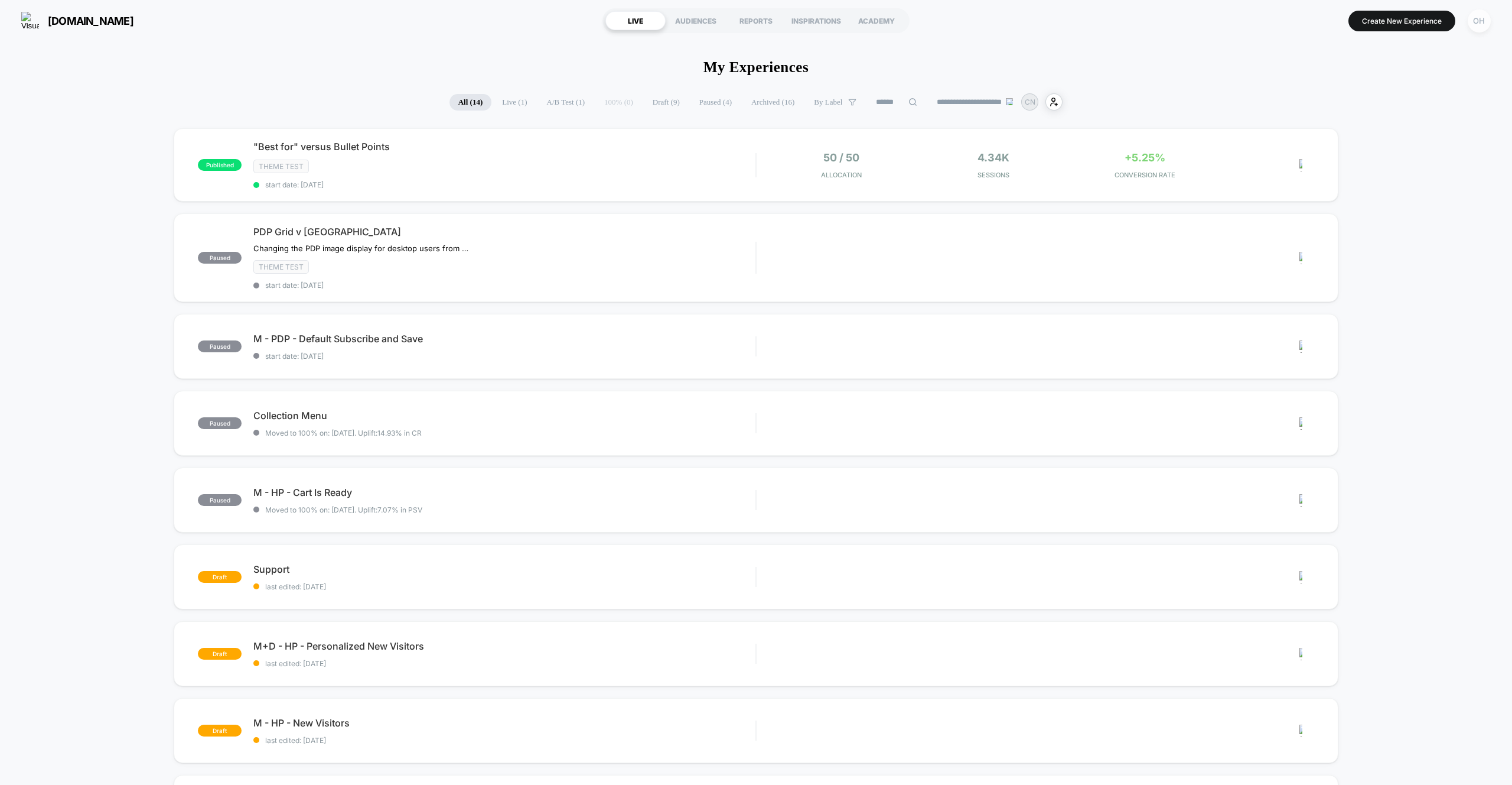
click at [1477, 20] on div "OH" at bounding box center [1479, 21] width 23 height 23
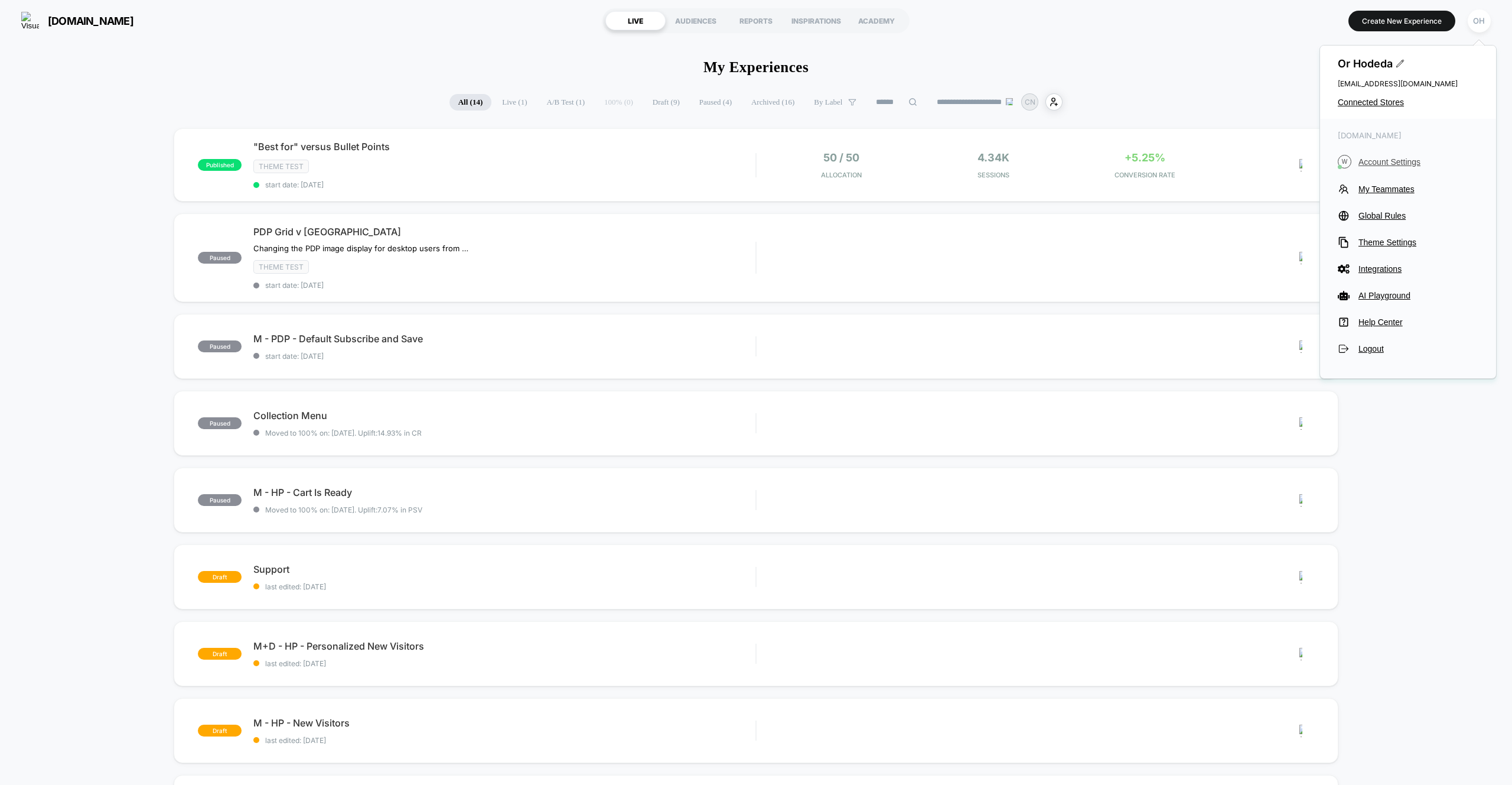
click at [1375, 157] on span "Account Settings" at bounding box center [1418, 162] width 120 height 10
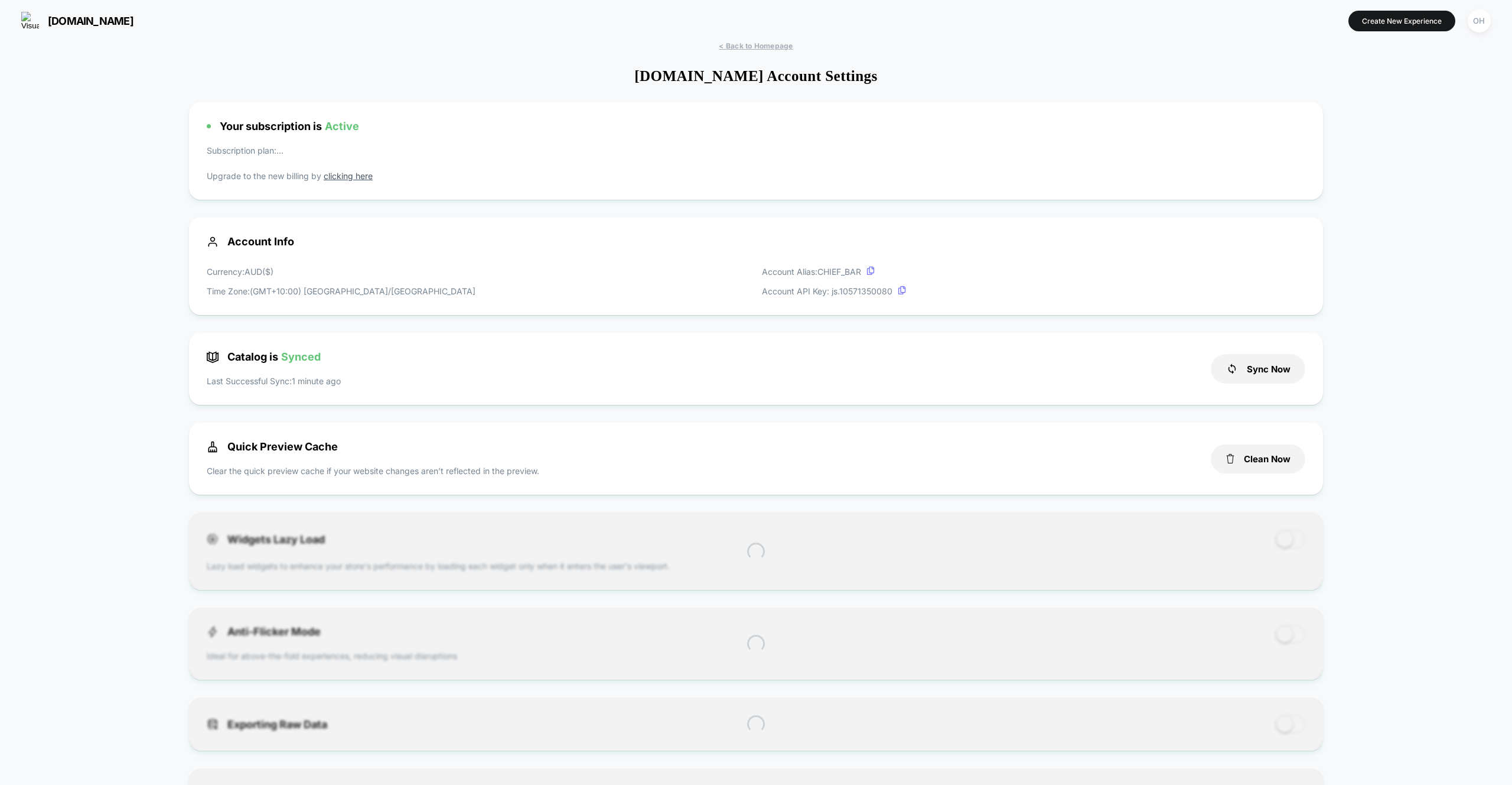
scroll to position [160, 0]
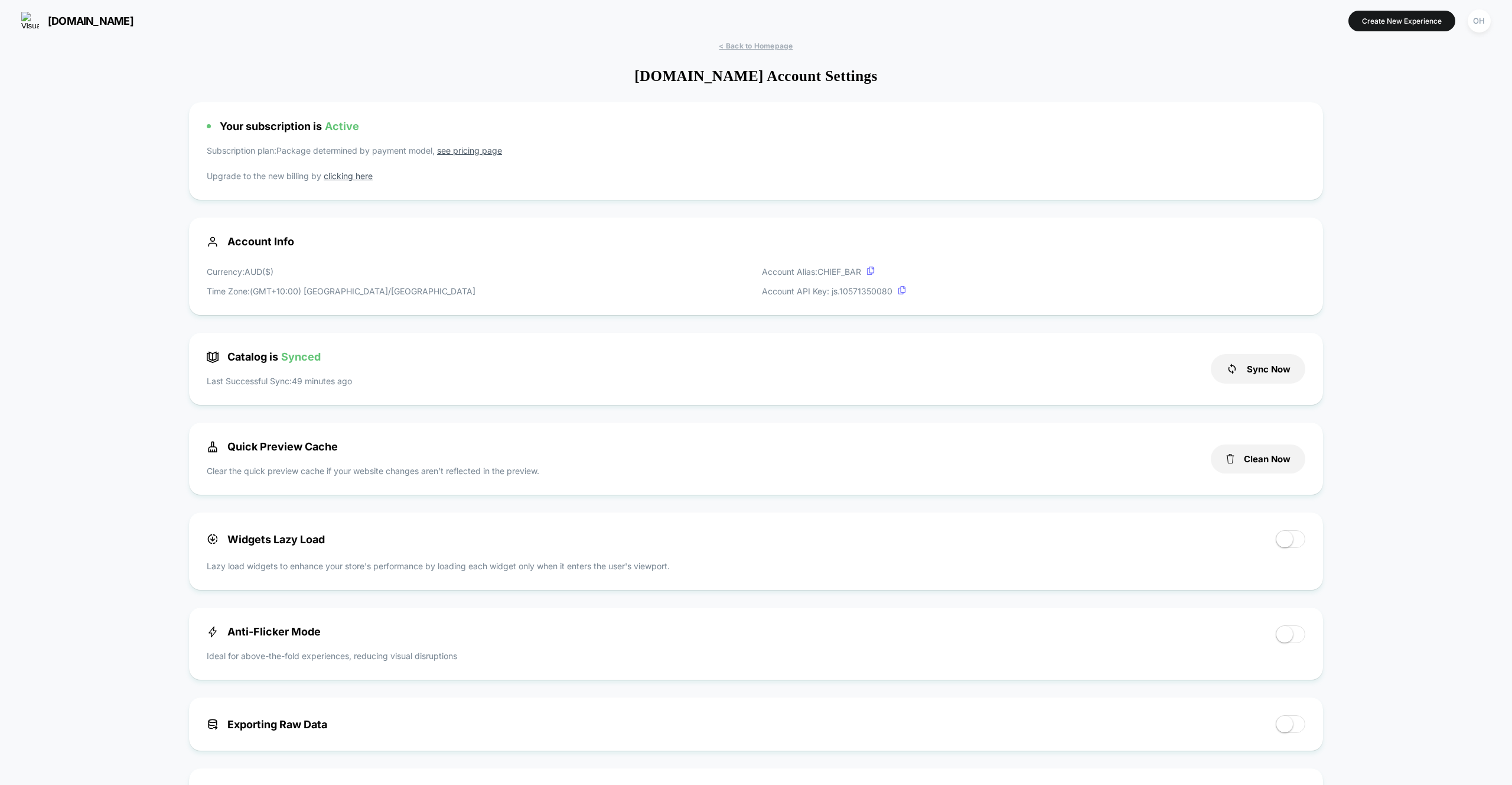
drag, startPoint x: 1231, startPoint y: 456, endPoint x: 1172, endPoint y: 452, distance: 59.1
click at [1231, 456] on icon at bounding box center [1230, 459] width 8 height 10
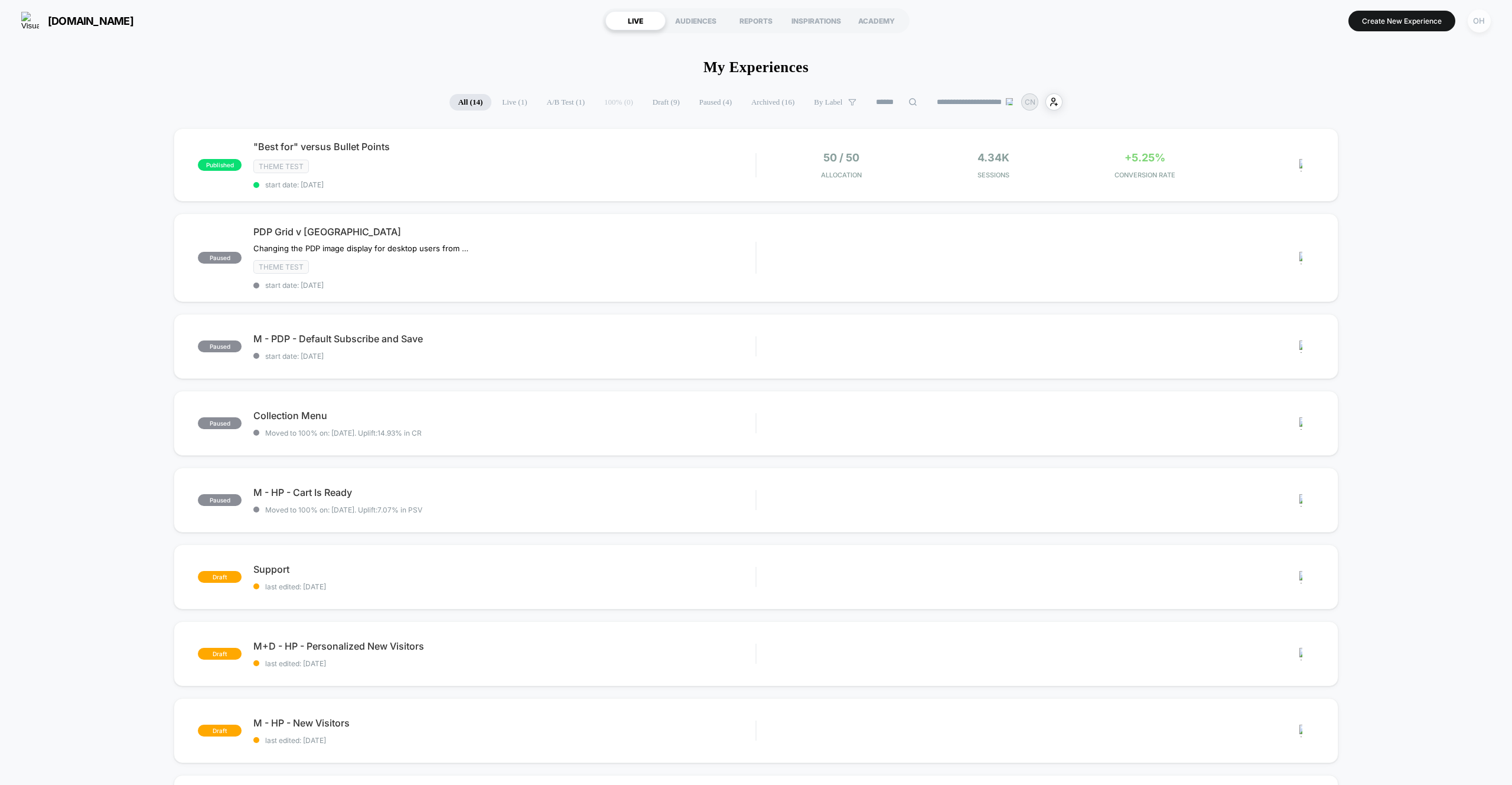
click at [1209, 22] on div "OH" at bounding box center [1479, 21] width 23 height 23
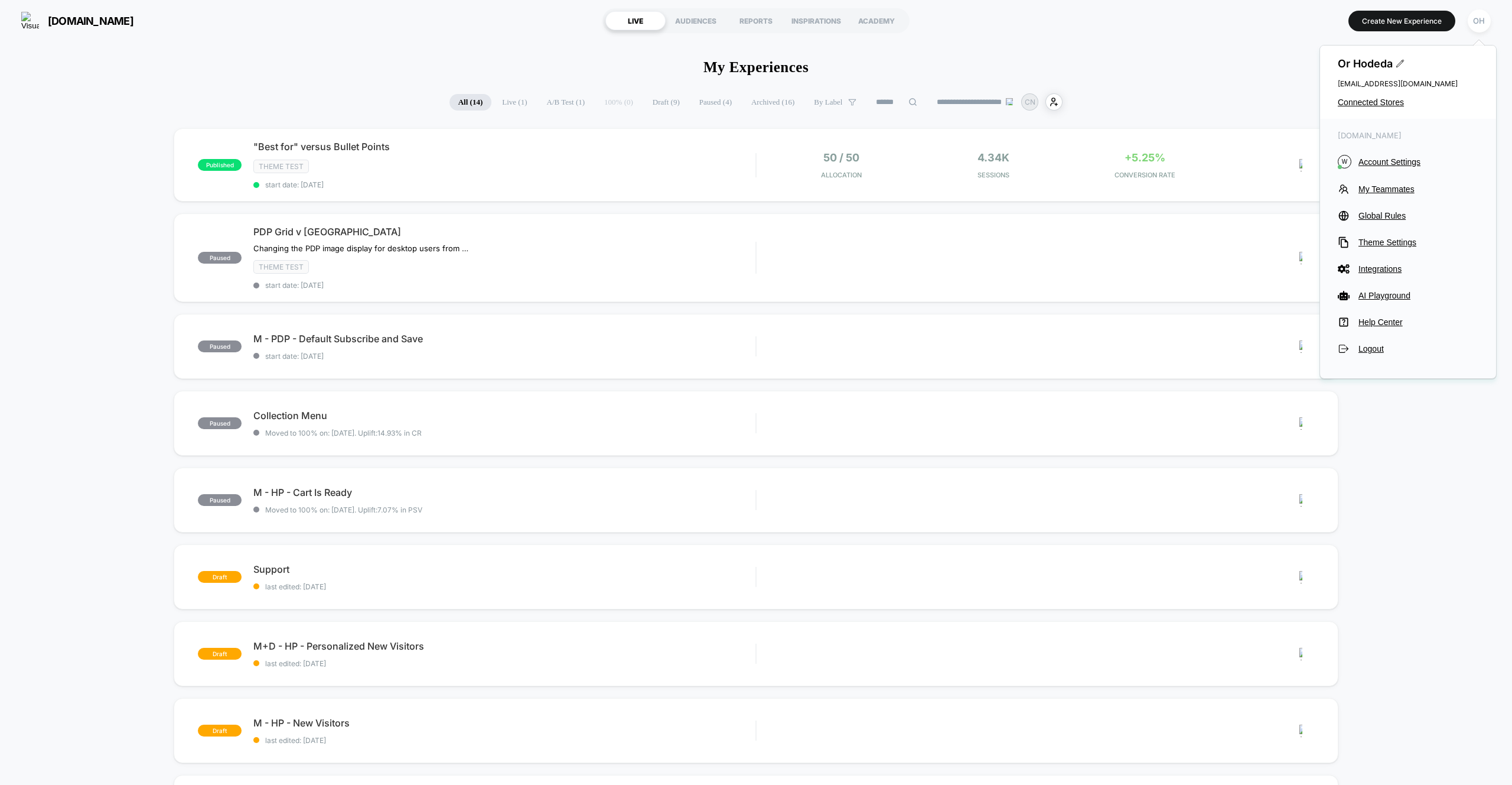
click at [1209, 109] on div "Or Hodeda [EMAIL_ADDRESS][DOMAIN_NAME] Connected Stores" at bounding box center [1408, 82] width 176 height 73
click at [1209, 98] on span "Connected Stores" at bounding box center [1407, 102] width 140 height 10
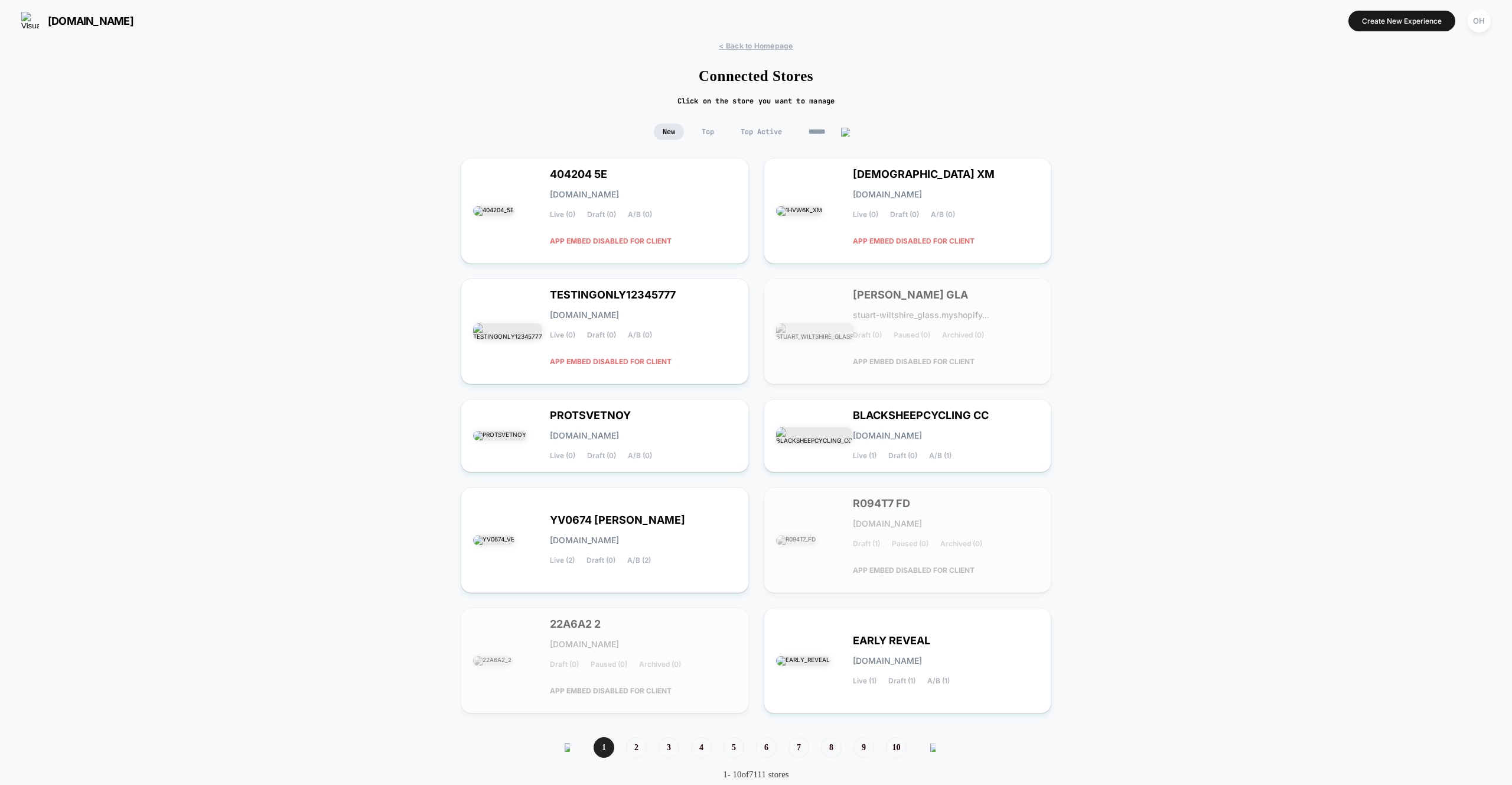
click at [827, 137] on input at bounding box center [829, 132] width 59 height 17
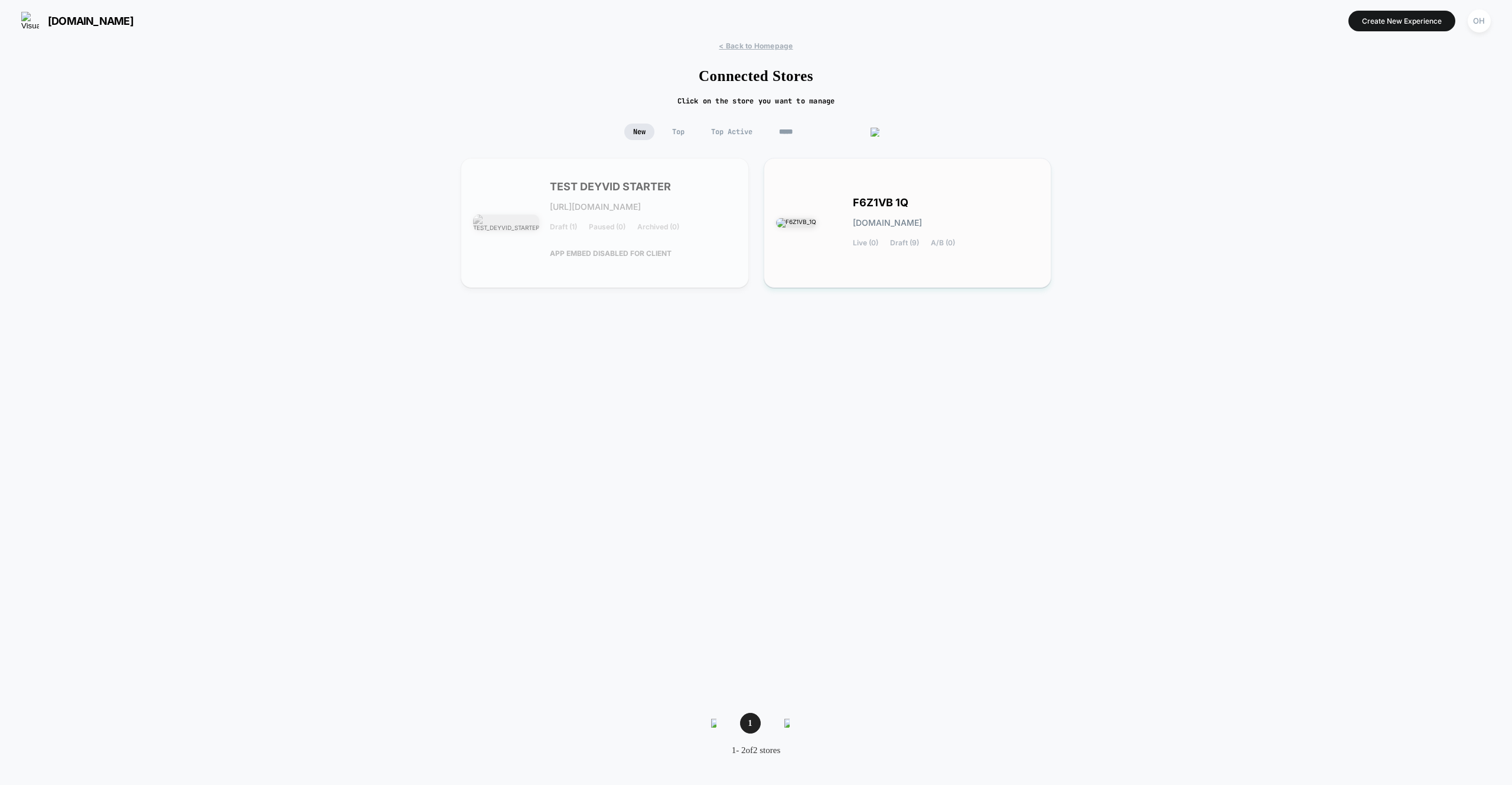
type input "*****"
click at [852, 187] on div "F6Z1VB 1Q [DOMAIN_NAME] Live (0) Draft (9) A/B (0)" at bounding box center [908, 222] width 263 height 106
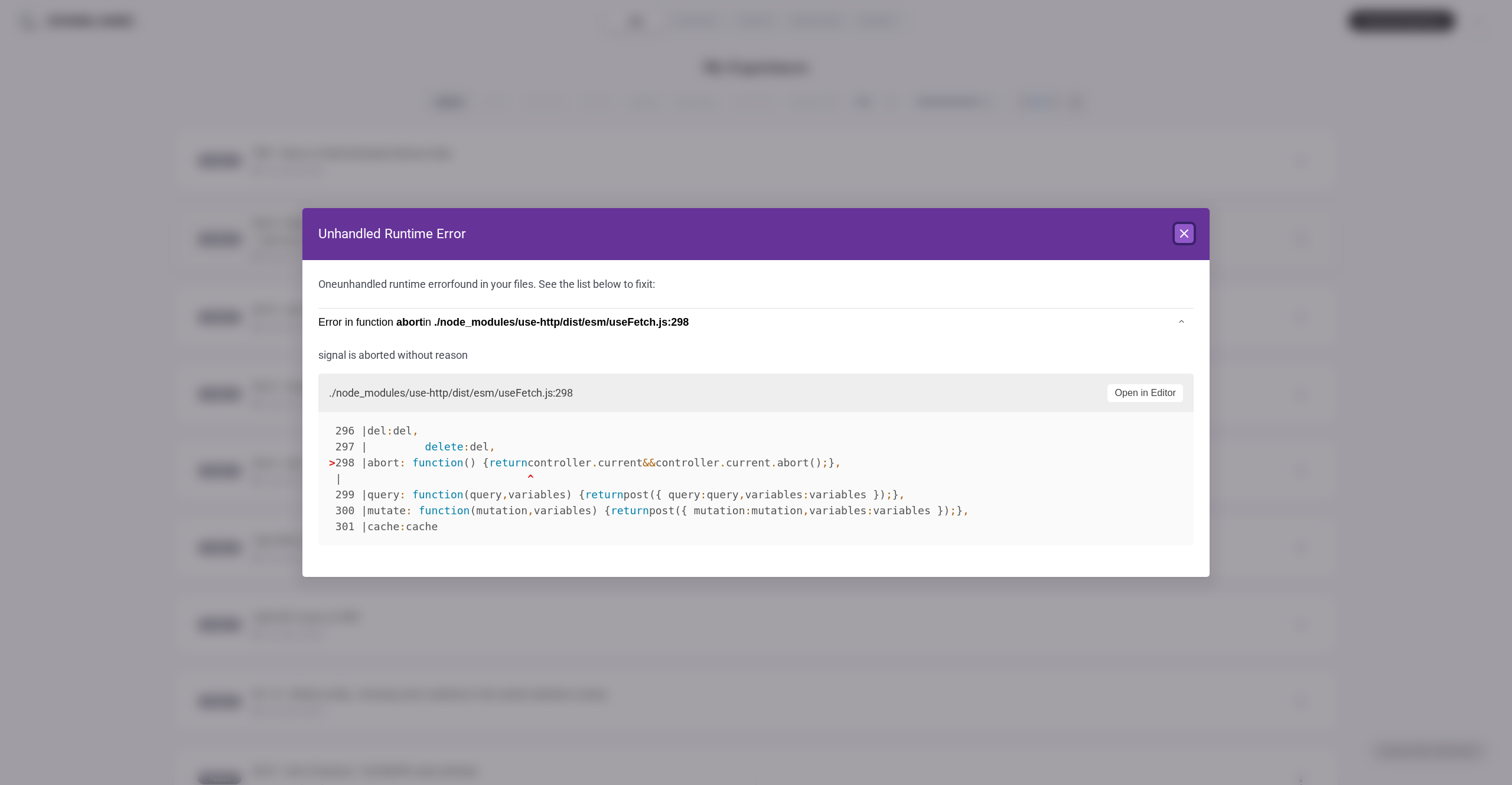
click at [1180, 242] on button "Close" at bounding box center [1184, 233] width 19 height 19
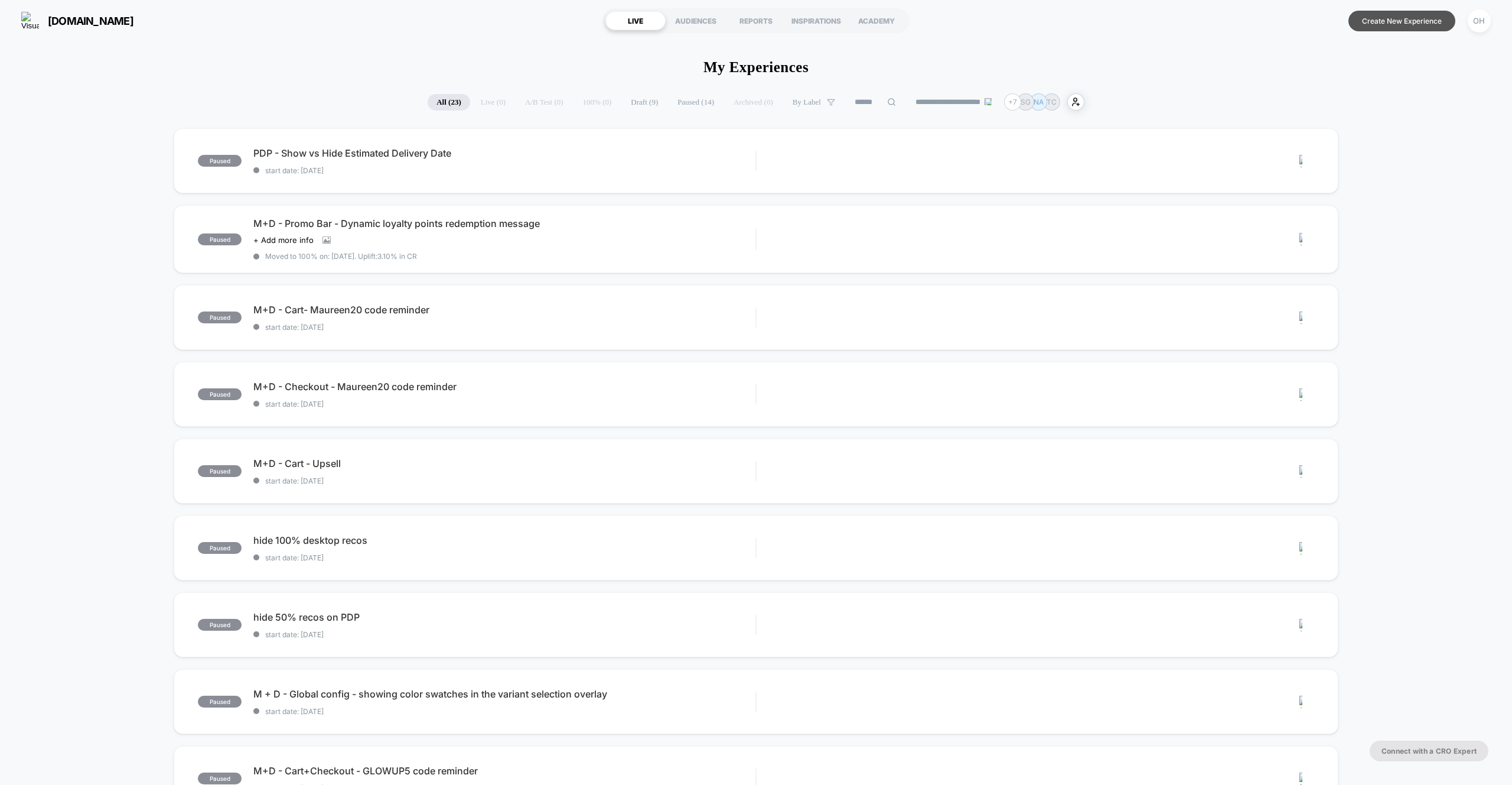
click at [1209, 22] on button "Create New Experience" at bounding box center [1402, 21] width 107 height 21
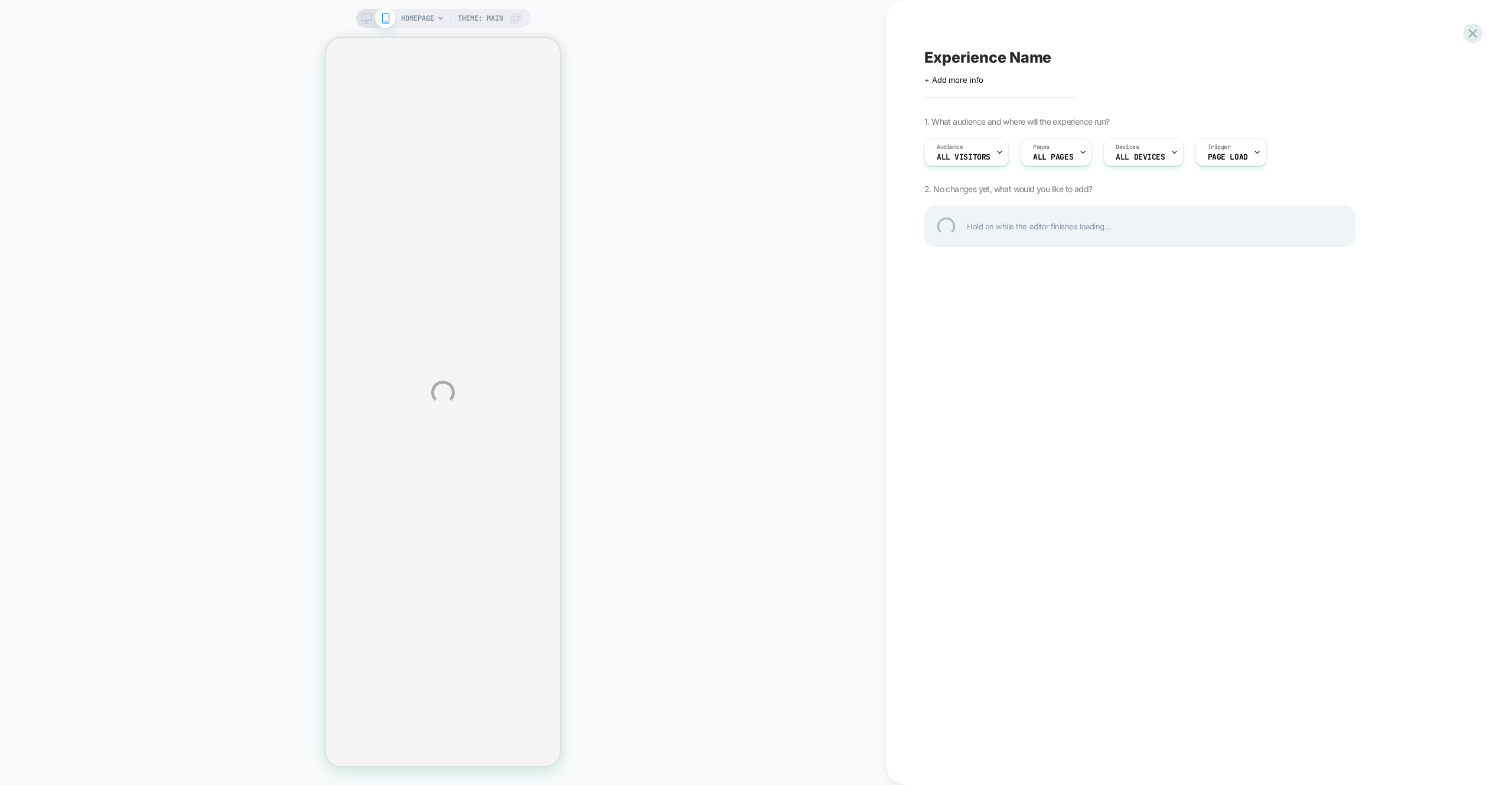
click at [787, 213] on div "HOMEPAGE Theme: MAIN Experience Name Click to edit experience details + Add mor…" at bounding box center [756, 392] width 1512 height 785
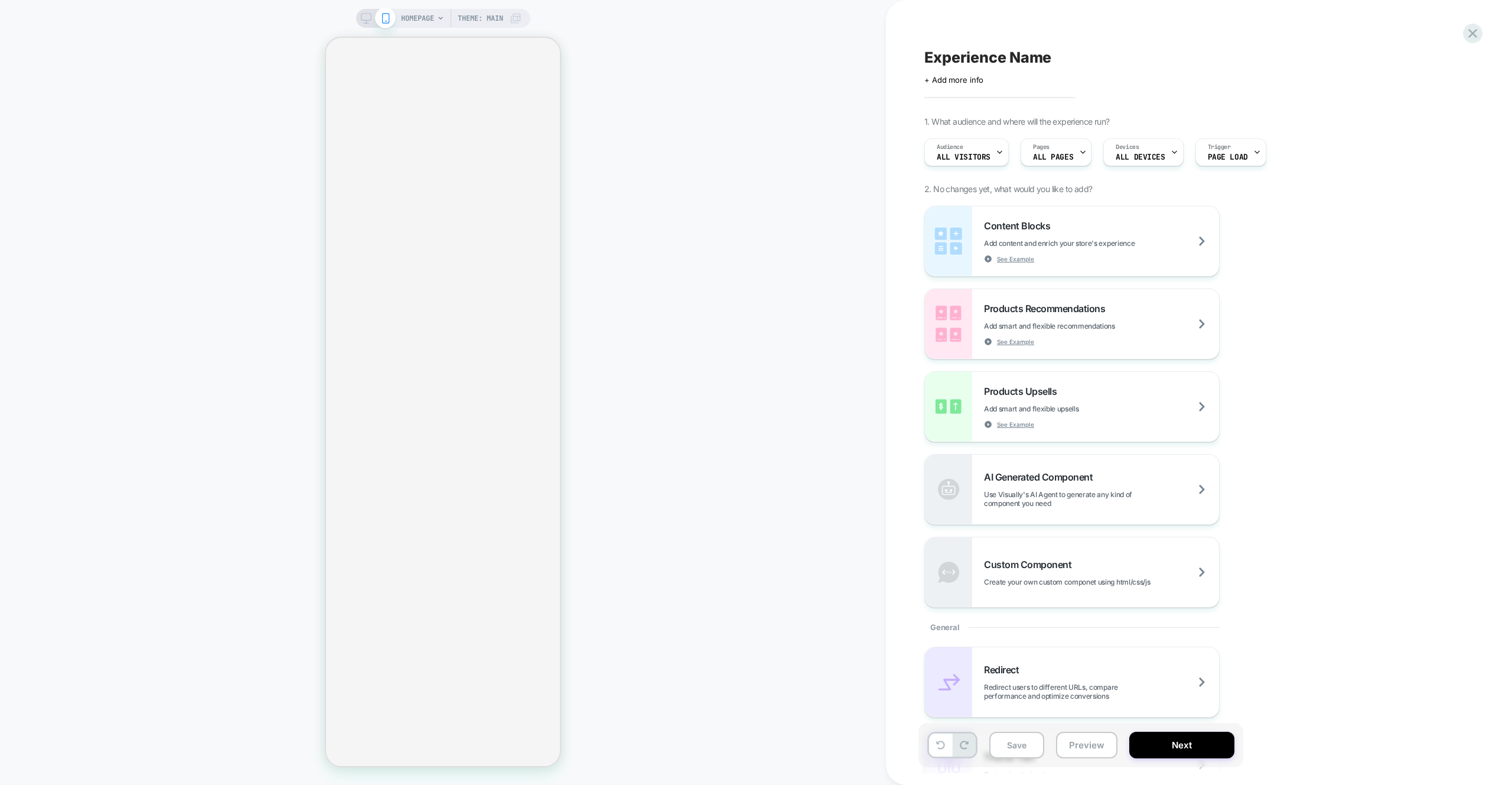
click at [670, 575] on div "HOMEPAGE Theme: MAIN" at bounding box center [443, 392] width 886 height 761
click at [647, 424] on div "HOMEPAGE Theme: MAIN" at bounding box center [443, 392] width 886 height 761
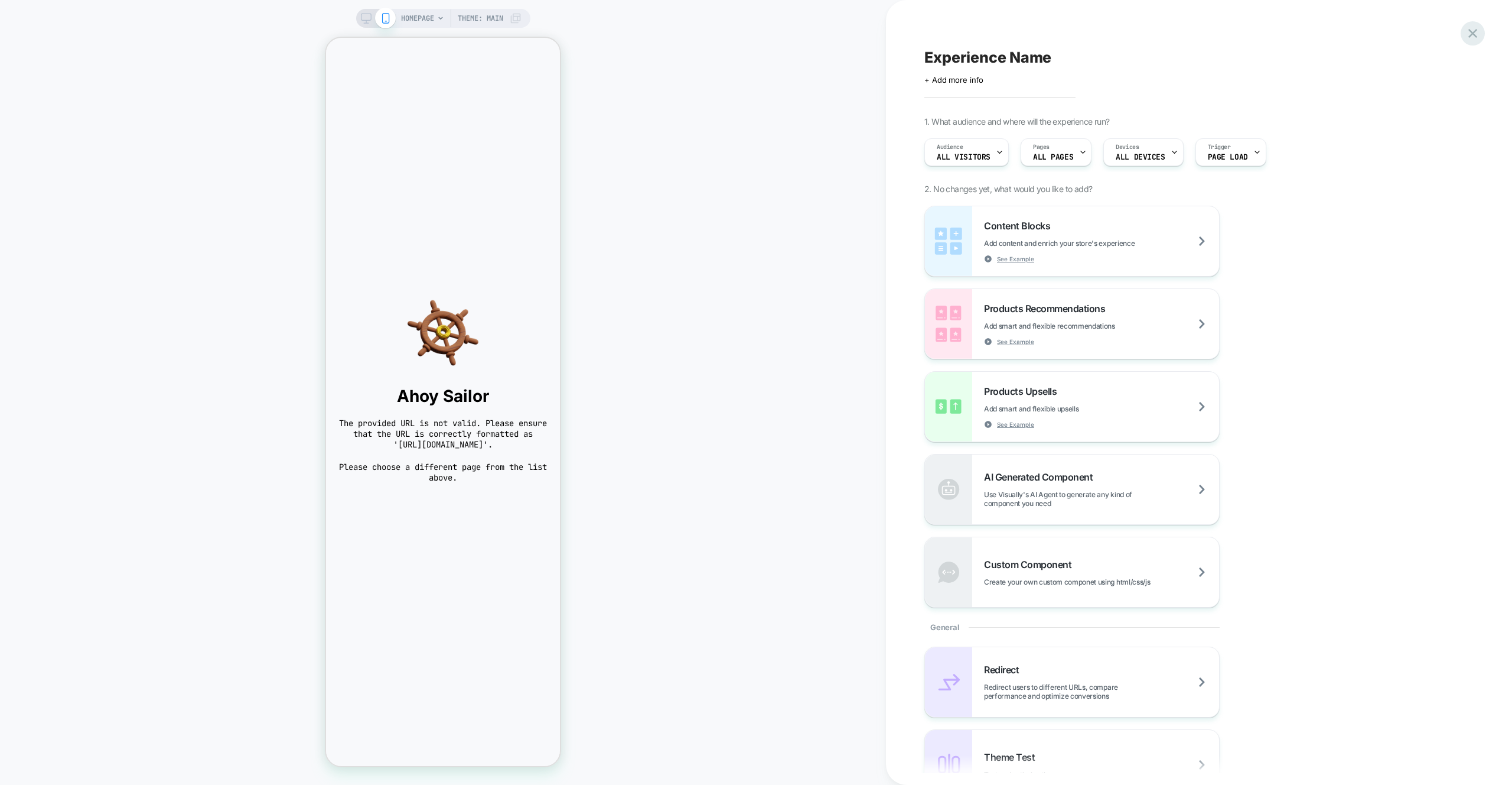
click at [1476, 34] on icon at bounding box center [1472, 33] width 16 height 16
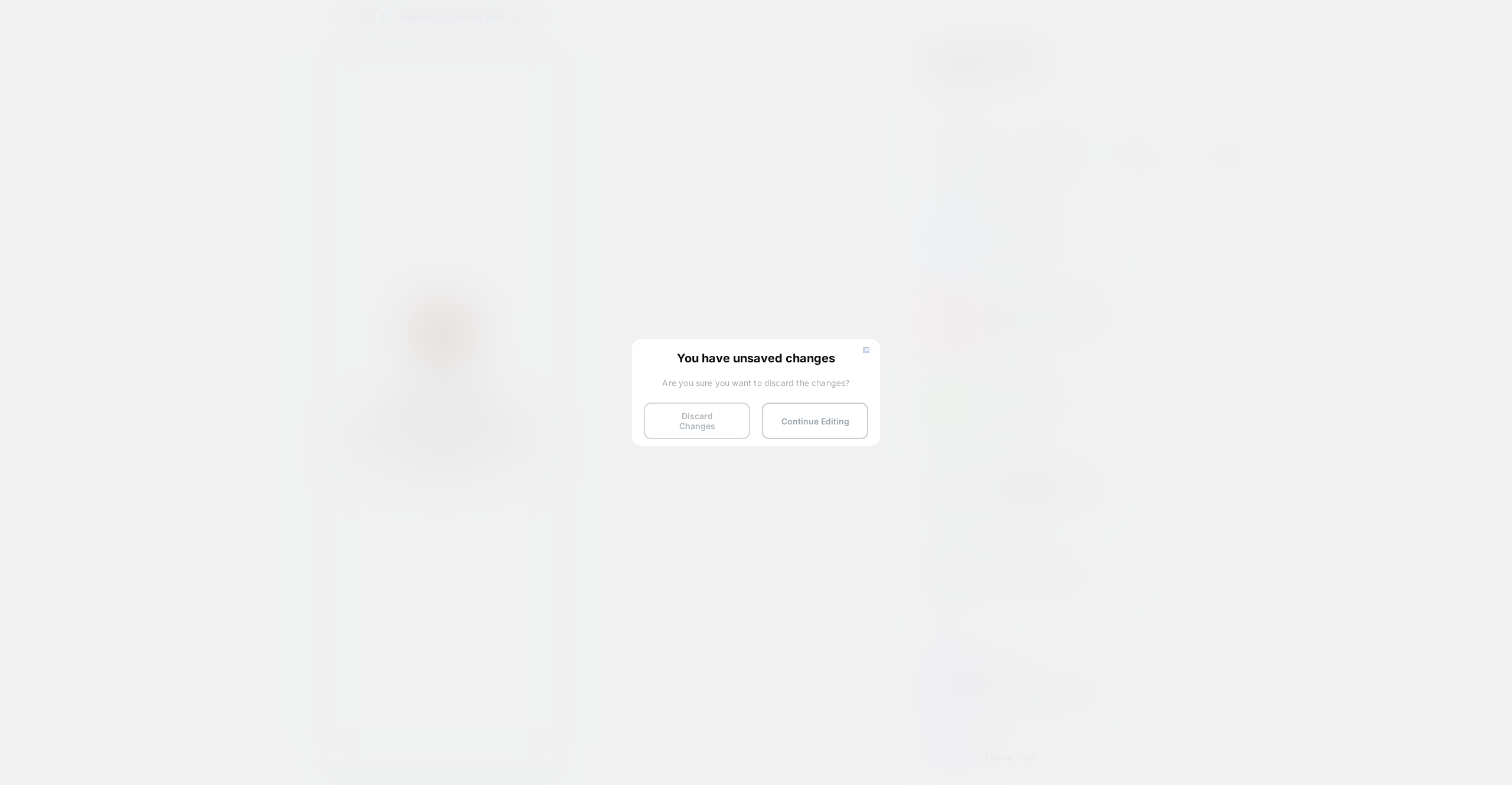
click at [677, 426] on button "Discard Changes" at bounding box center [697, 421] width 106 height 37
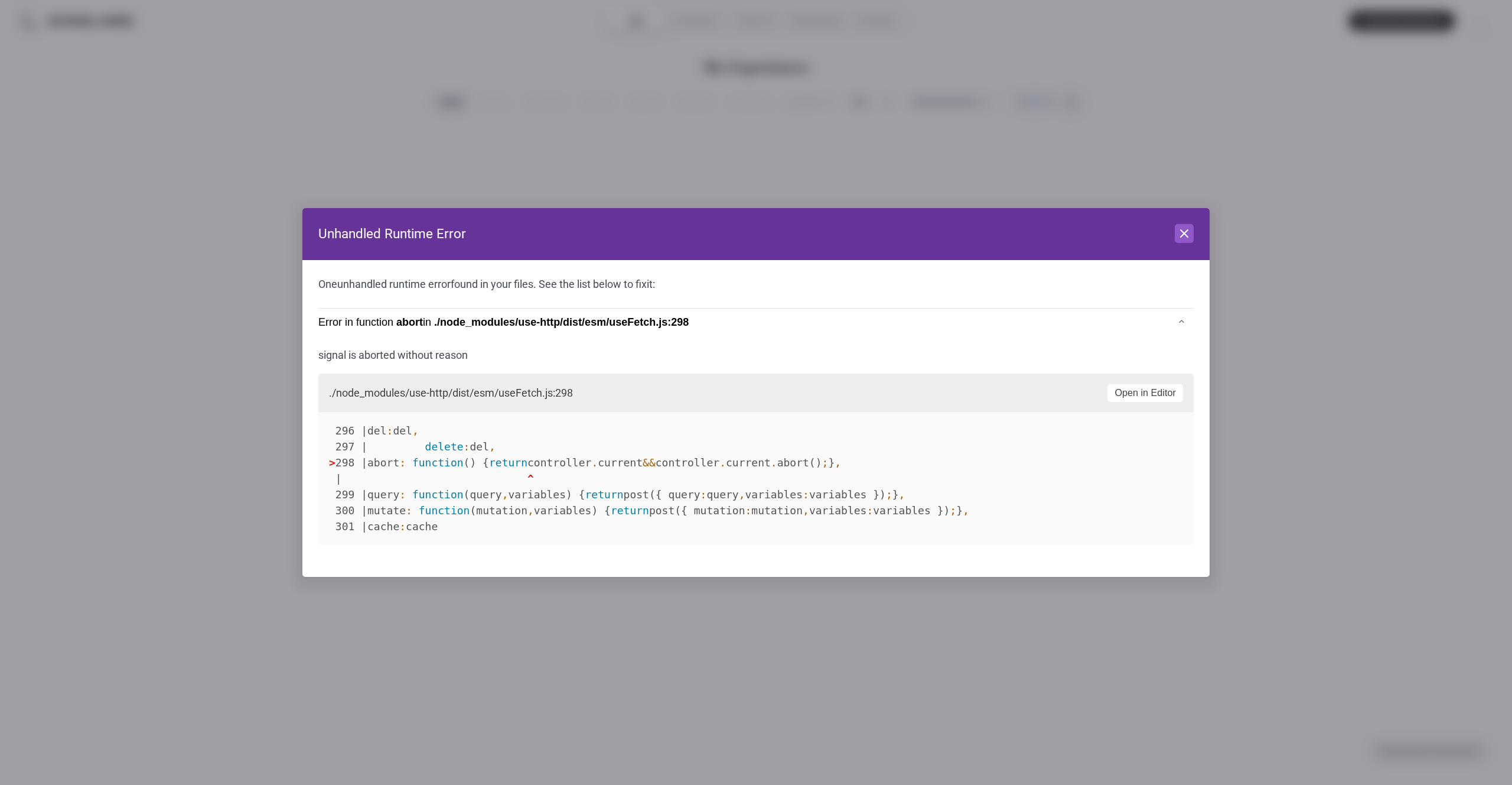
click at [1319, 130] on div at bounding box center [756, 392] width 1512 height 785
click at [1177, 234] on icon at bounding box center [1184, 233] width 14 height 14
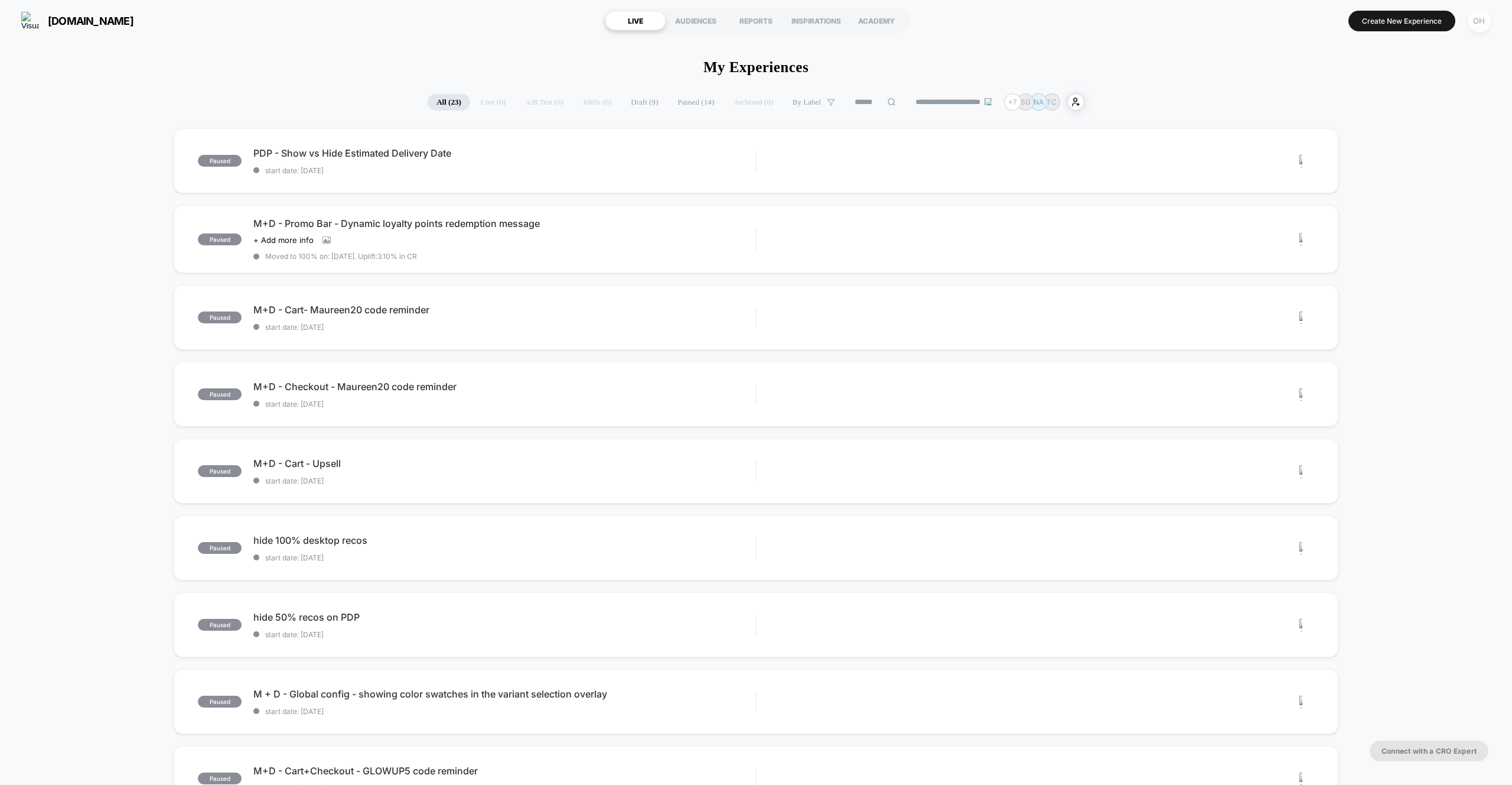
click at [1485, 22] on div "OH" at bounding box center [1479, 21] width 23 height 23
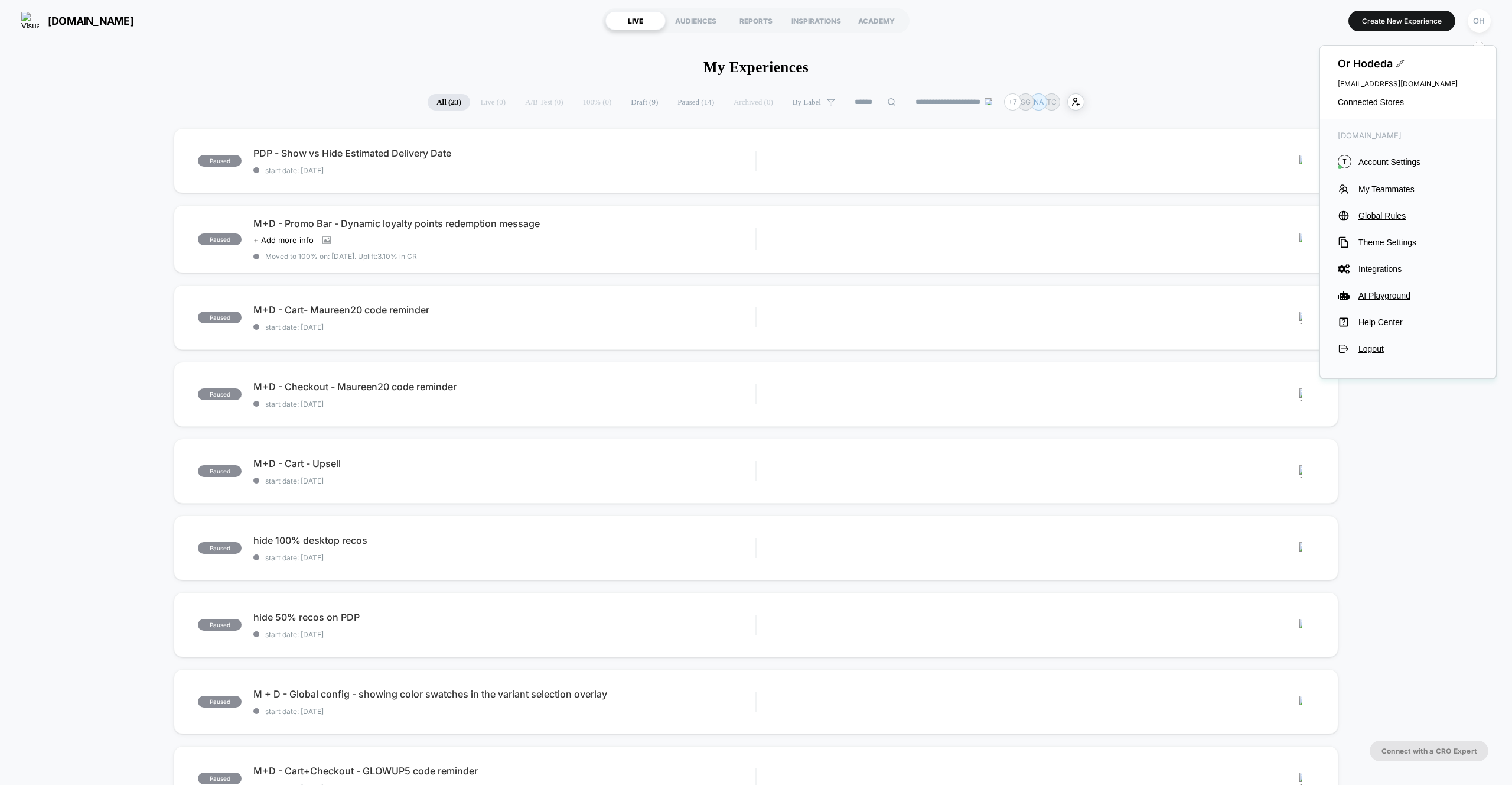
click at [1405, 170] on div "[DOMAIN_NAME] T Account Settings My Teammates Global Rules Theme Settings Integ…" at bounding box center [1408, 243] width 176 height 248
click at [1399, 159] on span "Account Settings" at bounding box center [1418, 162] width 120 height 10
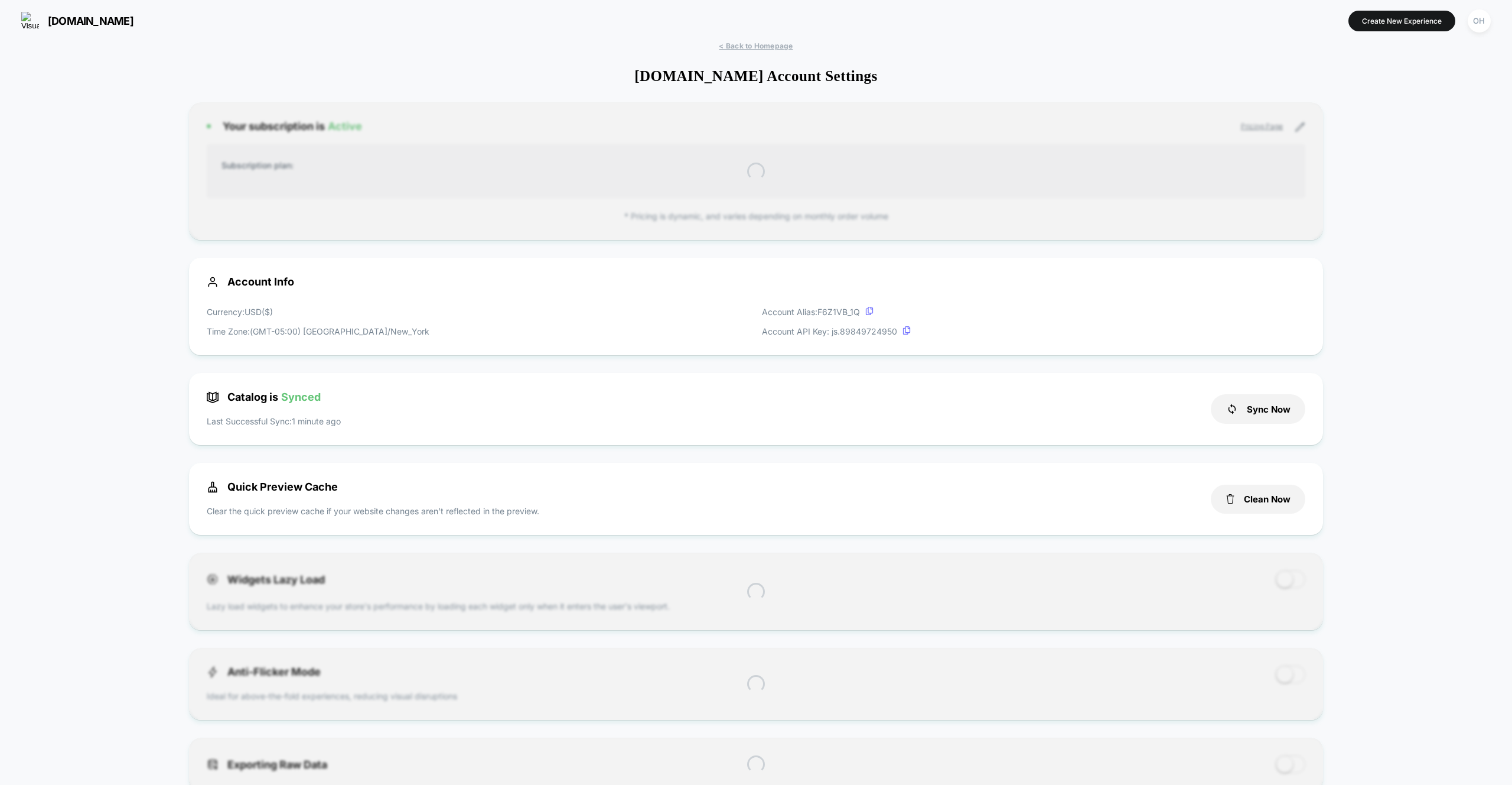
scroll to position [160, 0]
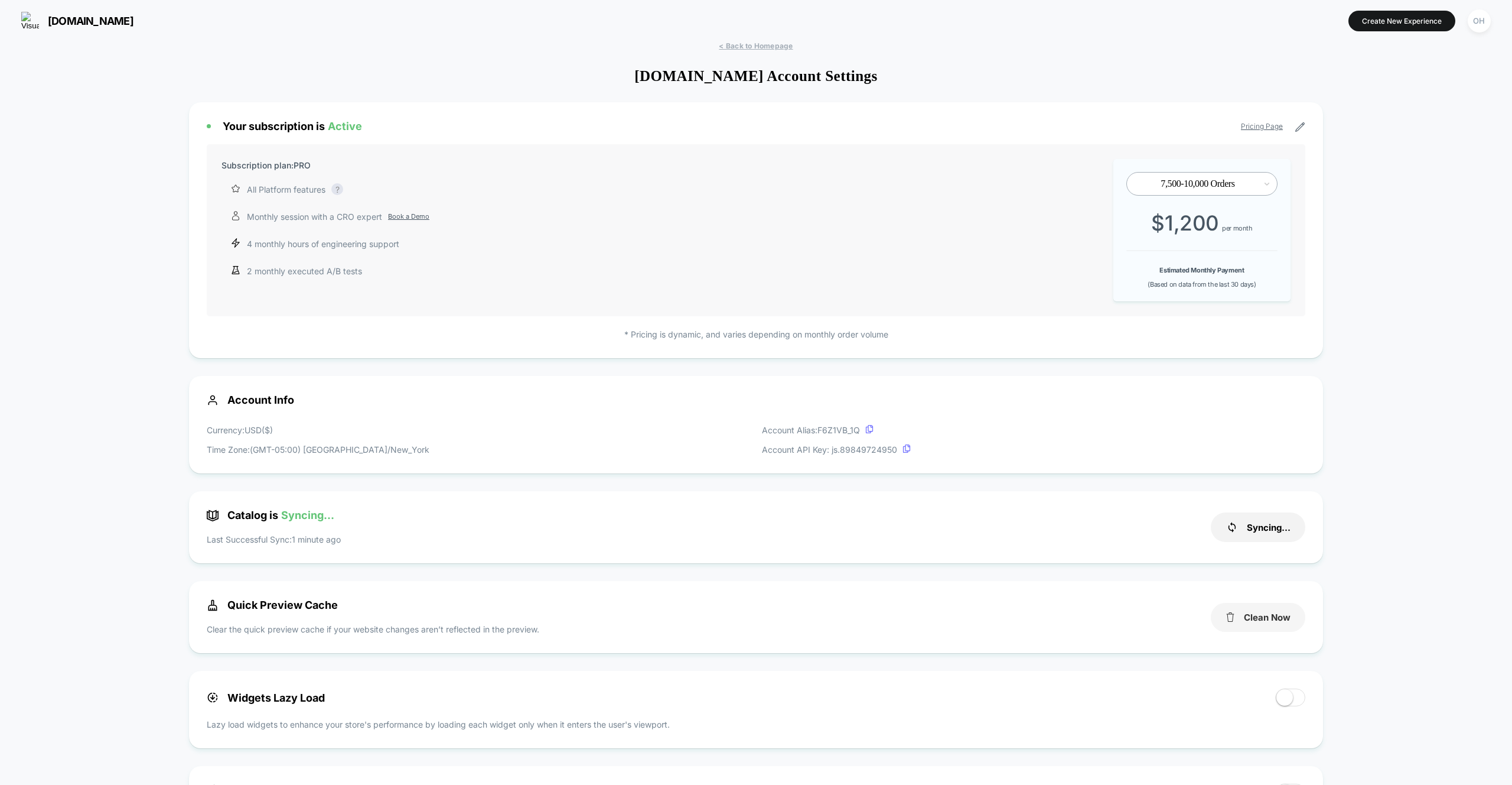
click at [1283, 610] on button "Clean Now" at bounding box center [1257, 617] width 94 height 29
click at [1393, 22] on button "Create New Experience" at bounding box center [1402, 21] width 107 height 21
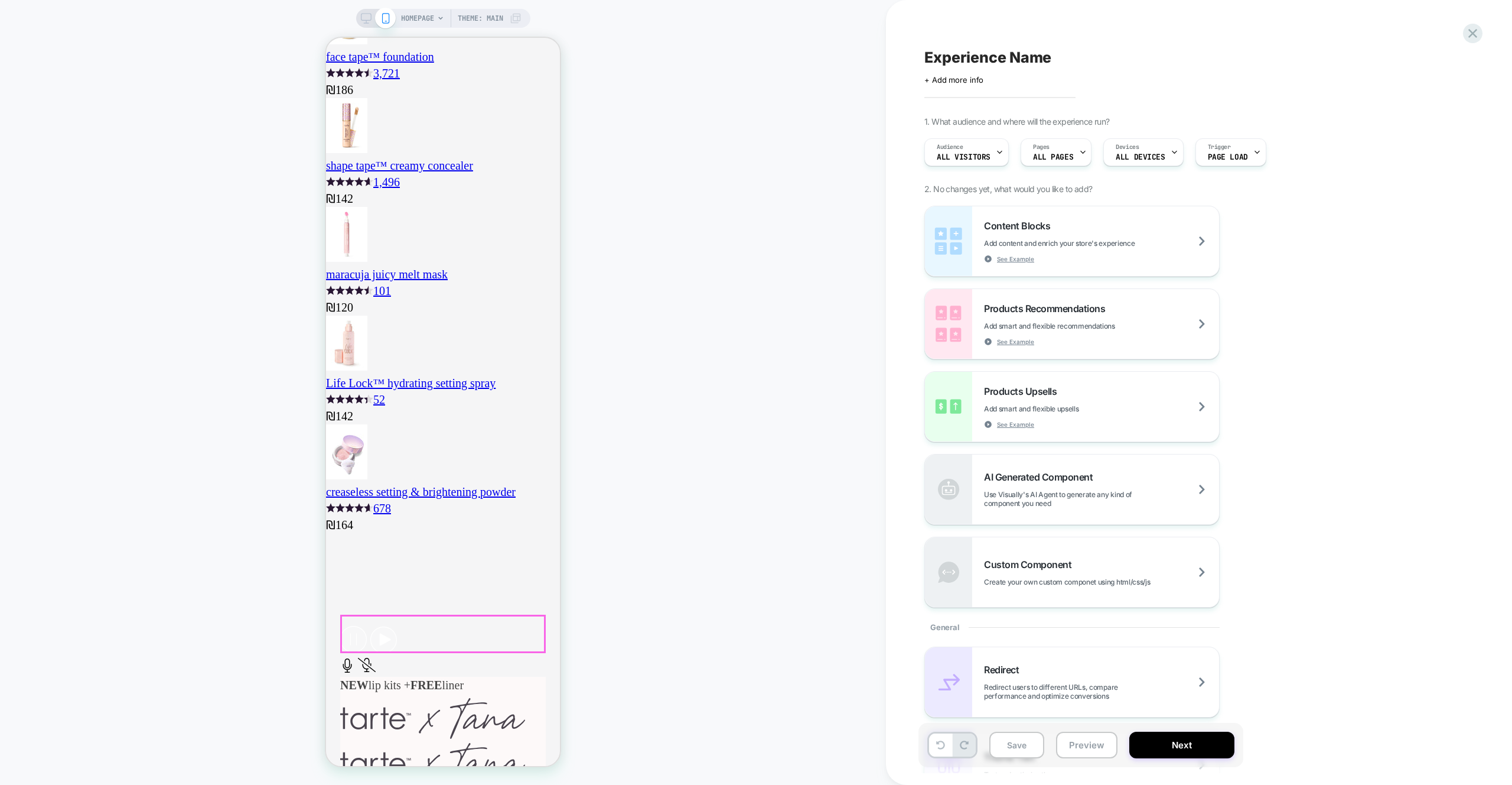
scroll to position [1800, 0]
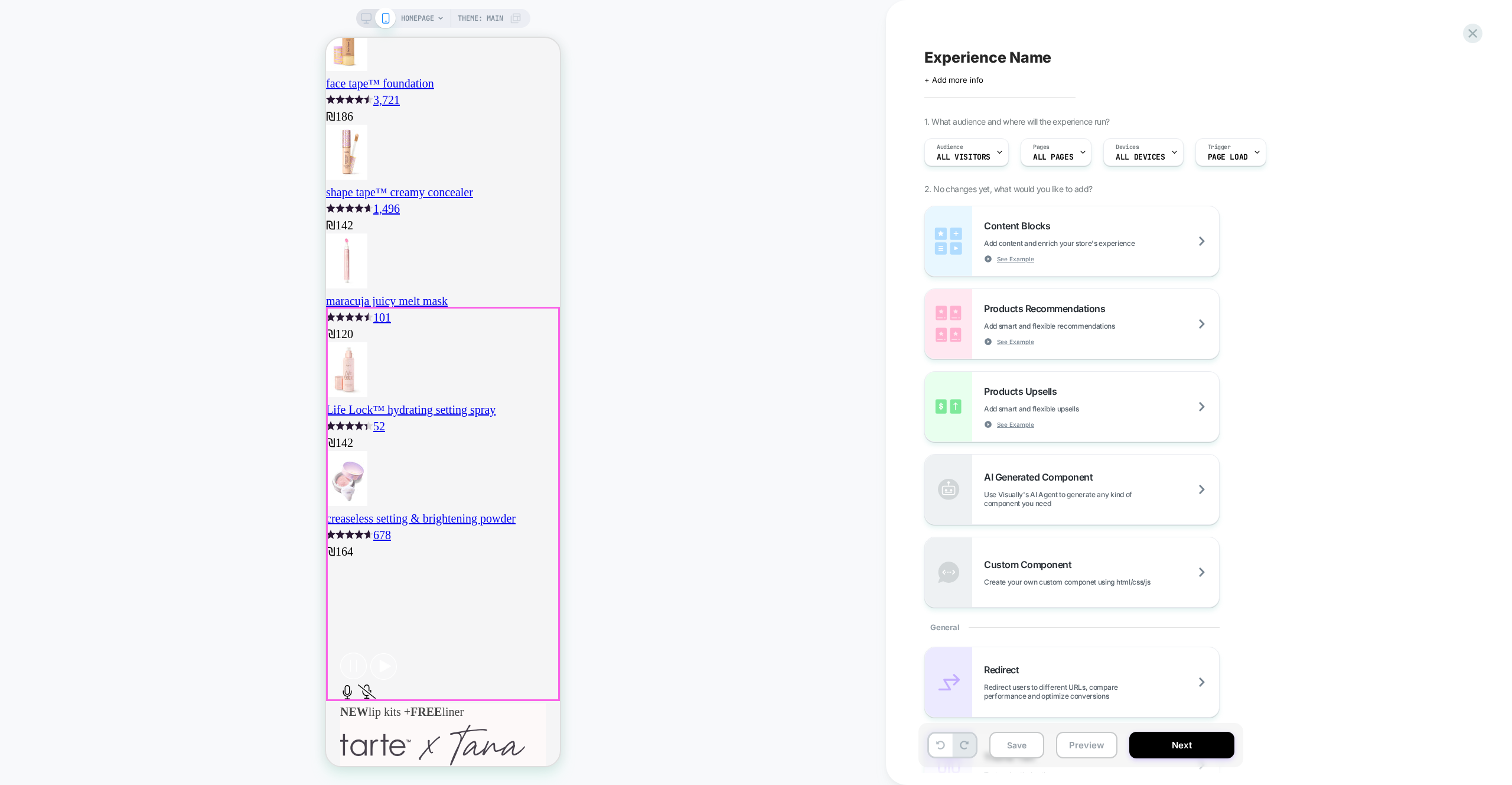
click at [423, 12] on span "HOMEPAGE" at bounding box center [418, 18] width 33 height 19
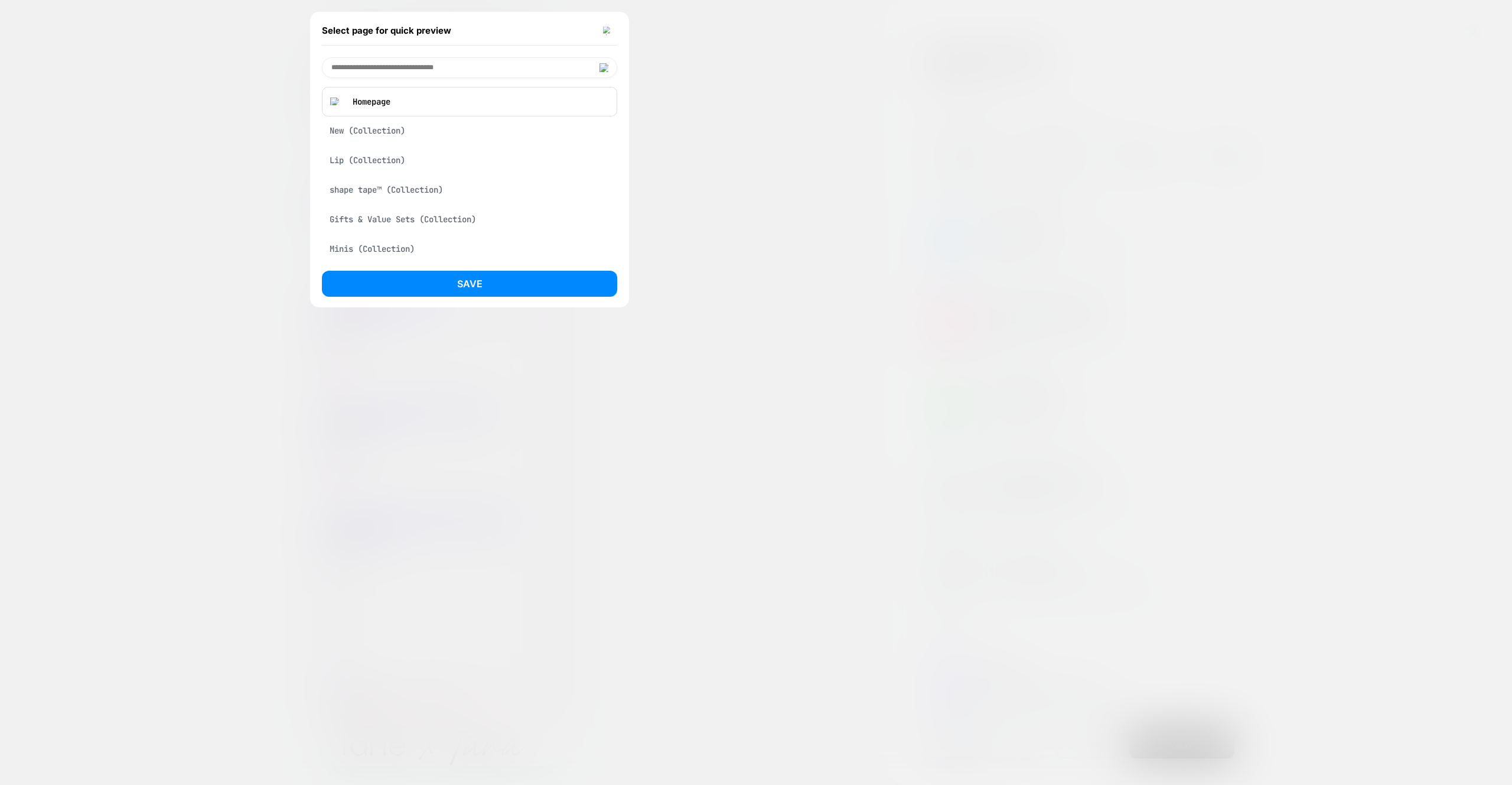
drag, startPoint x: 371, startPoint y: 166, endPoint x: 392, endPoint y: 210, distance: 48.8
click at [371, 166] on div "Lip (Collection)" at bounding box center [470, 160] width 295 height 22
click at [443, 284] on button "Save" at bounding box center [470, 283] width 295 height 26
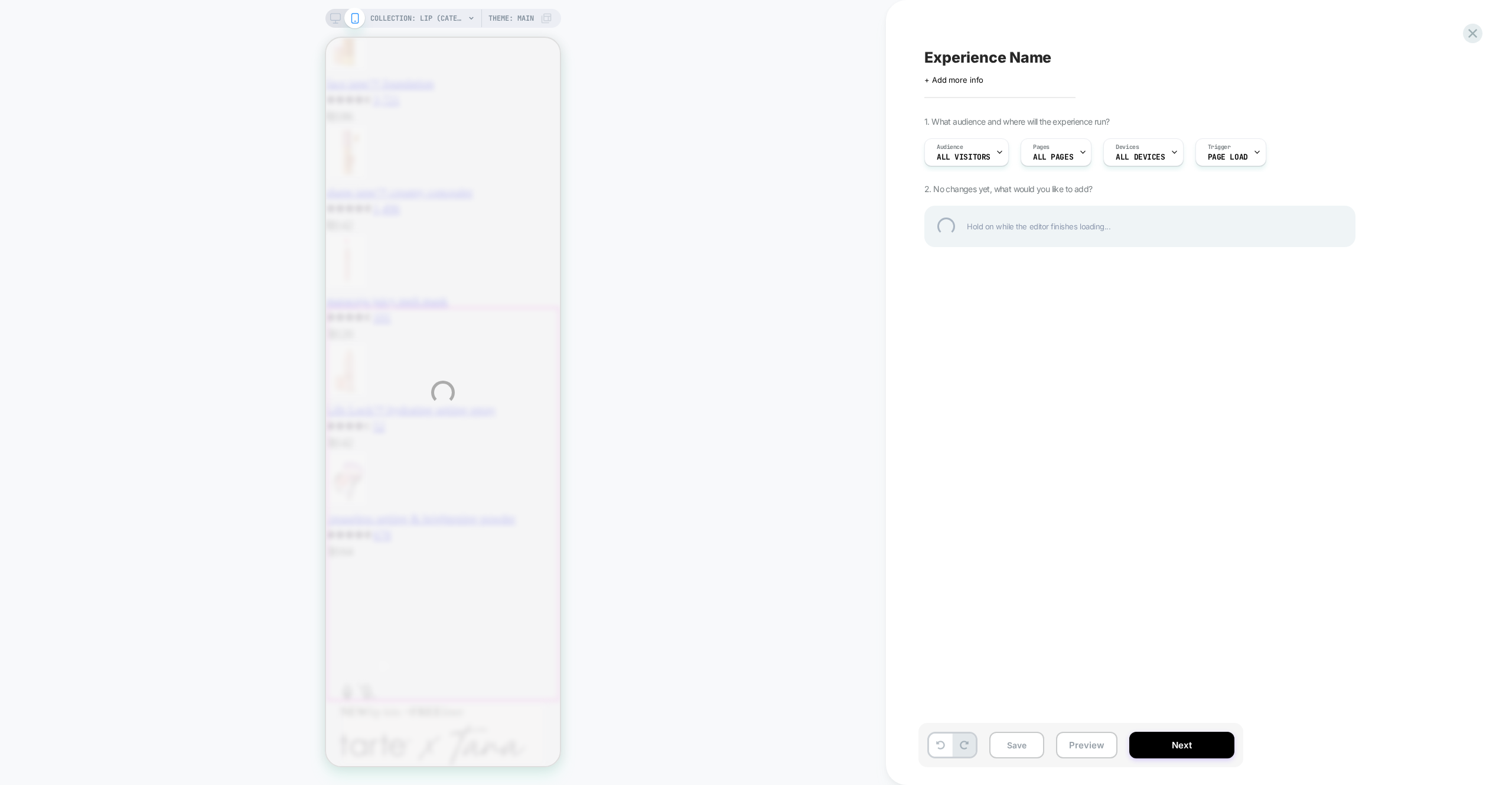
click at [696, 233] on div "COLLECTION: Lip (Category) COLLECTION: Lip (Category) Theme: MAIN Experience Na…" at bounding box center [756, 392] width 1512 height 785
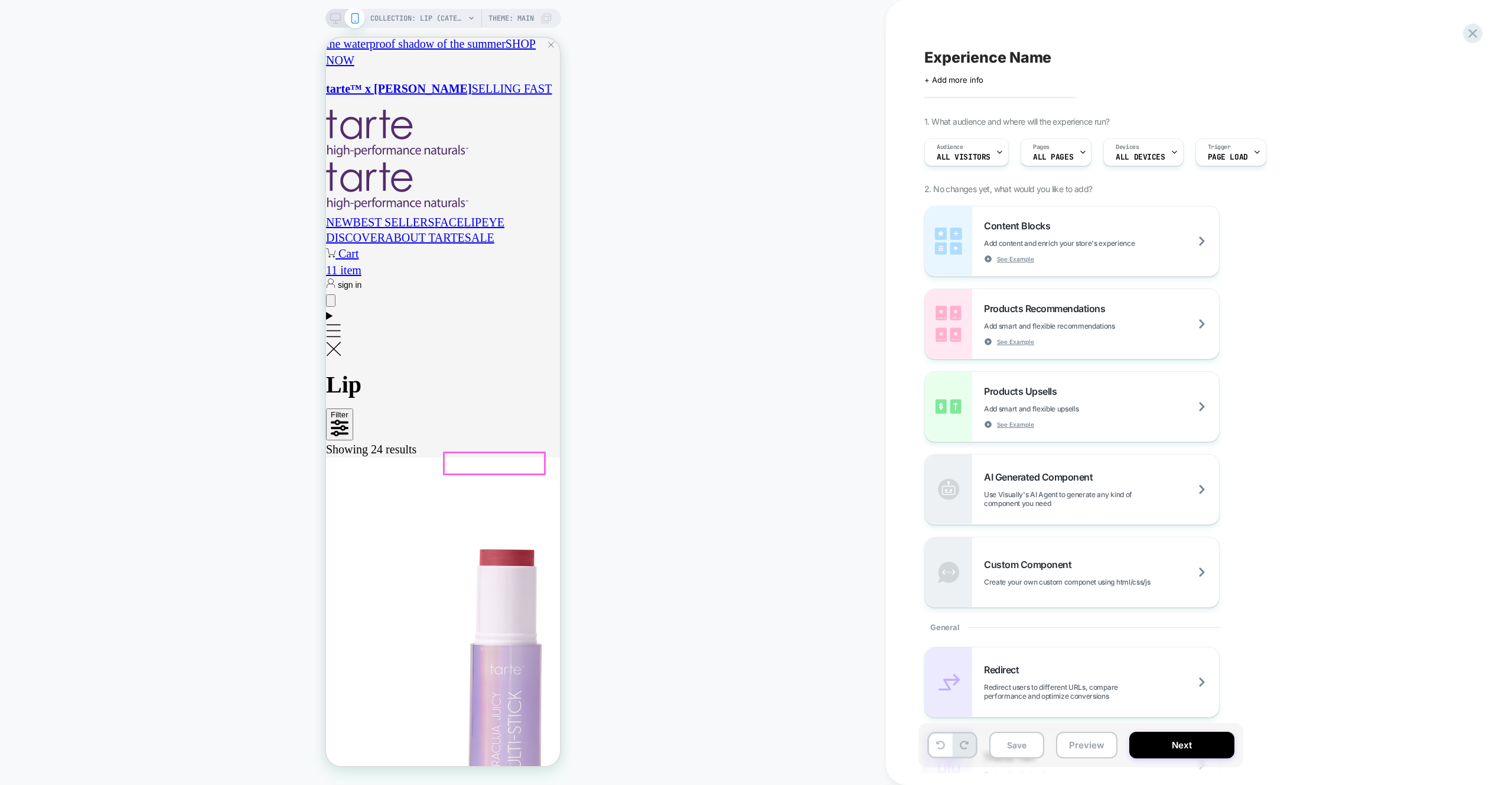
scroll to position [0, 208]
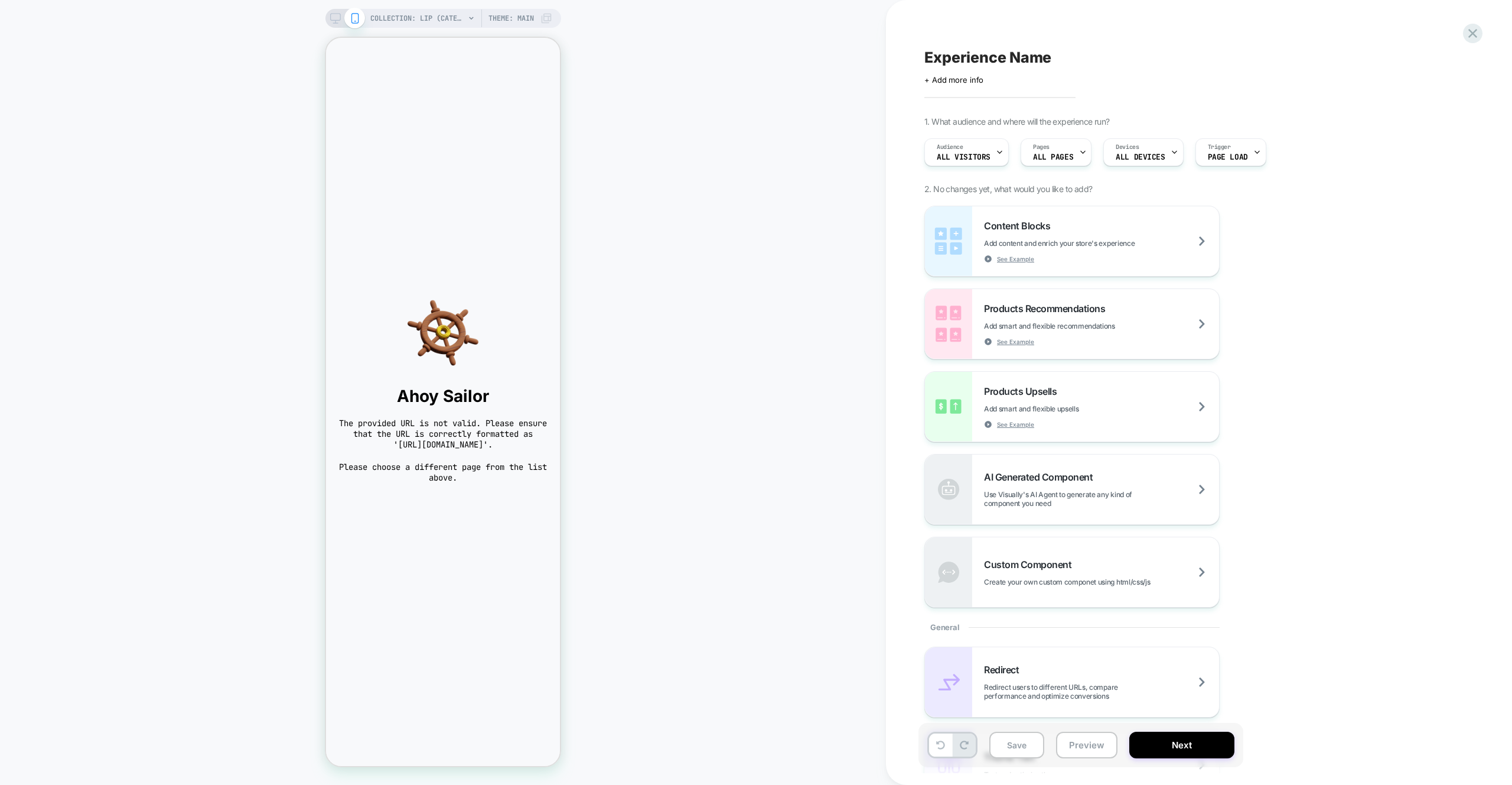
click at [399, 31] on div "COLLECTION: Lip (Category) COLLECTION: Lip (Category) Theme: MAIN" at bounding box center [443, 392] width 886 height 761
click at [397, 25] on span "COLLECTION: Lip (Category)" at bounding box center [417, 18] width 94 height 19
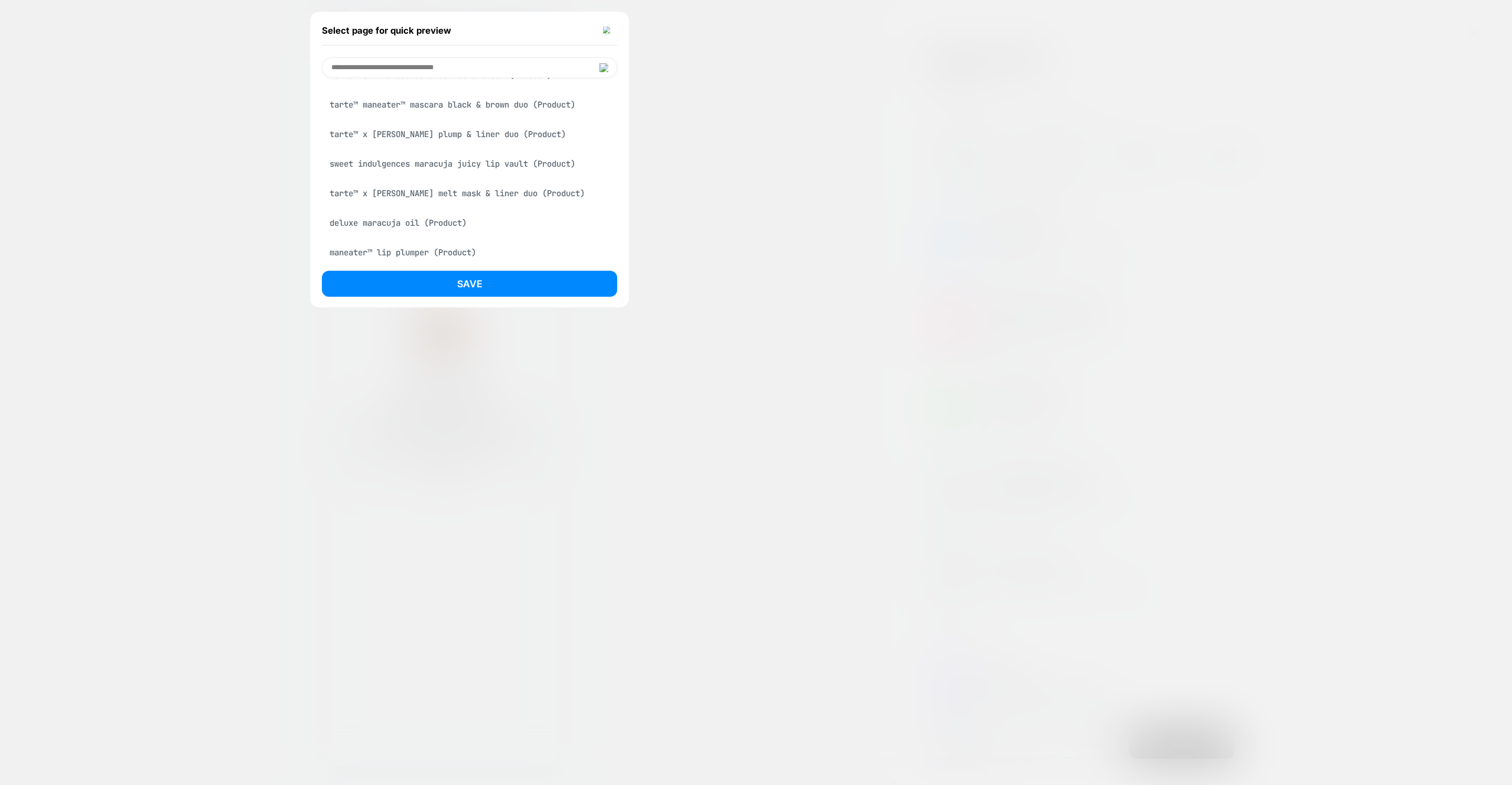
drag, startPoint x: 415, startPoint y: 228, endPoint x: 436, endPoint y: 258, distance: 36.6
click at [415, 228] on div "deluxe maracuja oil (Product)" at bounding box center [470, 223] width 295 height 22
click at [442, 280] on button "Save" at bounding box center [470, 283] width 295 height 26
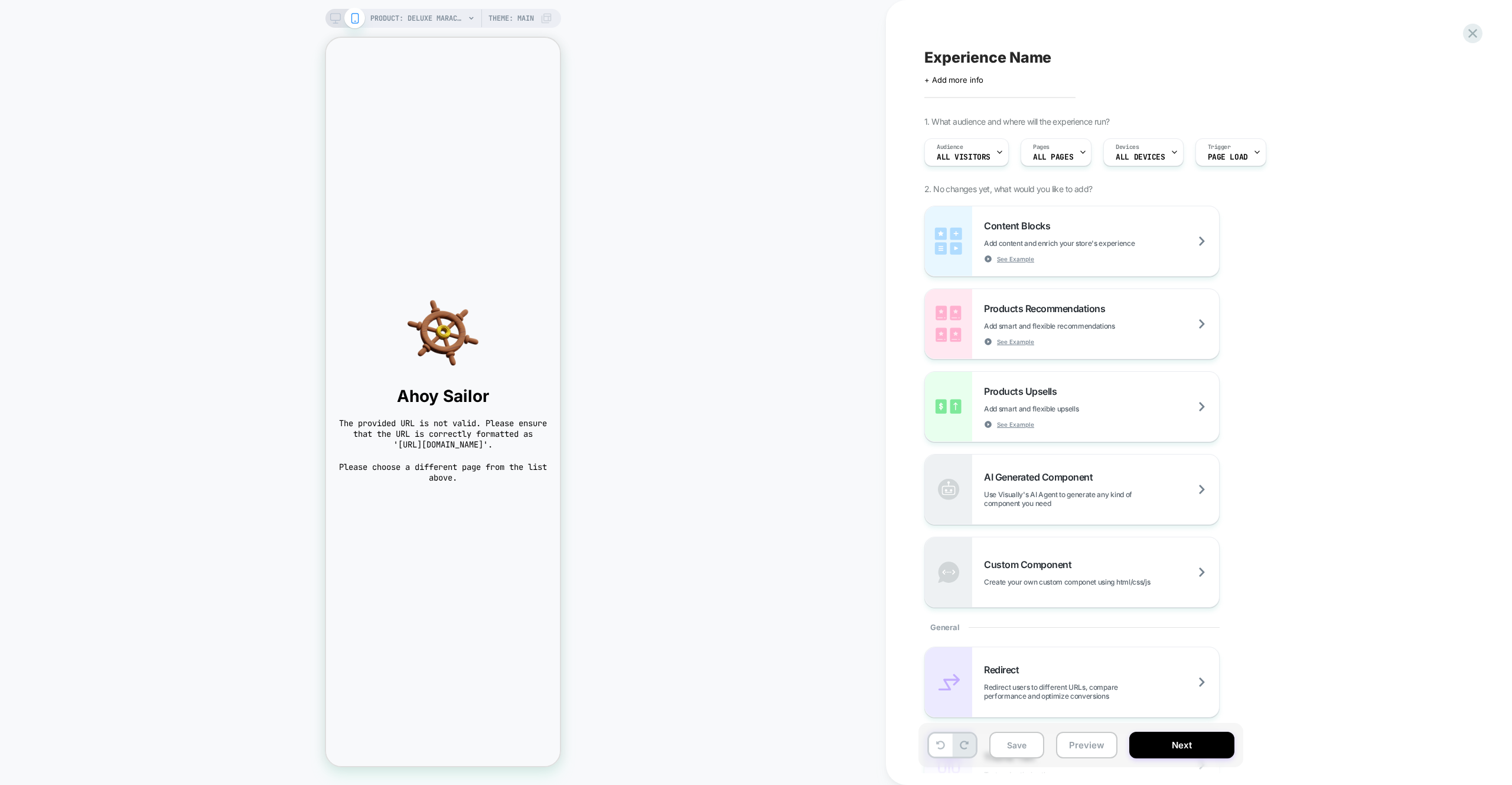
click at [604, 383] on div "PRODUCT: deluxe maracuja oil PRODUCT: deluxe maracuja oil Theme: MAIN" at bounding box center [443, 392] width 886 height 761
click at [1476, 40] on icon at bounding box center [1472, 33] width 16 height 16
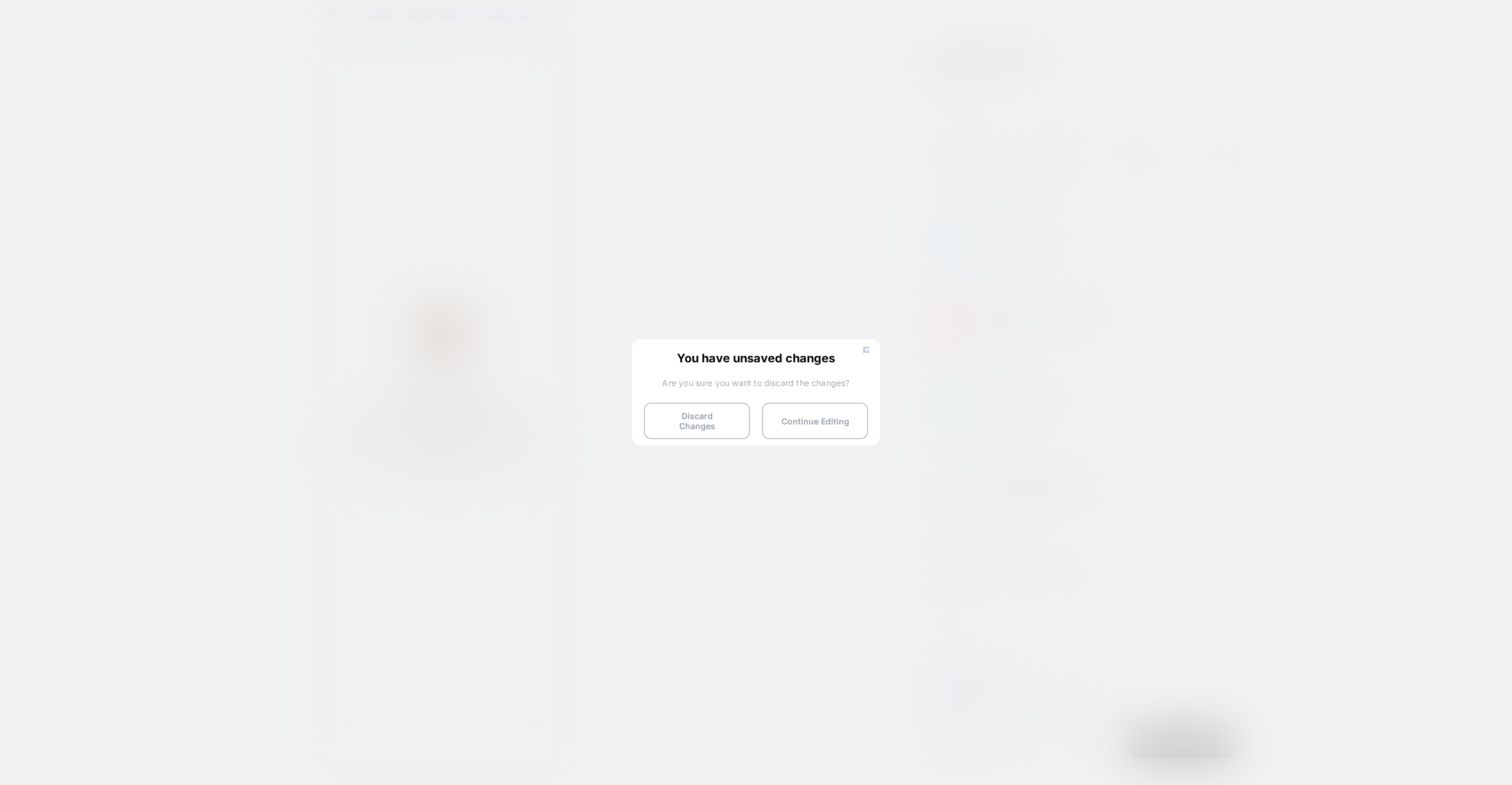
drag, startPoint x: 712, startPoint y: 418, endPoint x: 698, endPoint y: 402, distance: 21.3
click at [712, 418] on button "Discard Changes" at bounding box center [697, 421] width 106 height 37
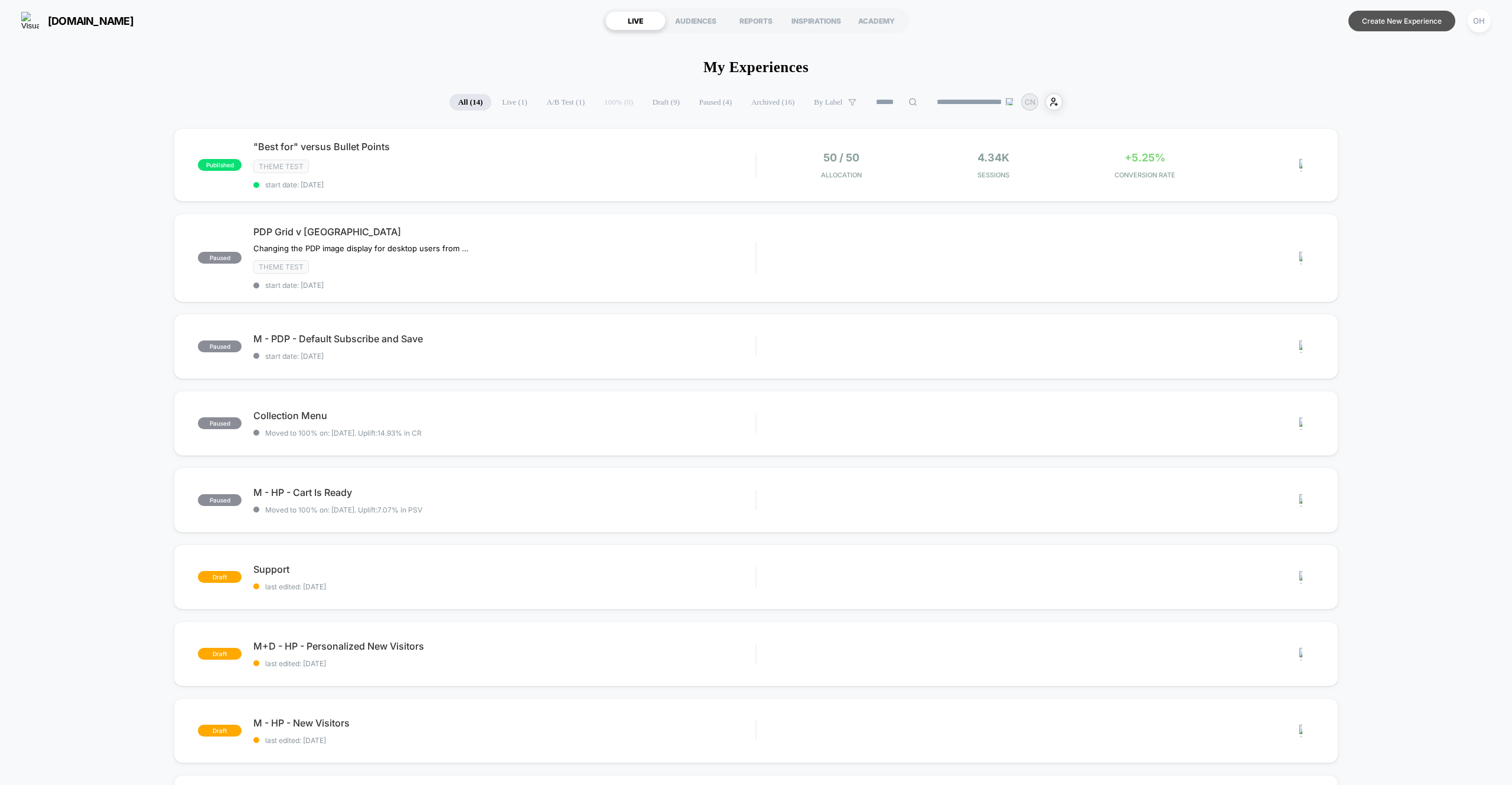
click at [1395, 21] on button "Create New Experience" at bounding box center [1402, 21] width 107 height 21
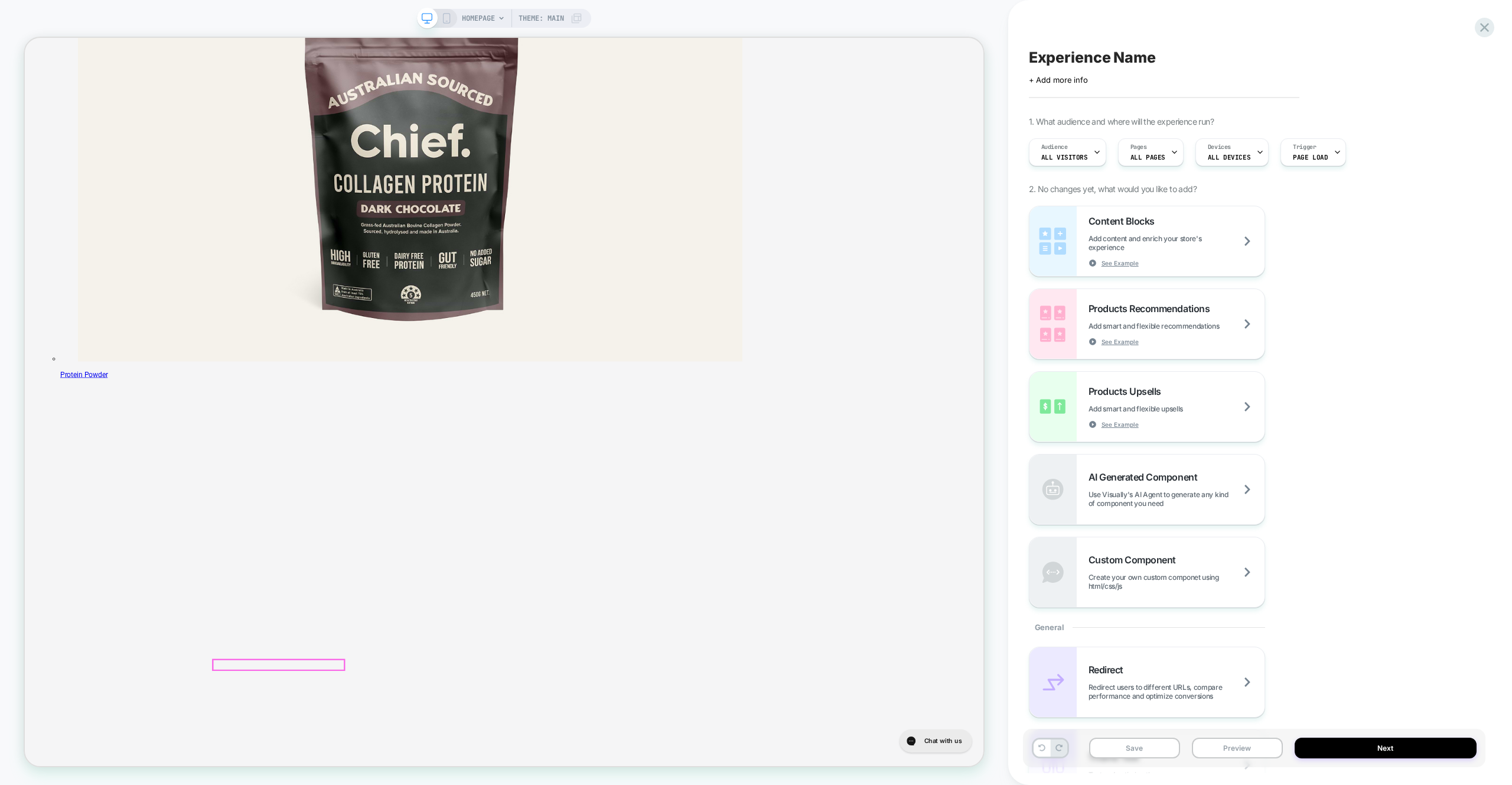
scroll to position [3488, 0]
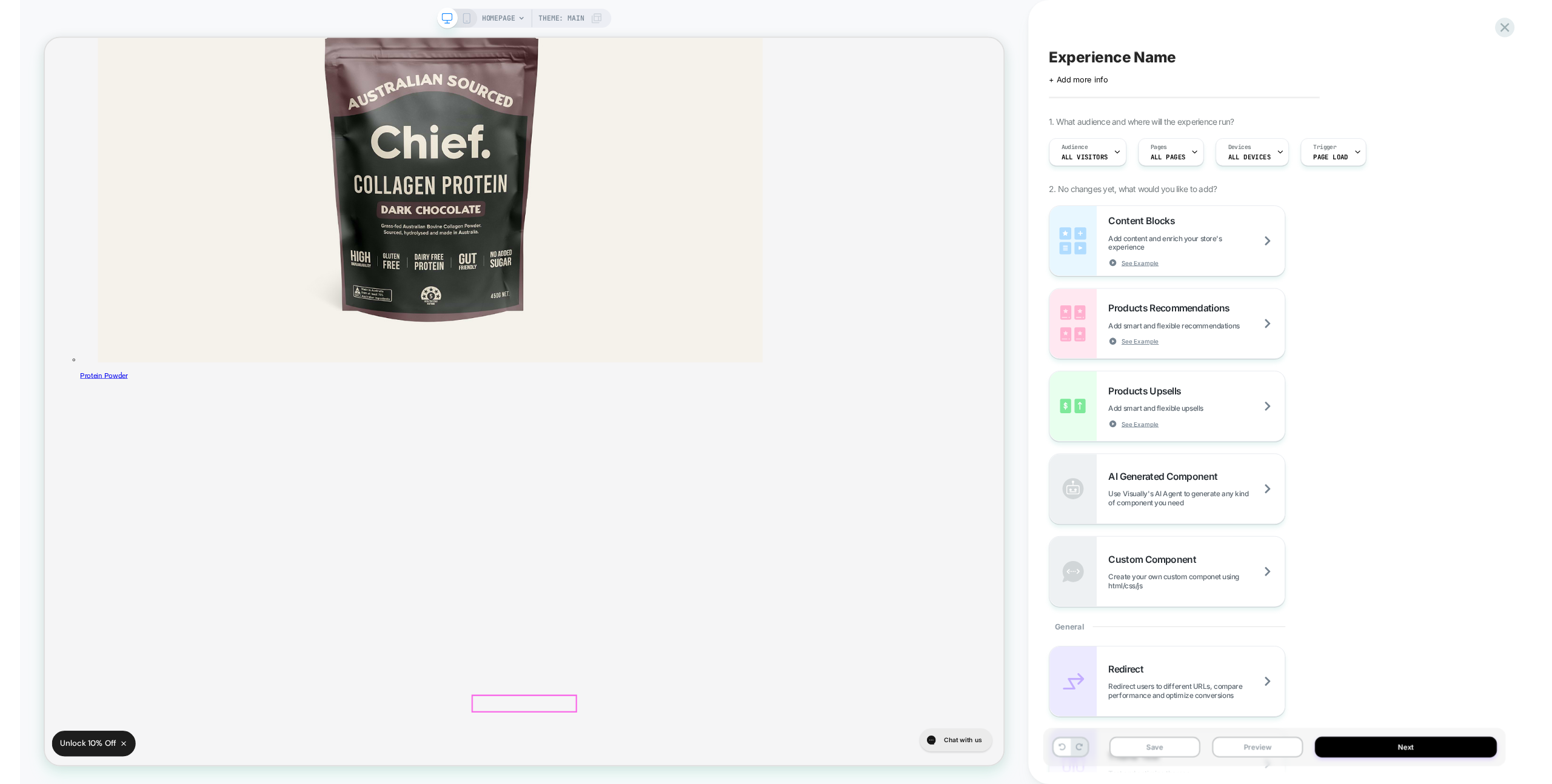
scroll to position [92, 0]
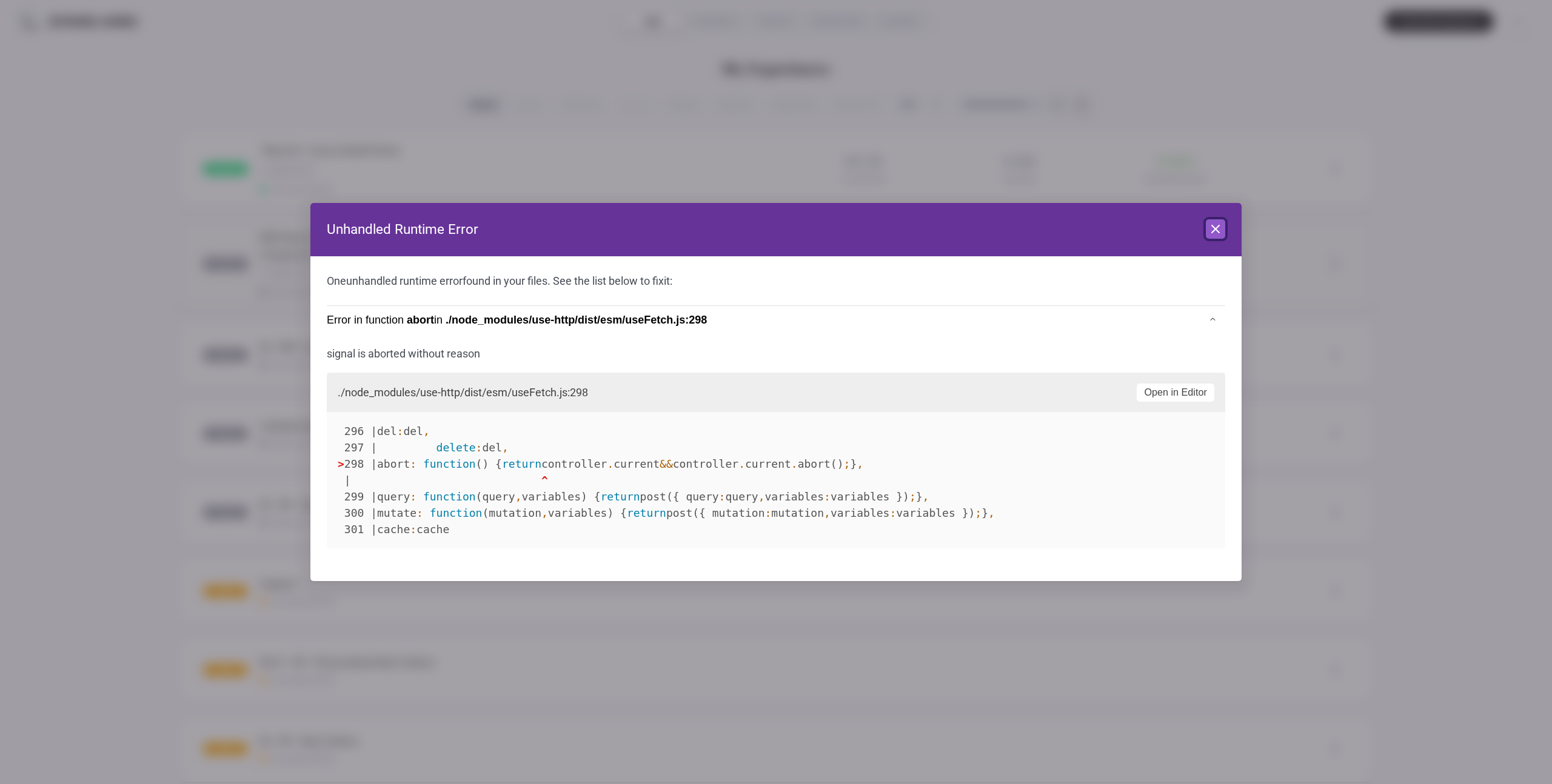
click at [1209, 224] on icon at bounding box center [1216, 230] width 15 height 15
